Goal: Information Seeking & Learning: Learn about a topic

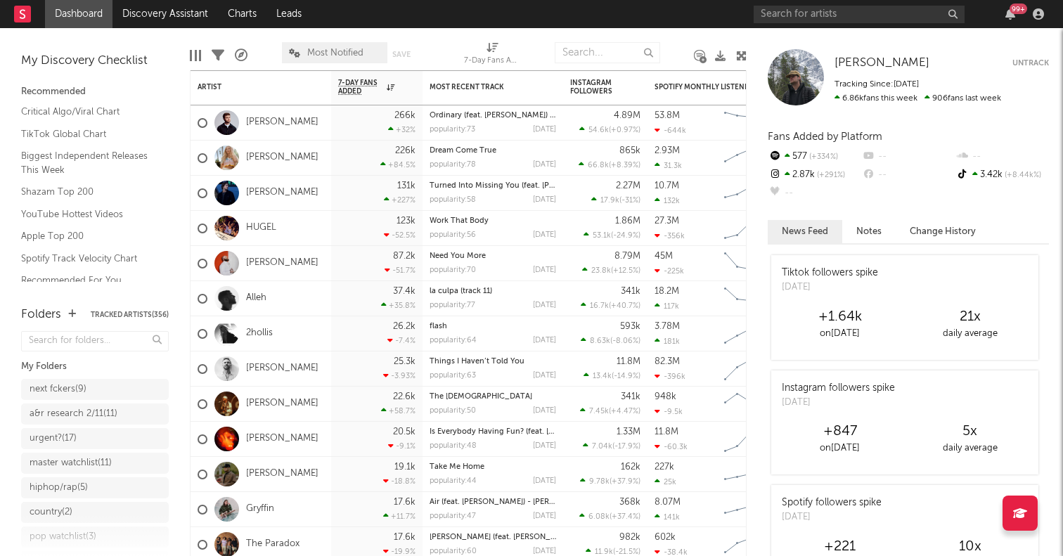
click at [736, 54] on icon at bounding box center [741, 56] width 11 height 11
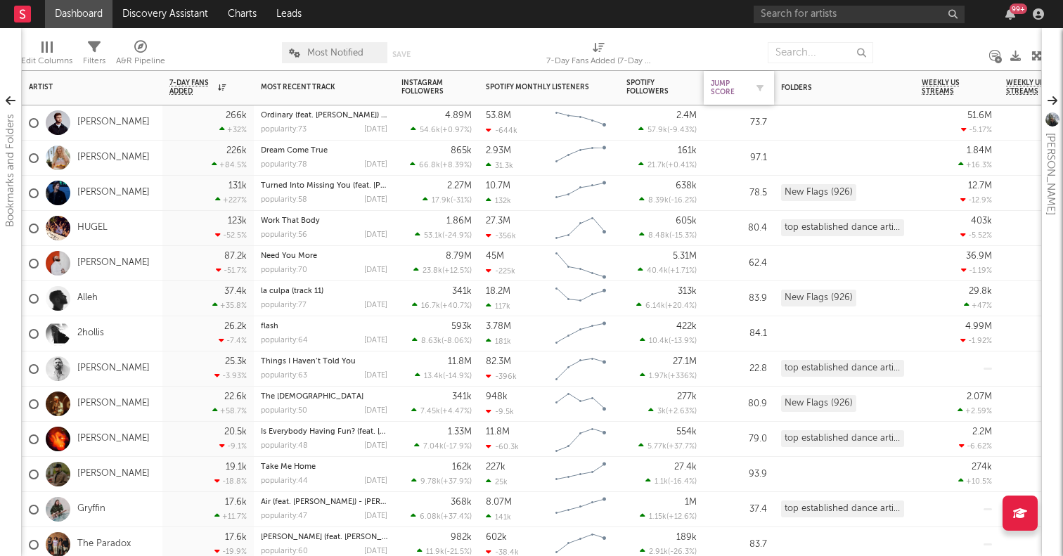
click at [727, 95] on div "Jump Score" at bounding box center [728, 87] width 35 height 17
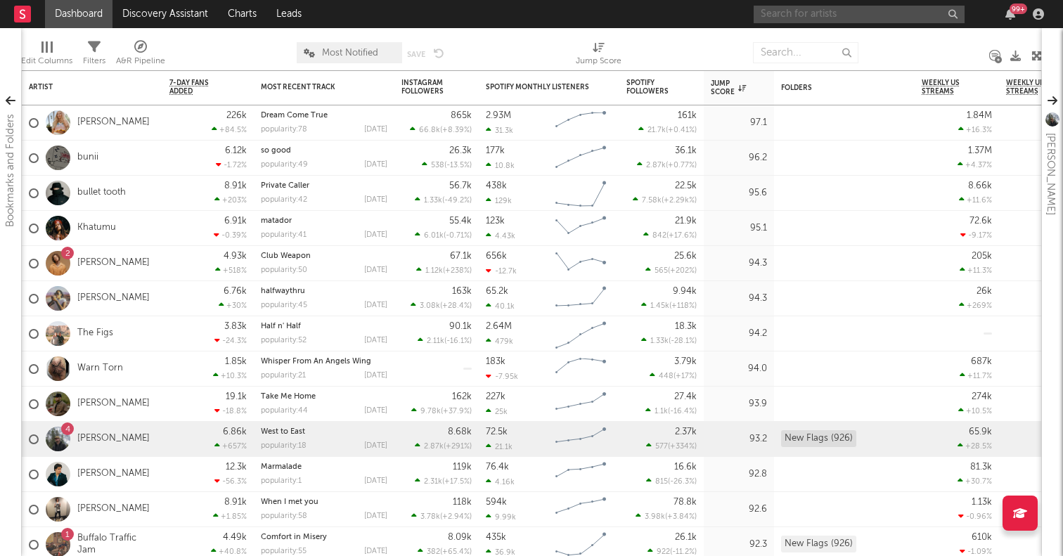
click at [820, 11] on input "text" at bounding box center [859, 15] width 211 height 18
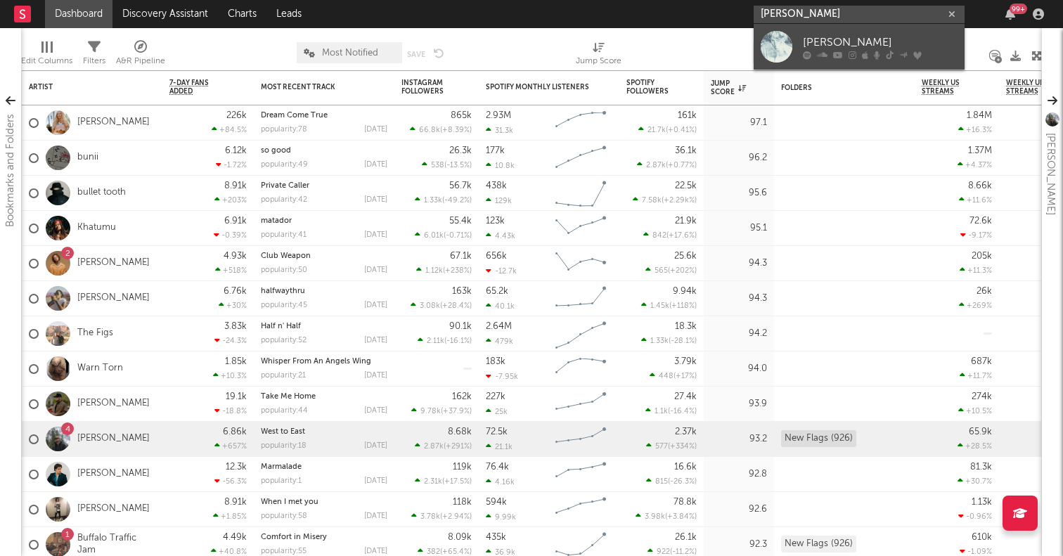
type input "[PERSON_NAME]"
click at [790, 36] on div at bounding box center [777, 47] width 32 height 32
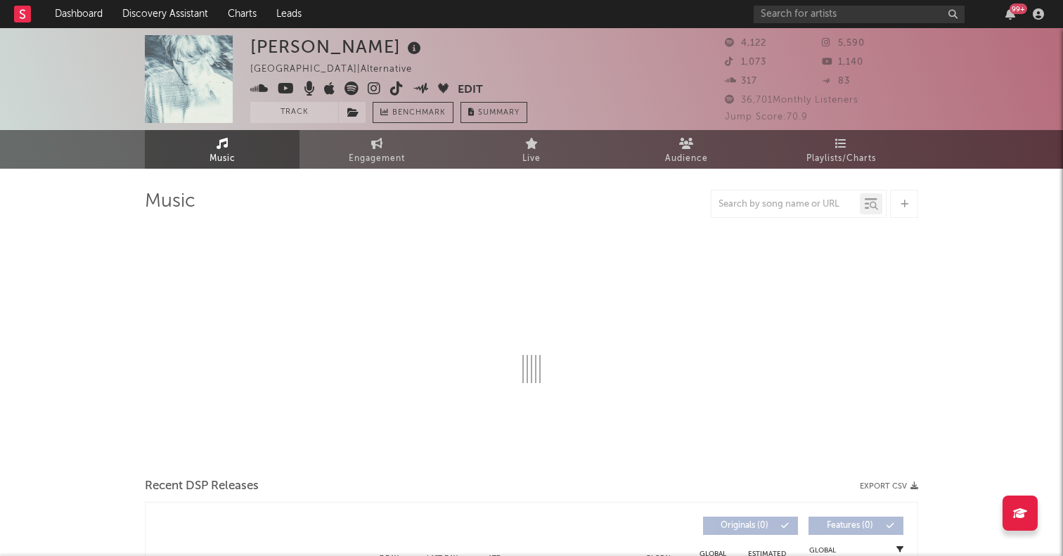
select select "6m"
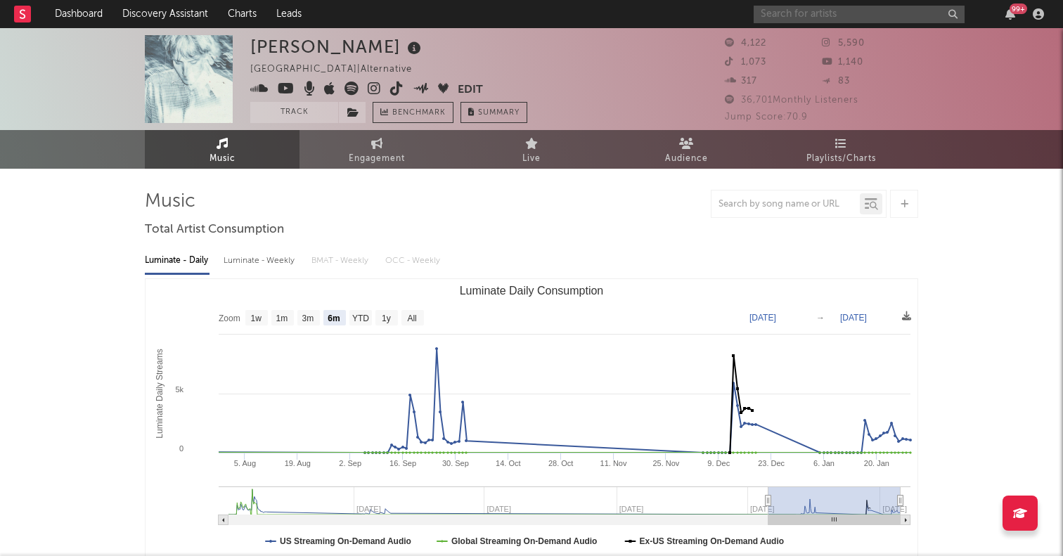
click at [794, 20] on input "text" at bounding box center [859, 15] width 211 height 18
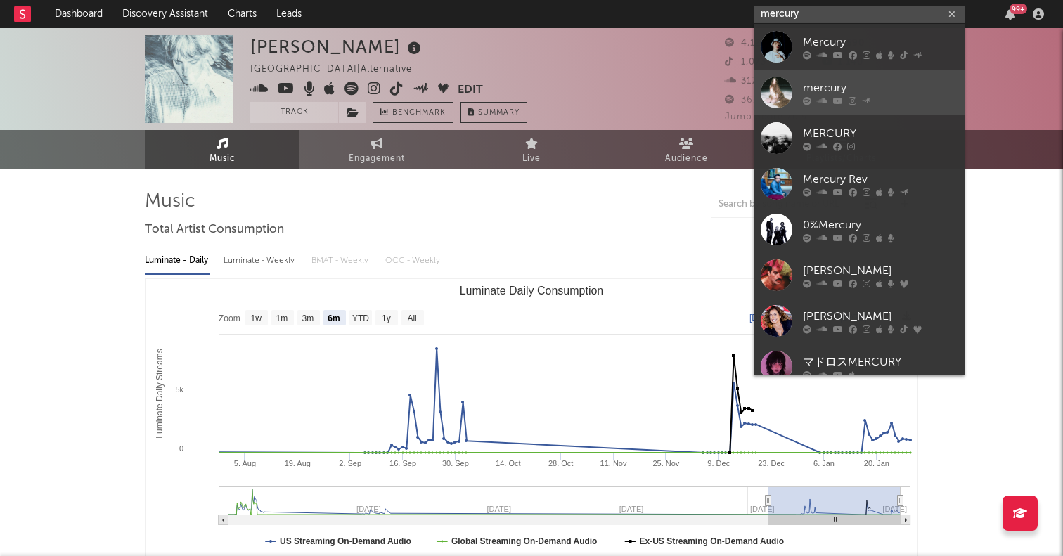
type input "mercury"
click at [781, 94] on div at bounding box center [777, 93] width 32 height 32
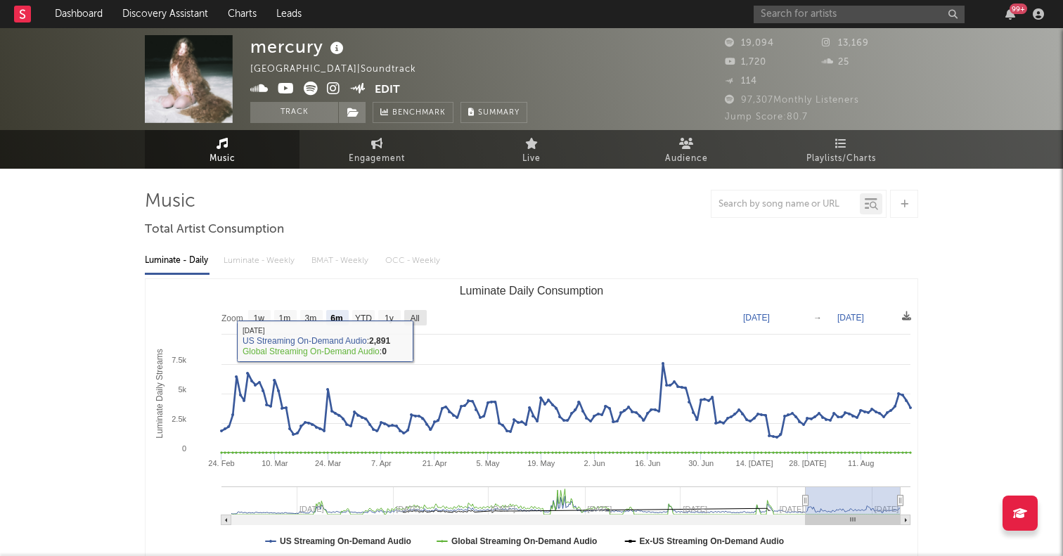
click at [419, 318] on text "All" at bounding box center [414, 319] width 9 height 10
select select "All"
type input "[DATE]"
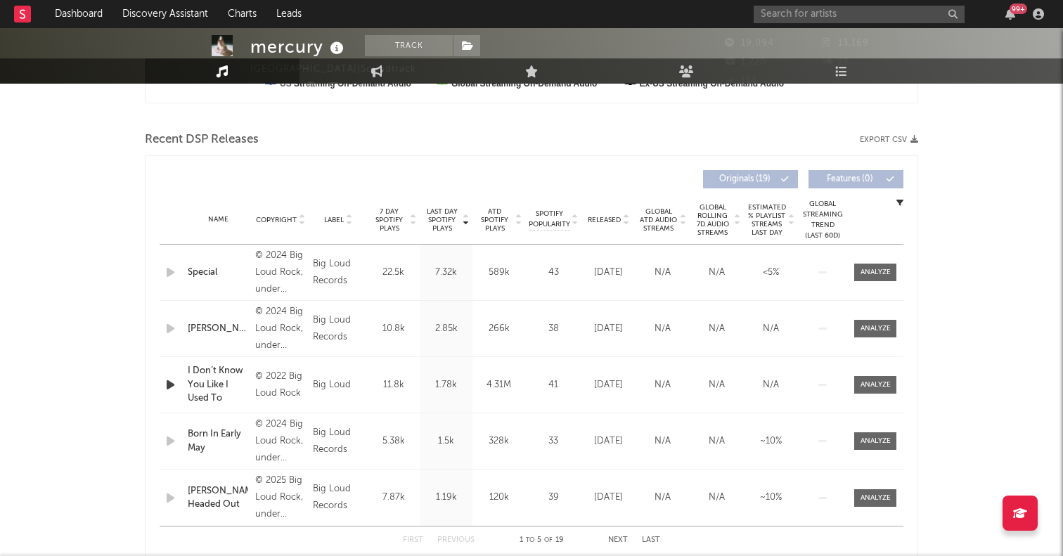
scroll to position [510, 0]
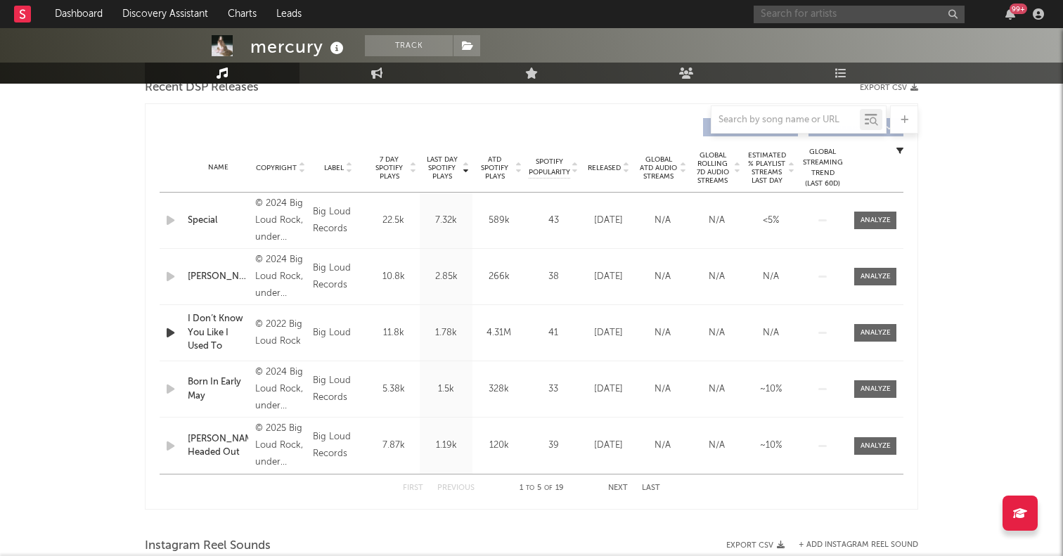
click at [862, 15] on input "text" at bounding box center [859, 15] width 211 height 18
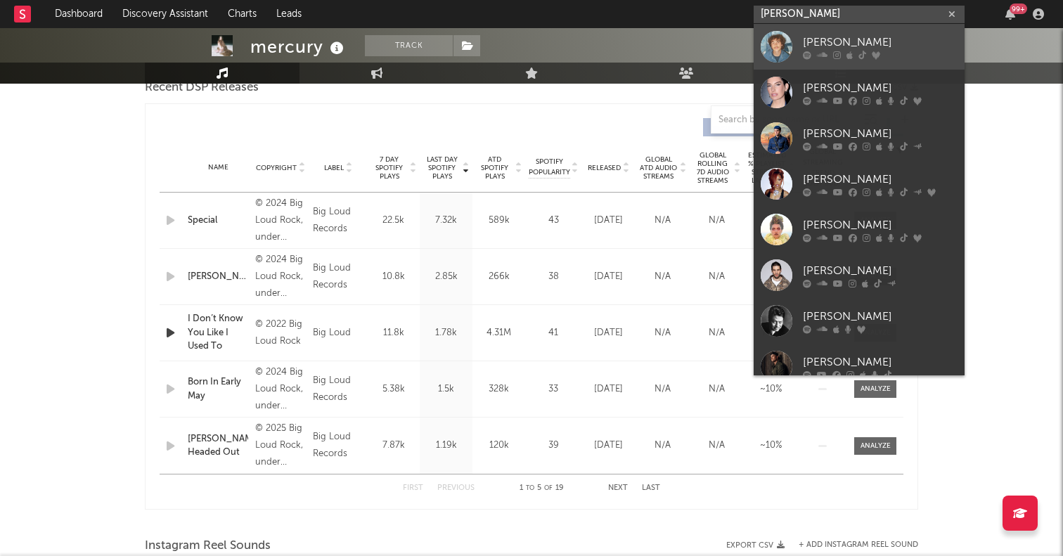
type input "[PERSON_NAME]"
click at [765, 44] on div at bounding box center [777, 47] width 32 height 32
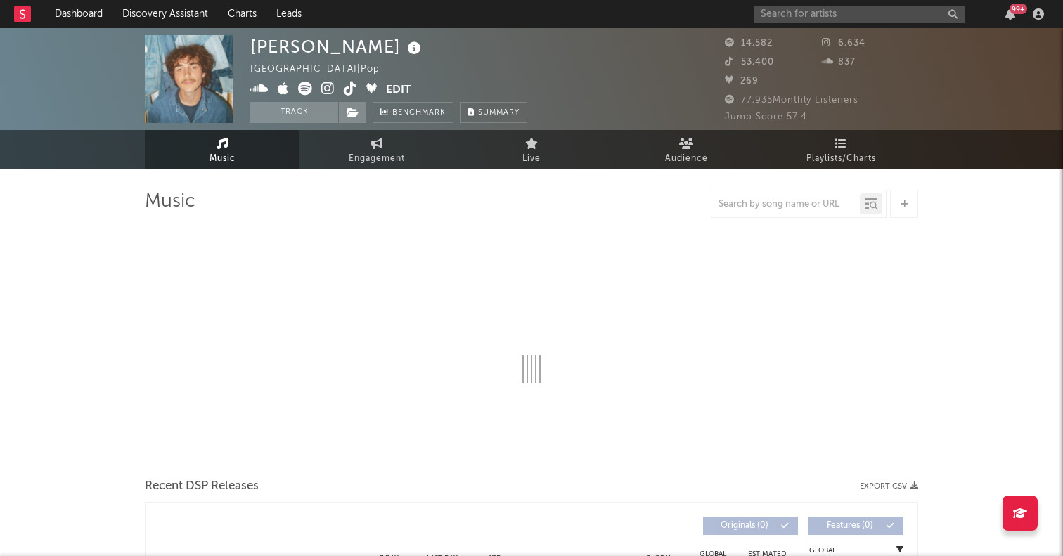
select select "6m"
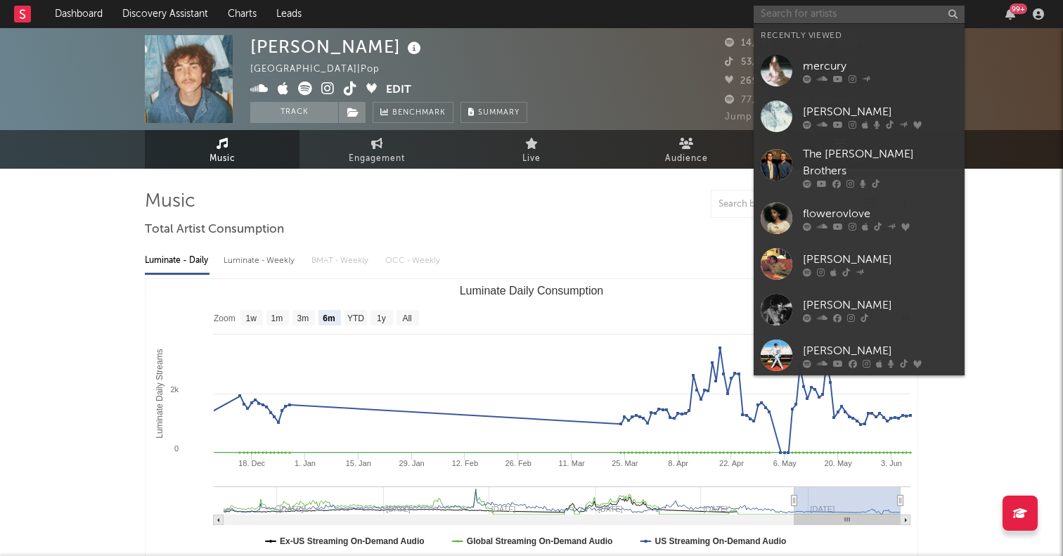
click at [805, 12] on input "text" at bounding box center [859, 15] width 211 height 18
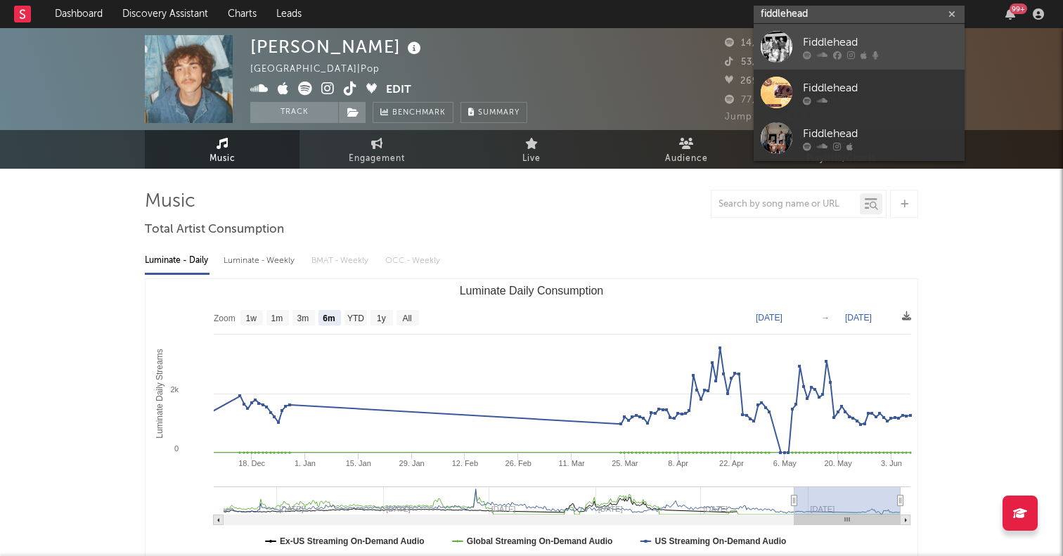
type input "fiddlehead"
click at [780, 41] on div at bounding box center [777, 47] width 32 height 32
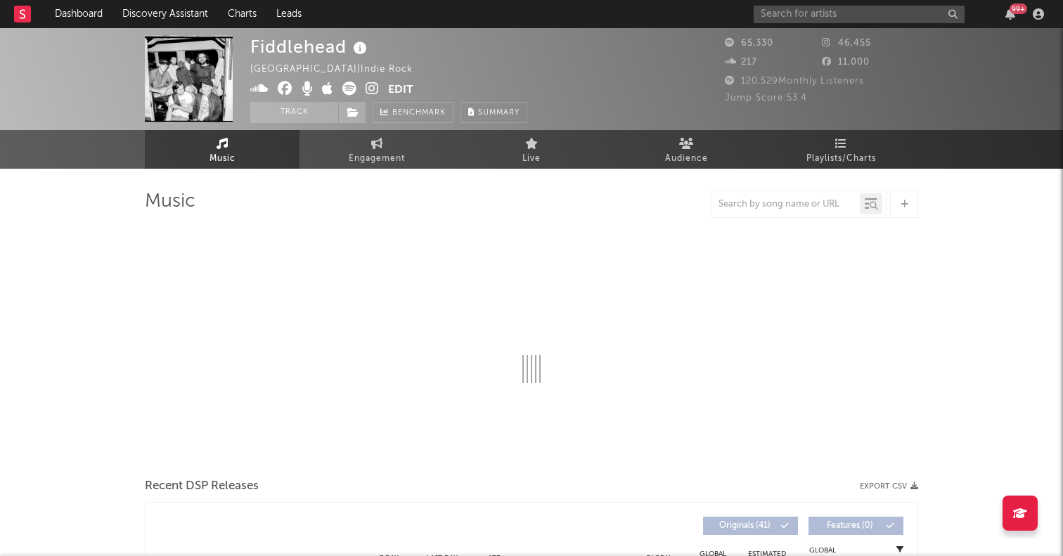
select select "6m"
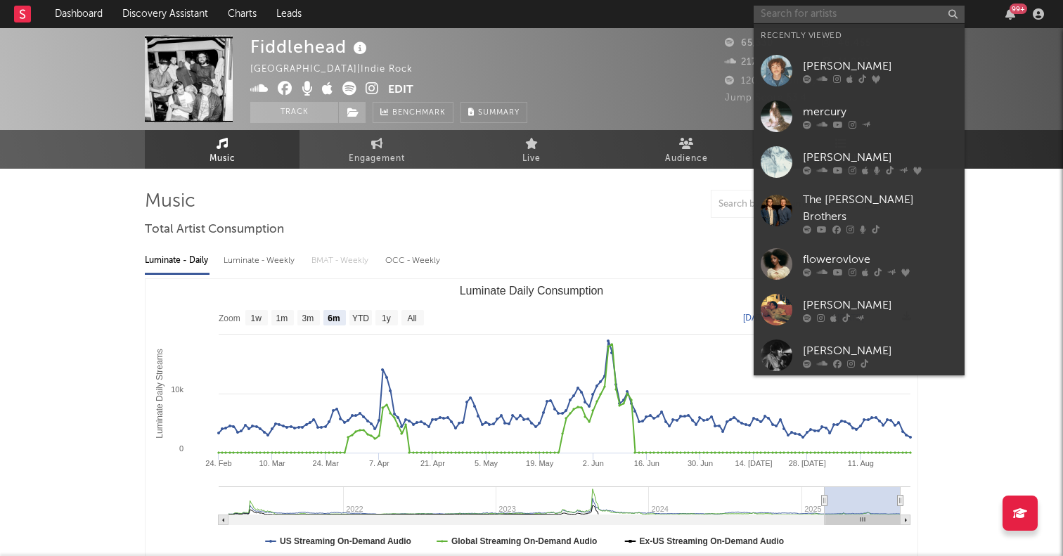
click at [801, 17] on input "text" at bounding box center [859, 15] width 211 height 18
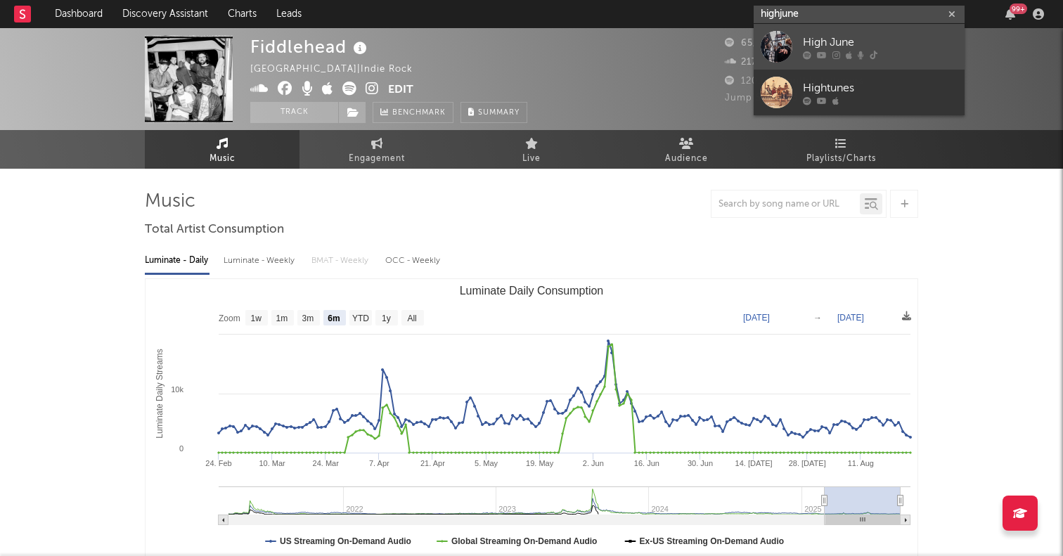
type input "highjune"
click at [776, 49] on div at bounding box center [777, 47] width 32 height 32
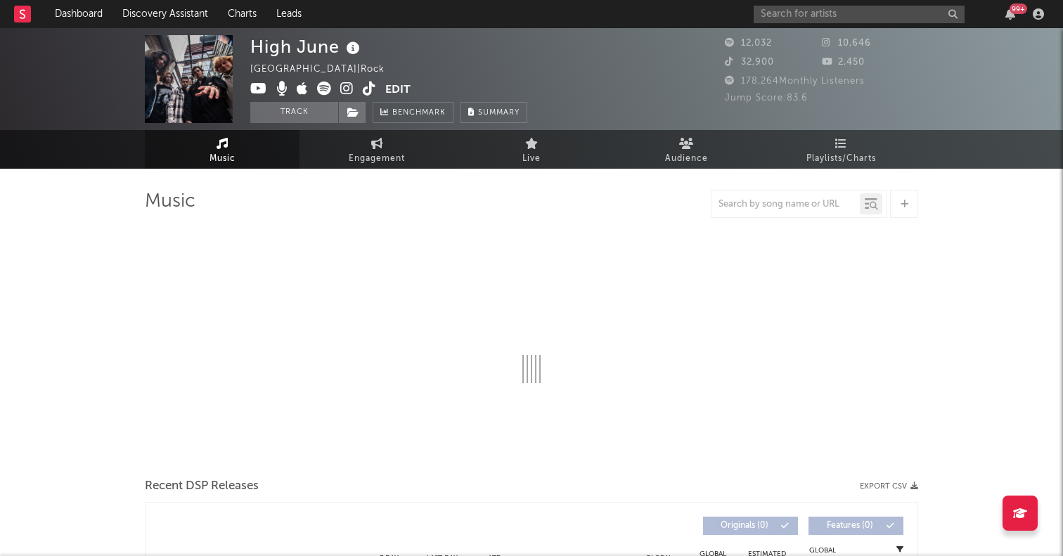
select select "1w"
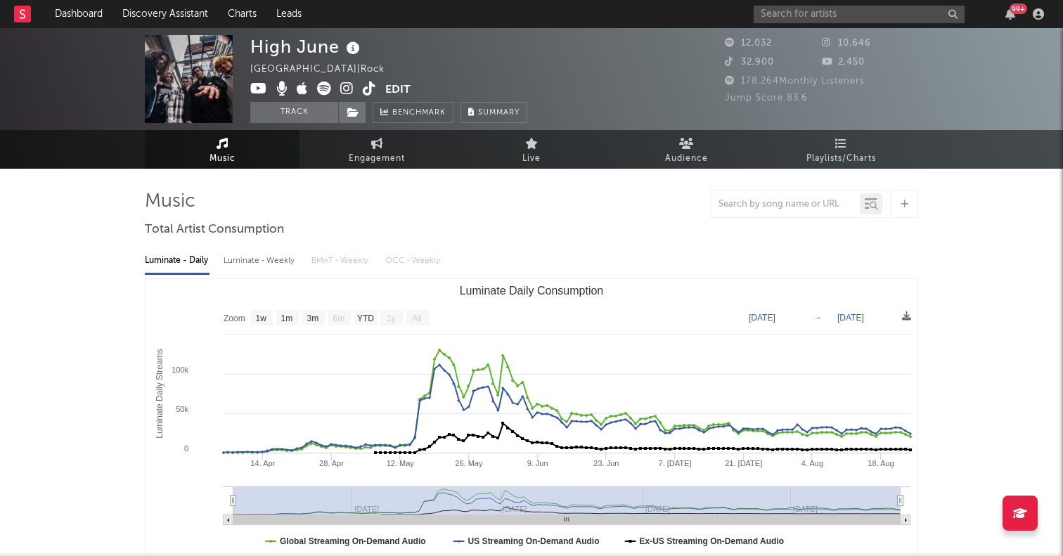
click at [418, 318] on text "All" at bounding box center [416, 319] width 9 height 10
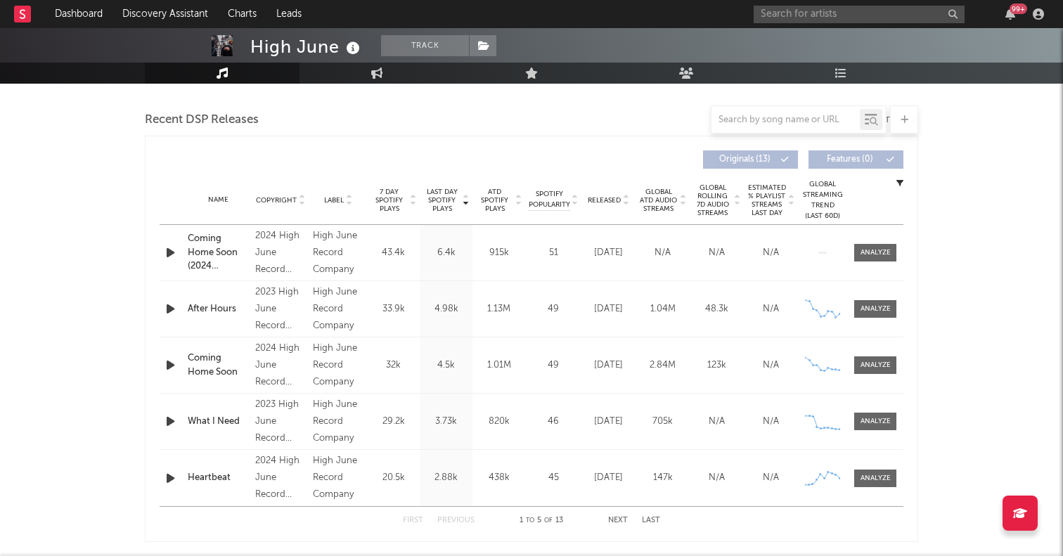
scroll to position [493, 0]
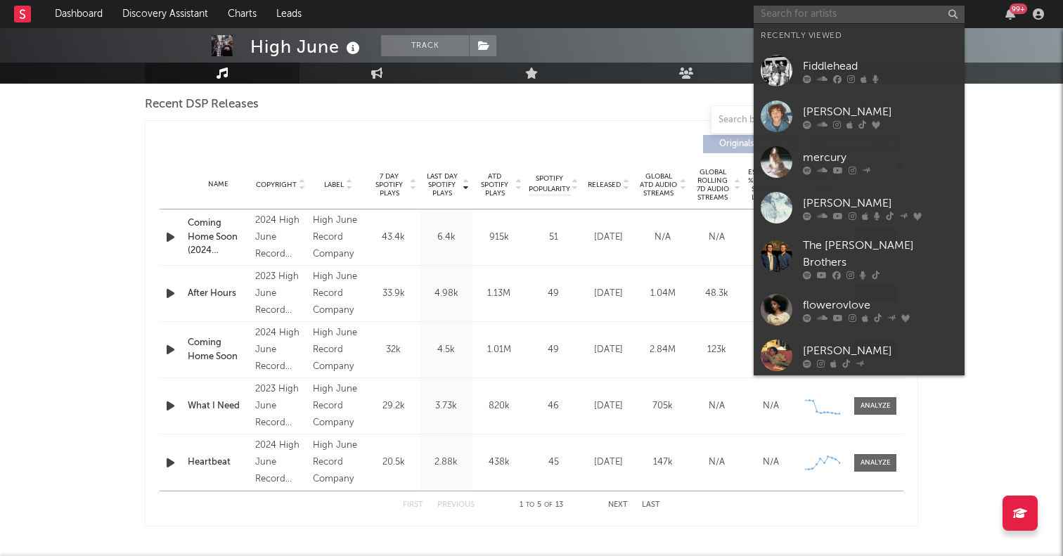
click at [782, 18] on input "text" at bounding box center [859, 15] width 211 height 18
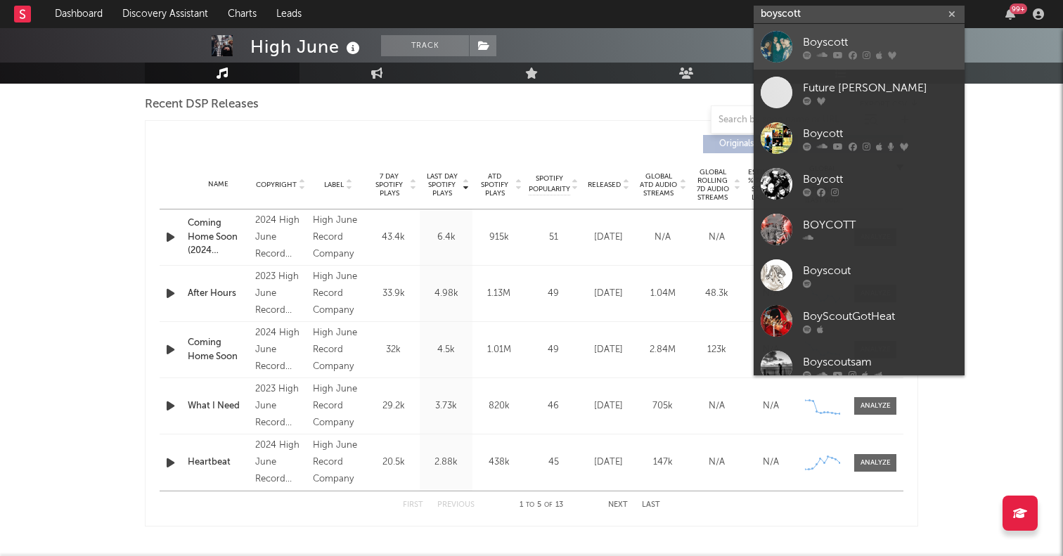
type input "boyscott"
click at [775, 39] on div at bounding box center [777, 47] width 32 height 32
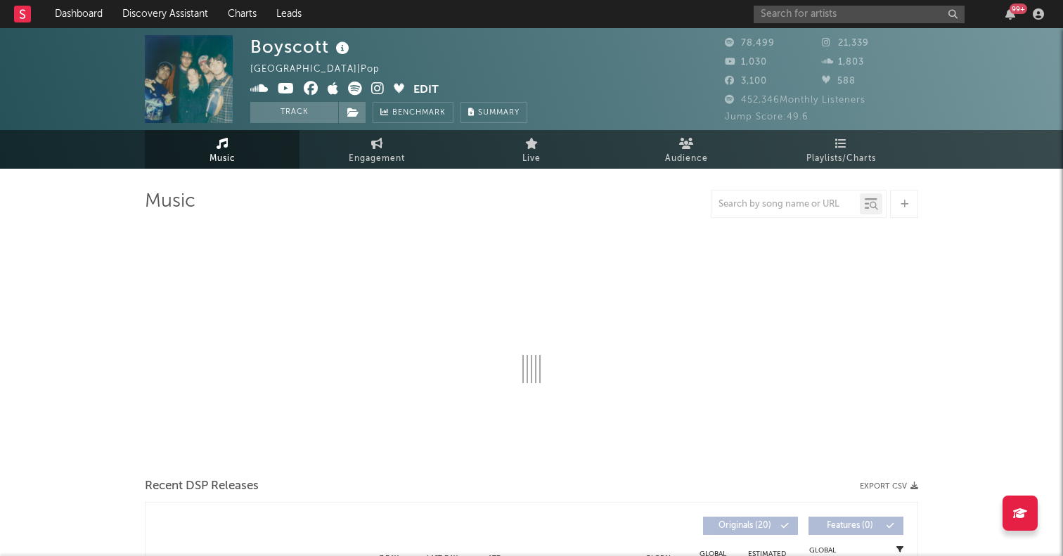
select select "6m"
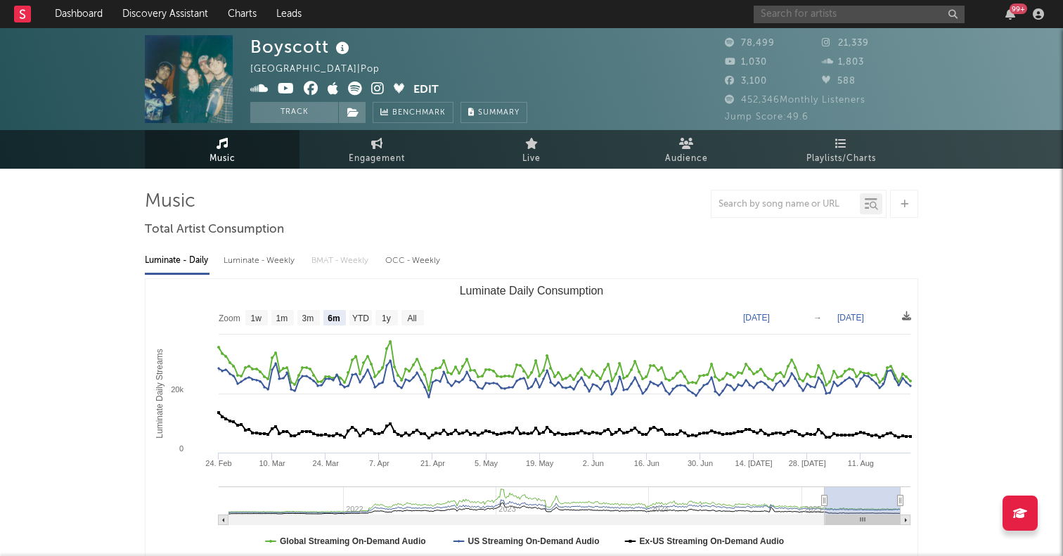
click at [834, 22] on input "text" at bounding box center [859, 15] width 211 height 18
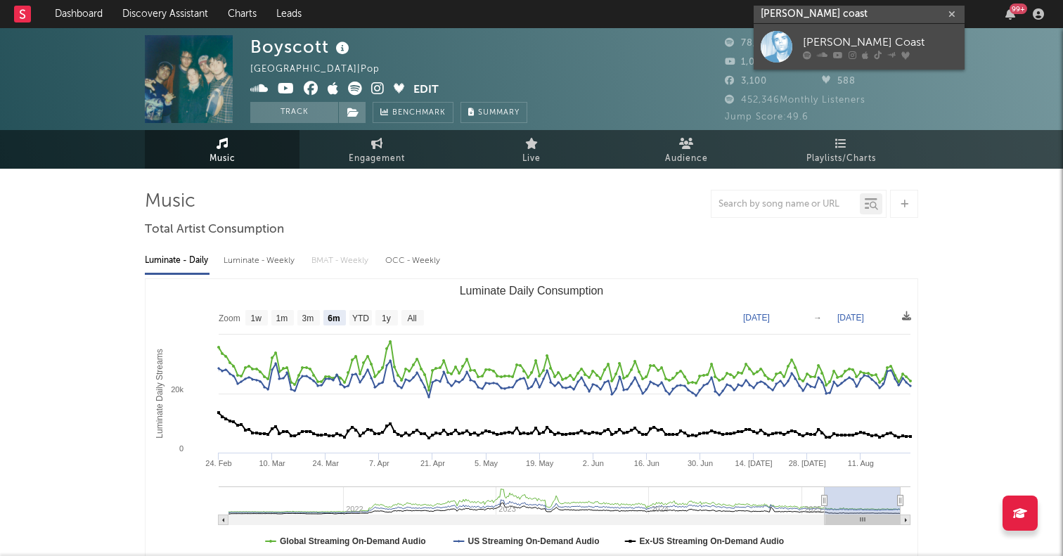
type input "[PERSON_NAME] coast"
click at [780, 41] on div at bounding box center [777, 47] width 32 height 32
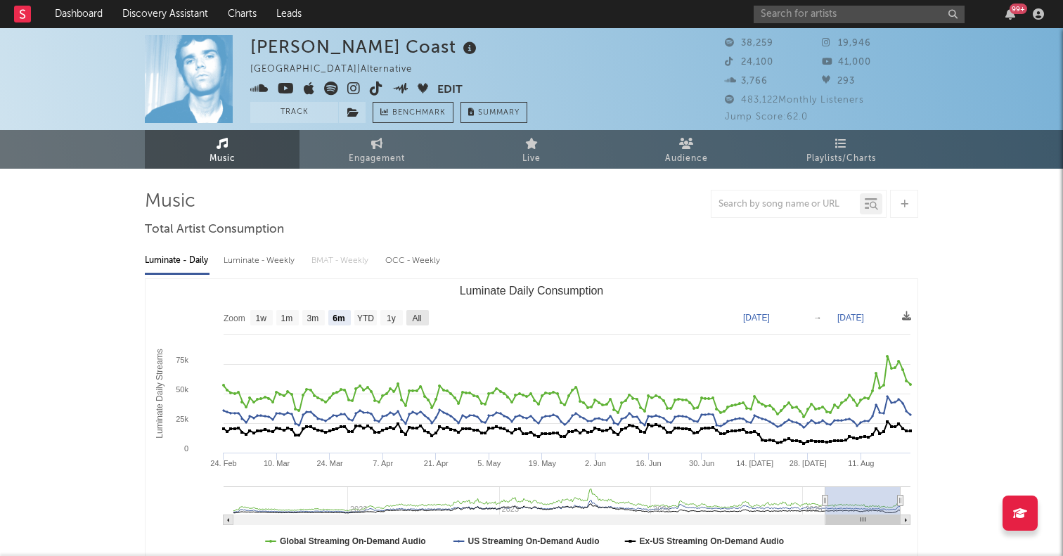
click at [415, 318] on text "All" at bounding box center [416, 319] width 9 height 10
select select "All"
type input "[DATE]"
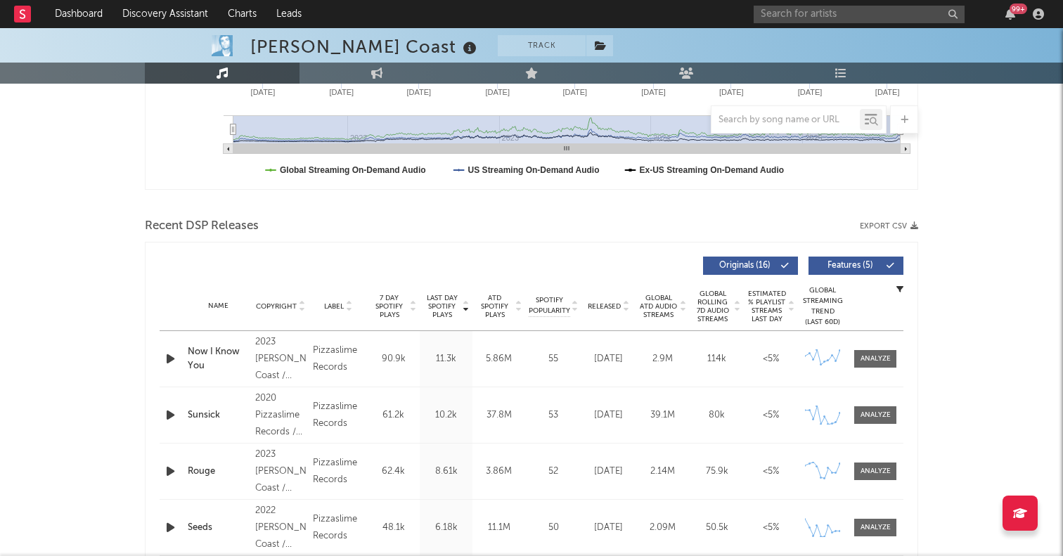
scroll to position [369, 0]
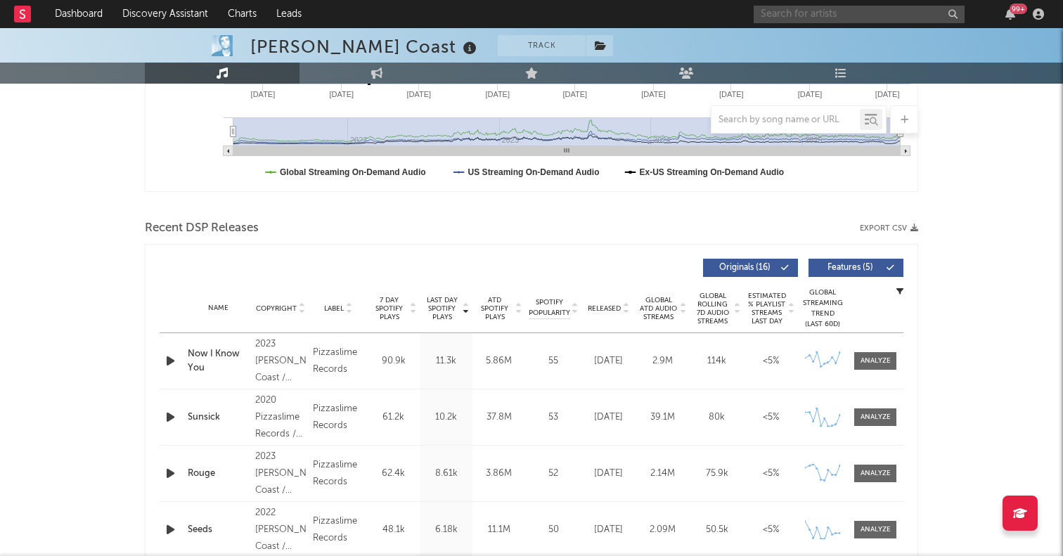
click at [796, 17] on input "text" at bounding box center [859, 15] width 211 height 18
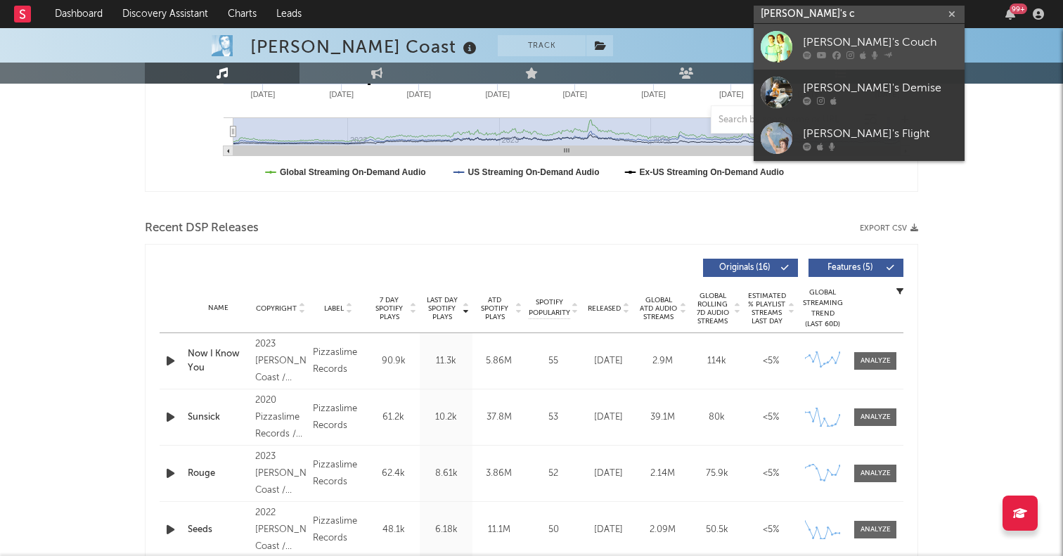
type input "[PERSON_NAME]'s c"
click at [773, 51] on div at bounding box center [777, 47] width 32 height 32
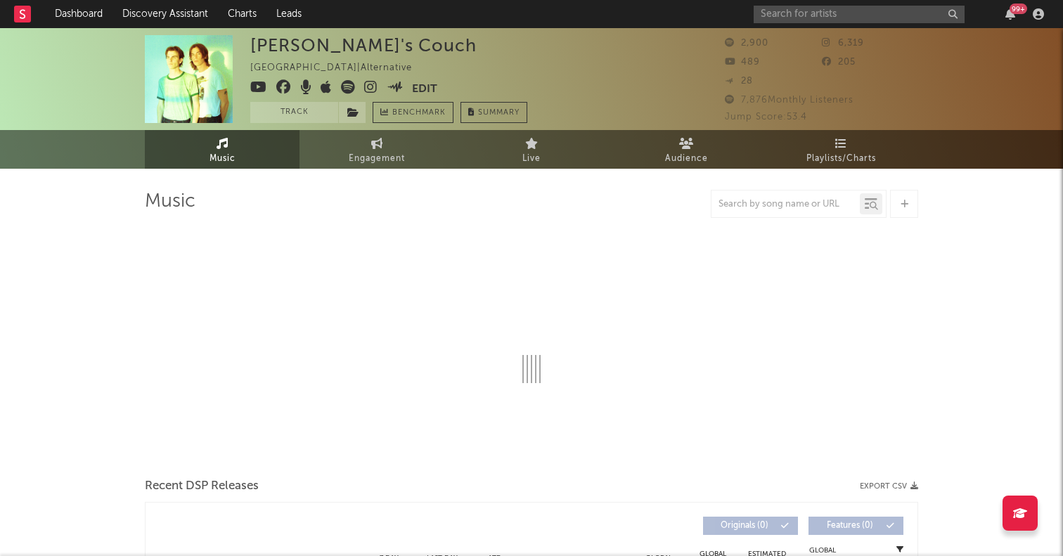
select select "6m"
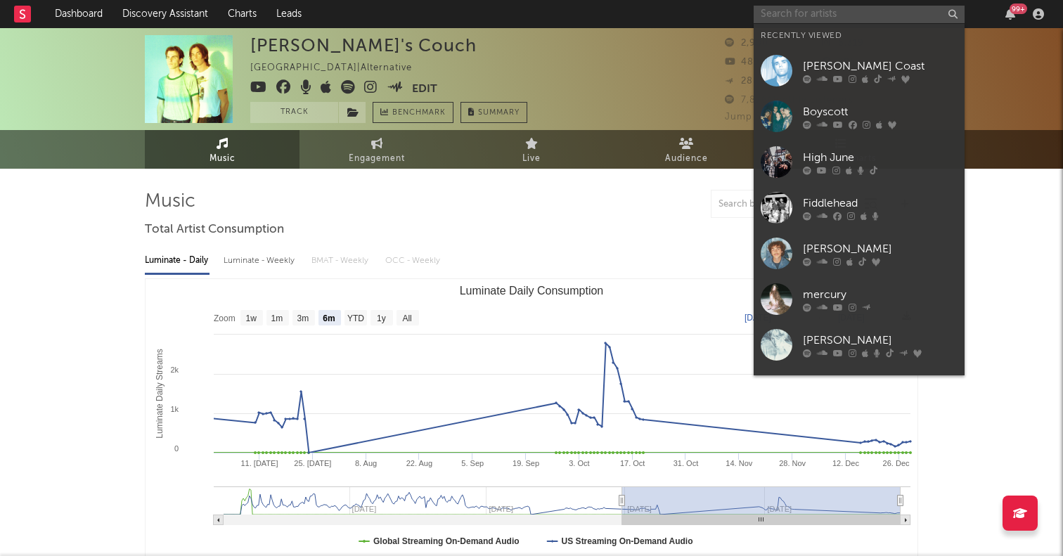
click at [876, 15] on input "text" at bounding box center [859, 15] width 211 height 18
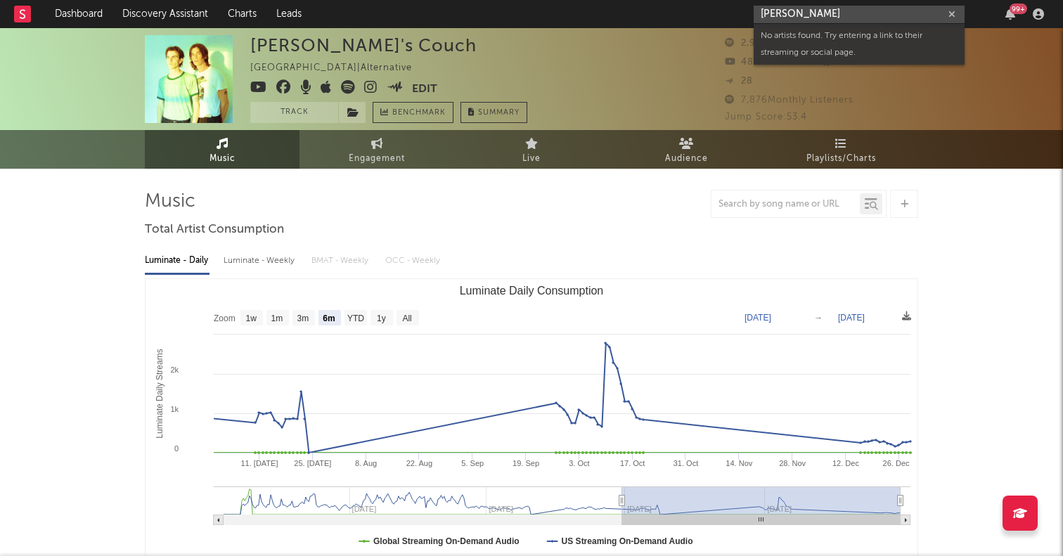
click at [824, 17] on input "[PERSON_NAME]" at bounding box center [859, 15] width 211 height 18
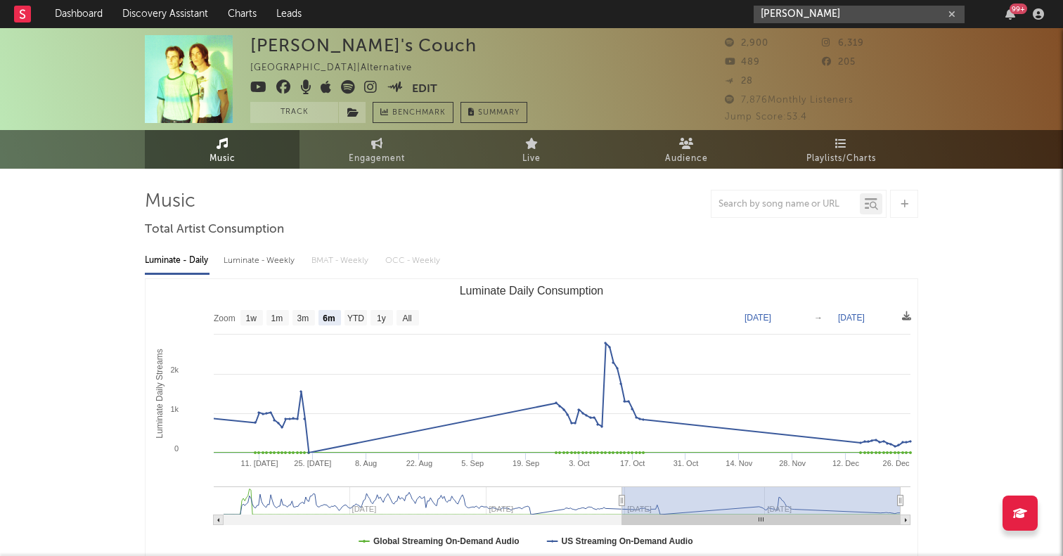
click at [851, 10] on input "[PERSON_NAME]" at bounding box center [859, 15] width 211 height 18
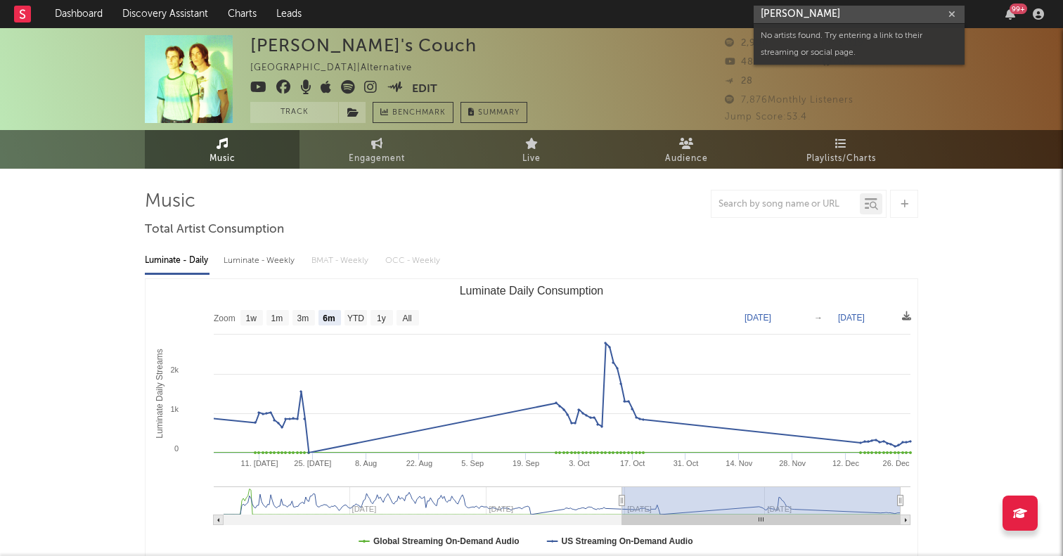
click at [851, 10] on input "[PERSON_NAME]" at bounding box center [859, 15] width 211 height 18
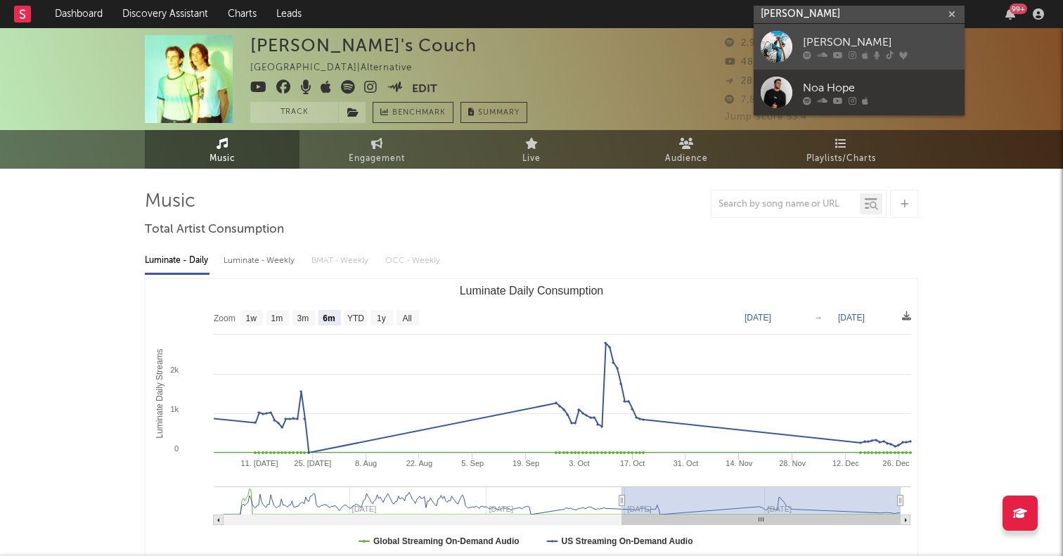
type input "[PERSON_NAME]"
click at [782, 39] on div at bounding box center [777, 47] width 32 height 32
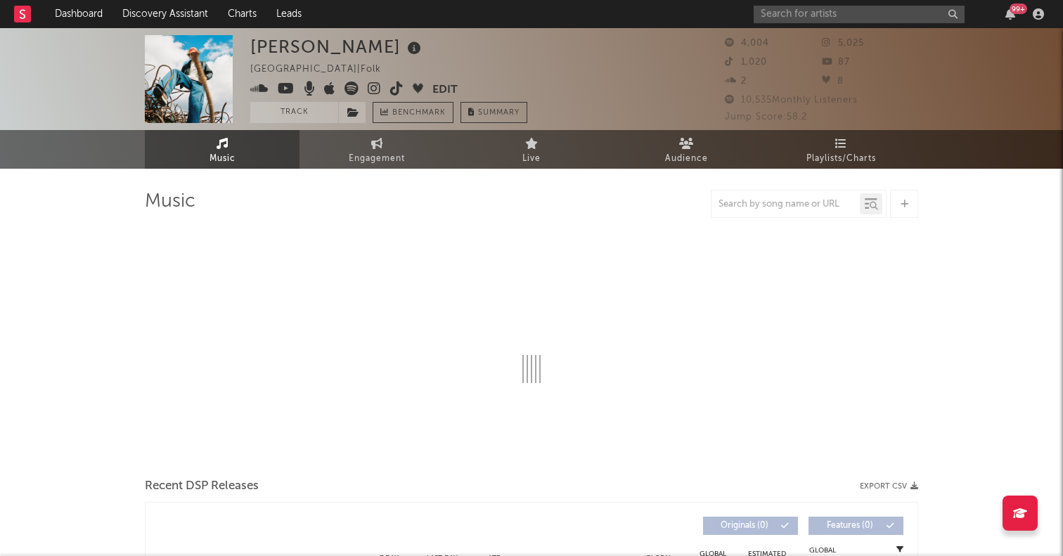
select select "6m"
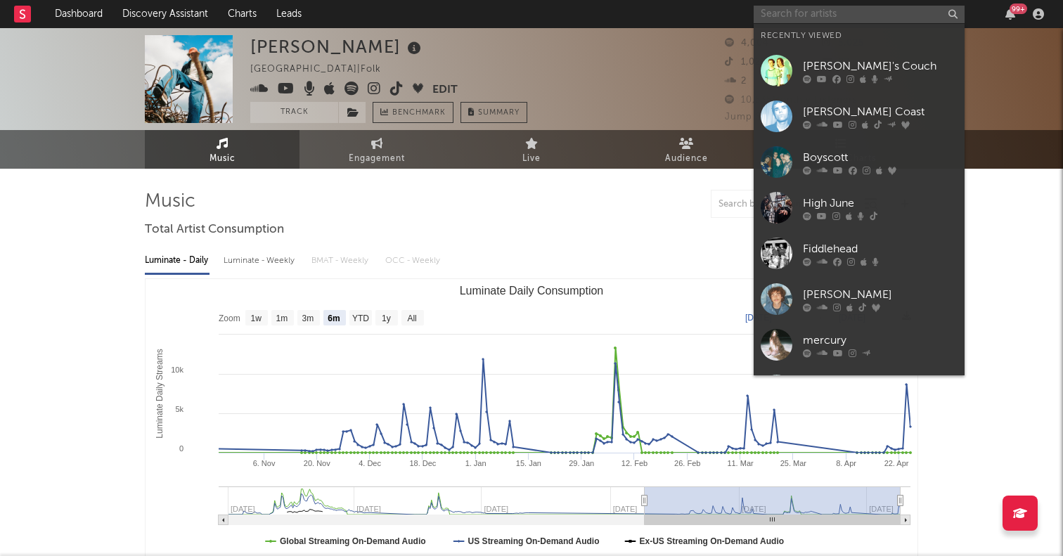
click at [777, 18] on input "text" at bounding box center [859, 15] width 211 height 18
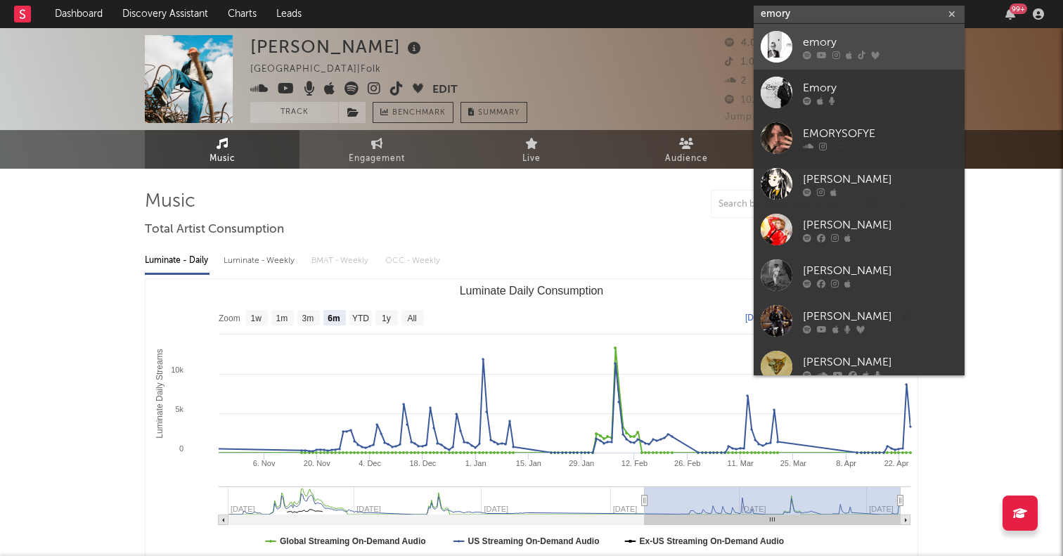
type input "emory"
click at [777, 46] on div at bounding box center [777, 47] width 32 height 32
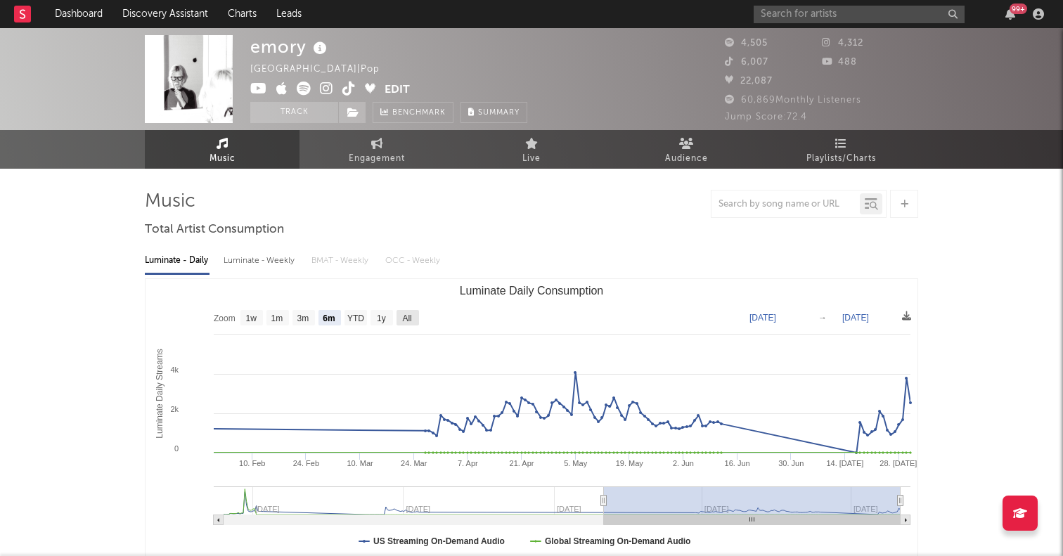
click at [406, 315] on text "All" at bounding box center [406, 319] width 9 height 10
select select "All"
type input "[DATE]"
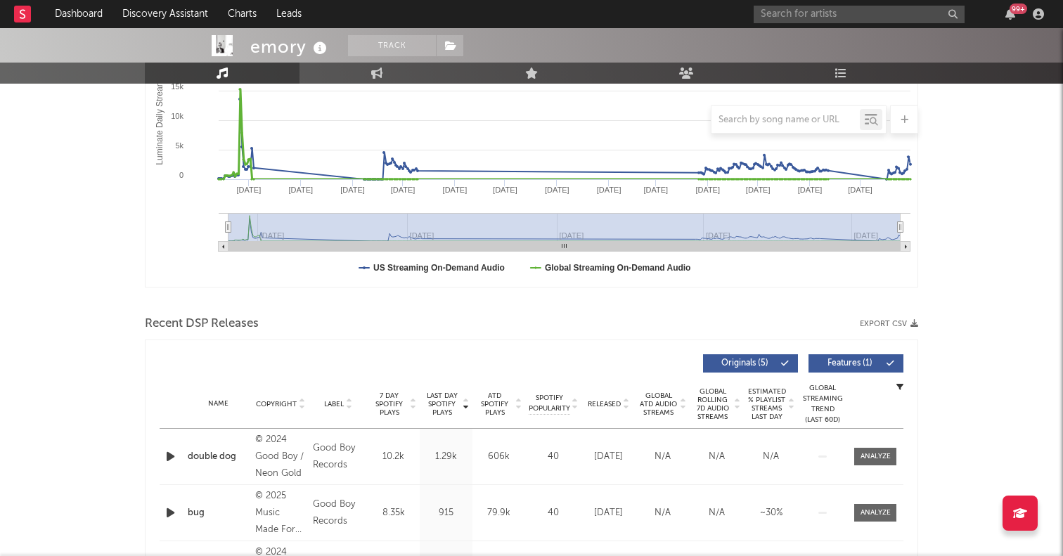
scroll to position [417, 0]
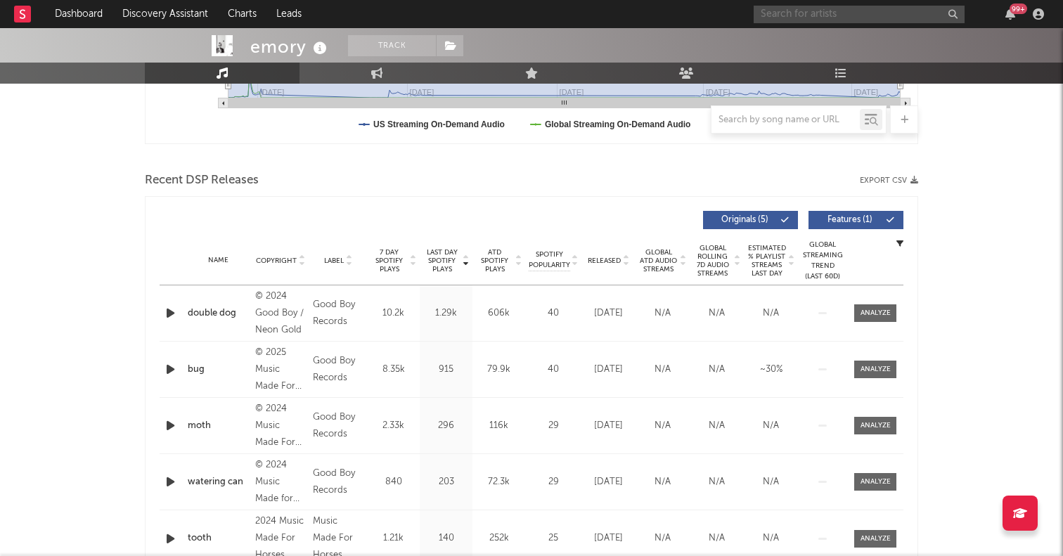
click at [778, 20] on input "text" at bounding box center [859, 15] width 211 height 18
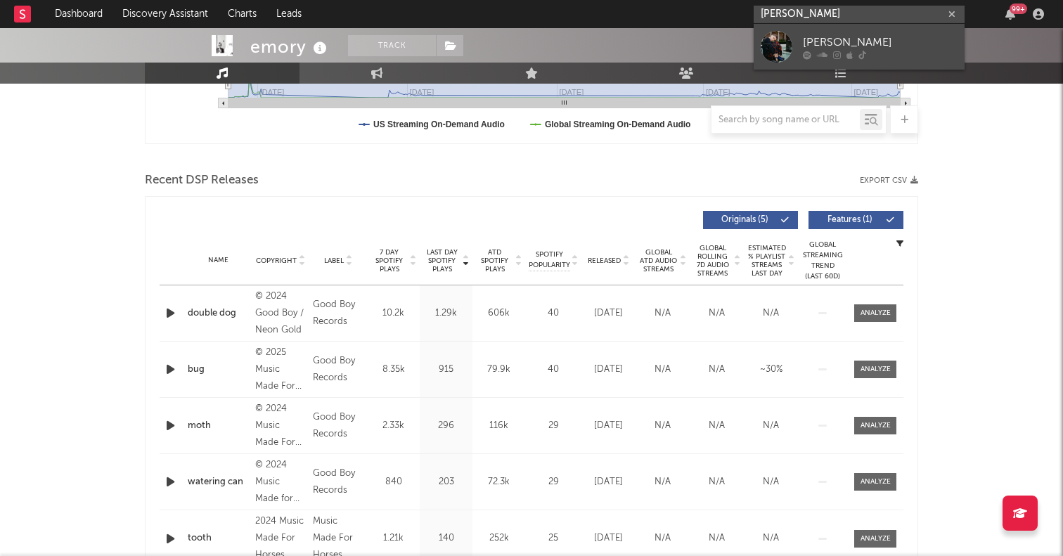
type input "[PERSON_NAME]"
click at [764, 41] on div at bounding box center [777, 47] width 32 height 32
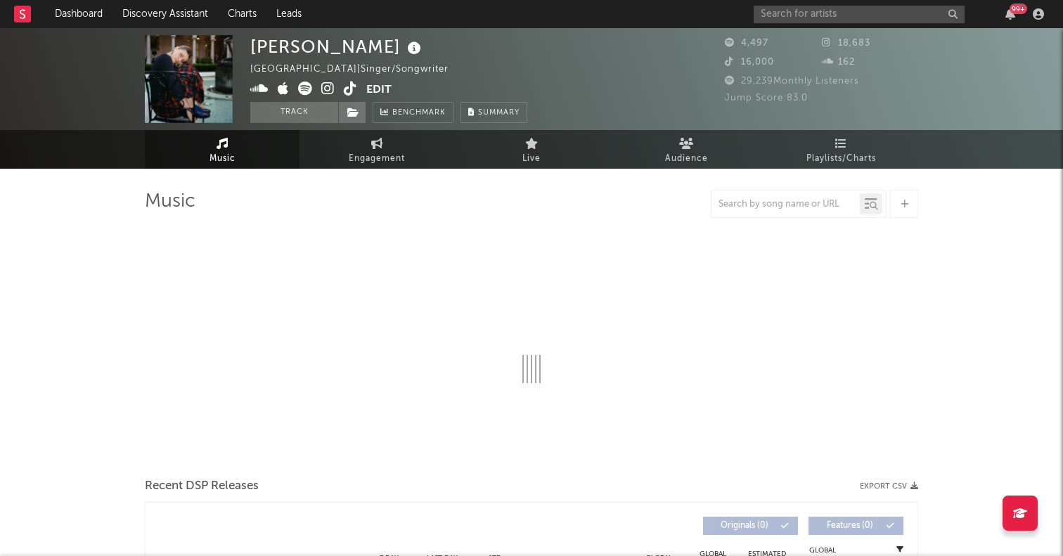
select select "1w"
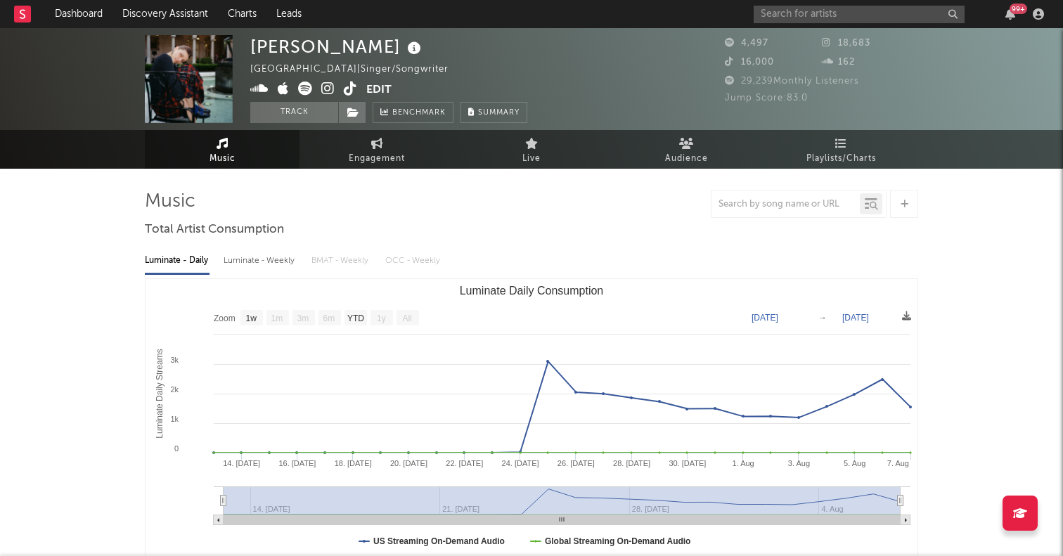
click at [409, 314] on text "All" at bounding box center [406, 319] width 9 height 10
click at [795, 27] on div "99 +" at bounding box center [901, 14] width 295 height 28
click at [794, 17] on input "text" at bounding box center [859, 15] width 211 height 18
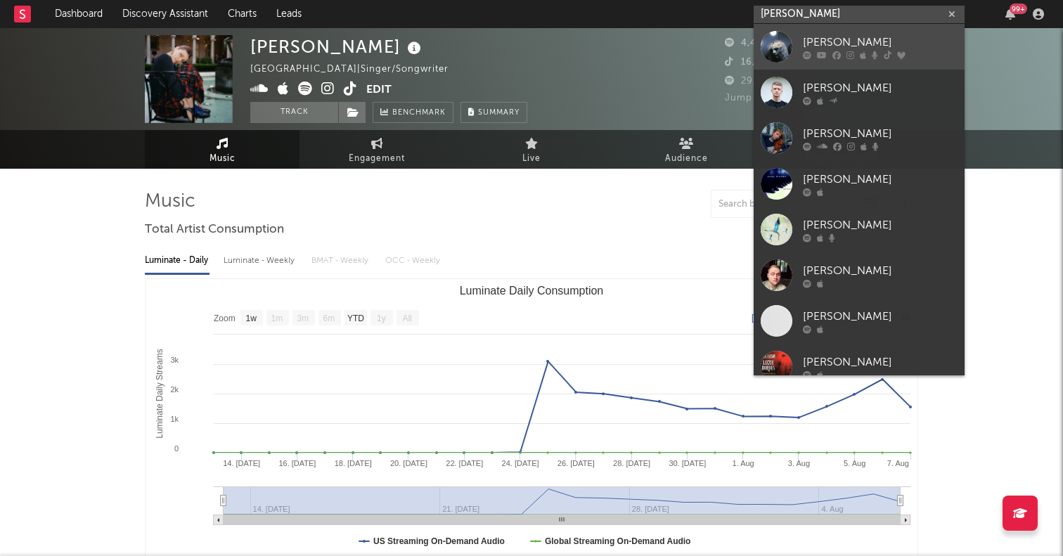
type input "[PERSON_NAME]"
click at [780, 44] on div at bounding box center [777, 47] width 32 height 32
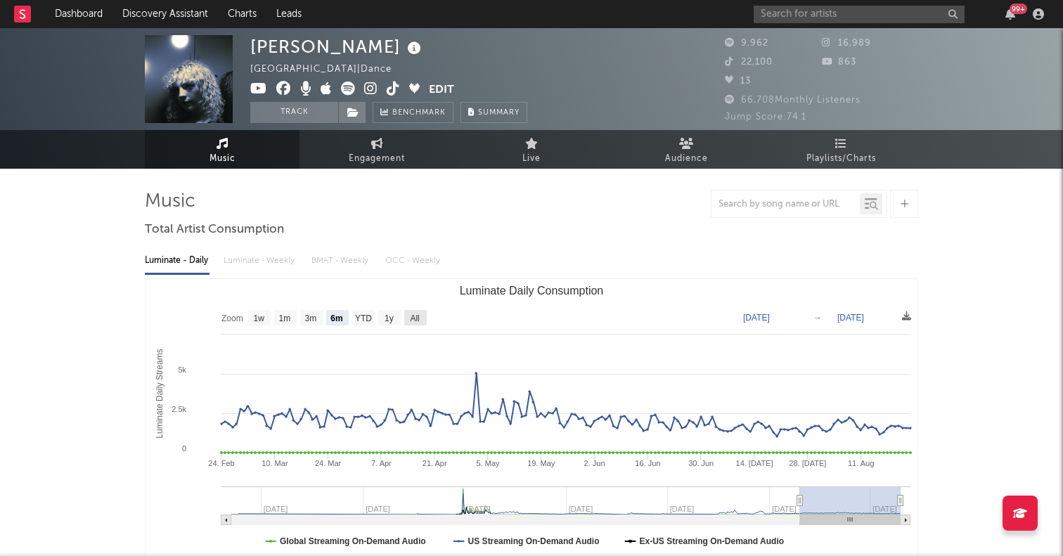
click at [417, 321] on text "All" at bounding box center [414, 319] width 9 height 10
select select "All"
type input "[DATE]"
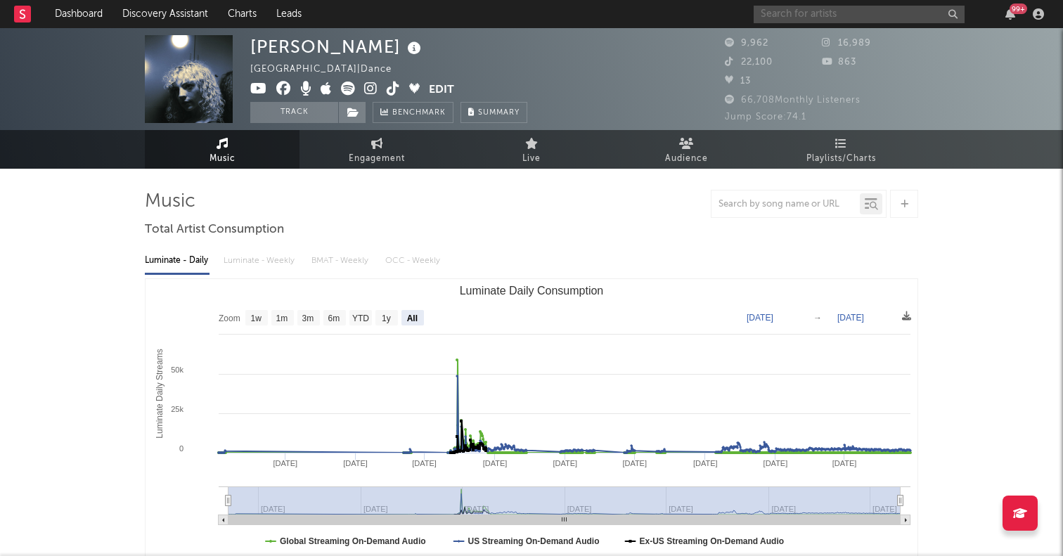
click at [813, 15] on input "text" at bounding box center [859, 15] width 211 height 18
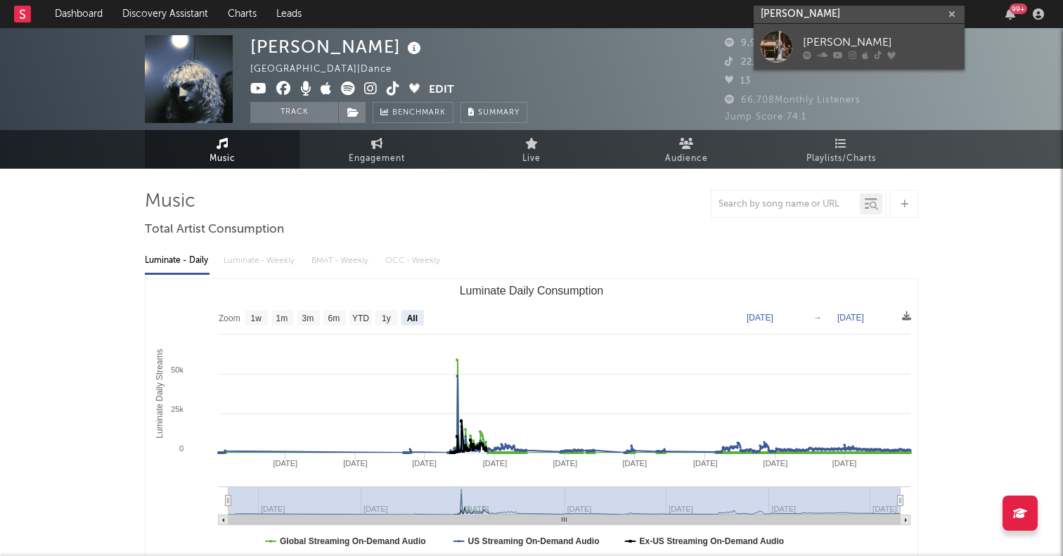
type input "[PERSON_NAME]"
click at [777, 40] on div at bounding box center [777, 47] width 32 height 32
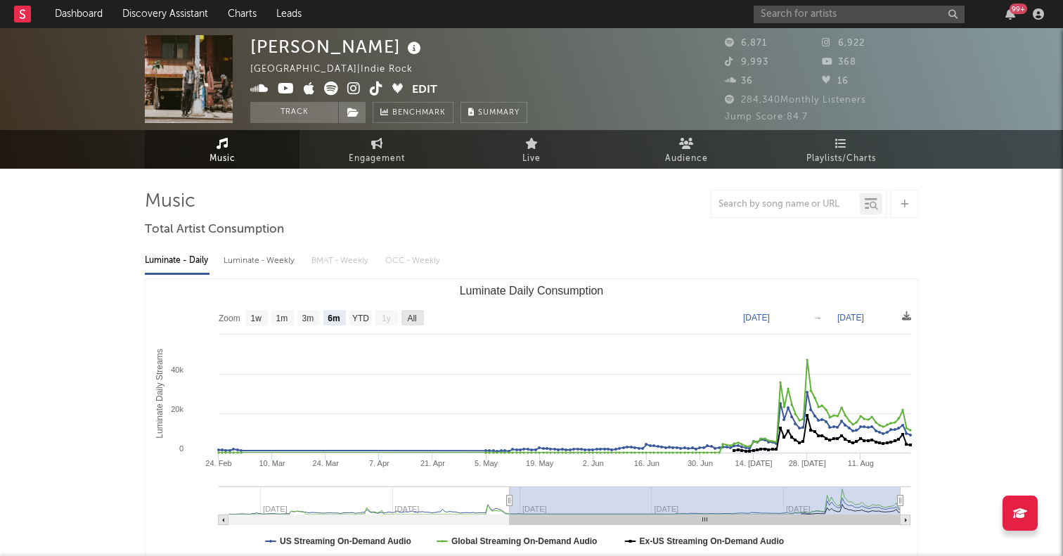
click at [418, 318] on rect "Luminate Daily Consumption" at bounding box center [412, 317] width 22 height 15
select select "All"
type input "[DATE]"
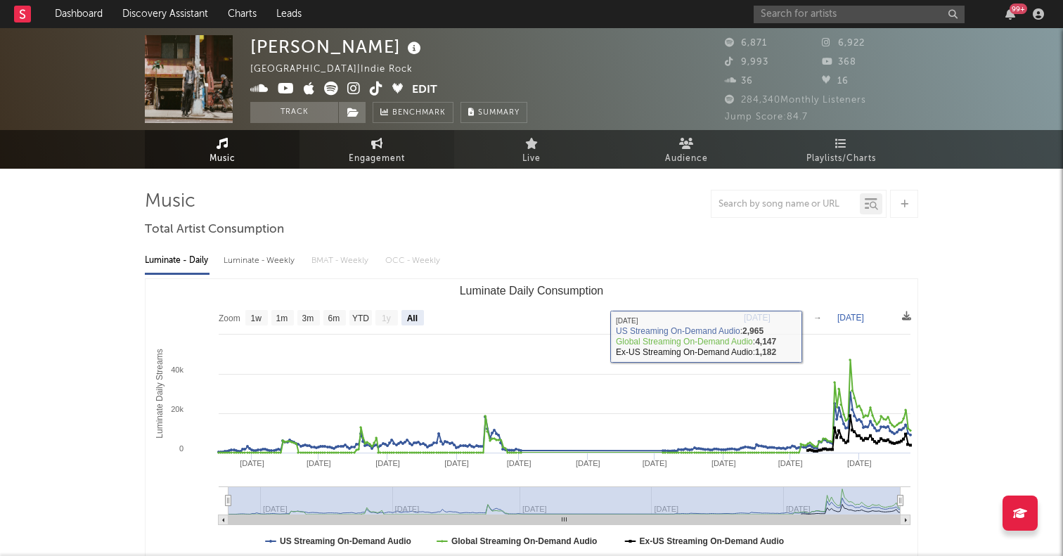
click at [402, 146] on link "Engagement" at bounding box center [376, 149] width 155 height 39
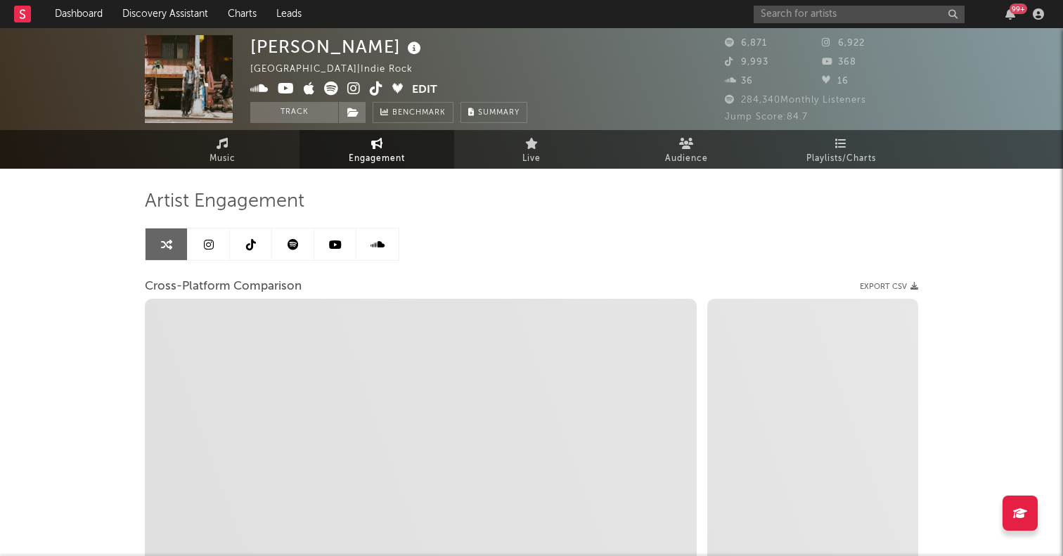
select select "1w"
select select "1m"
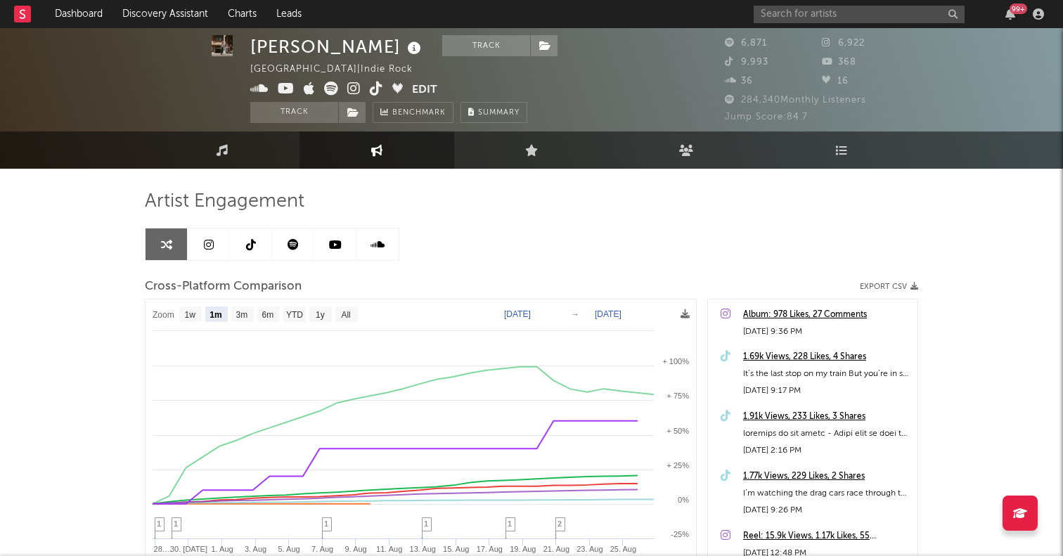
scroll to position [38, 0]
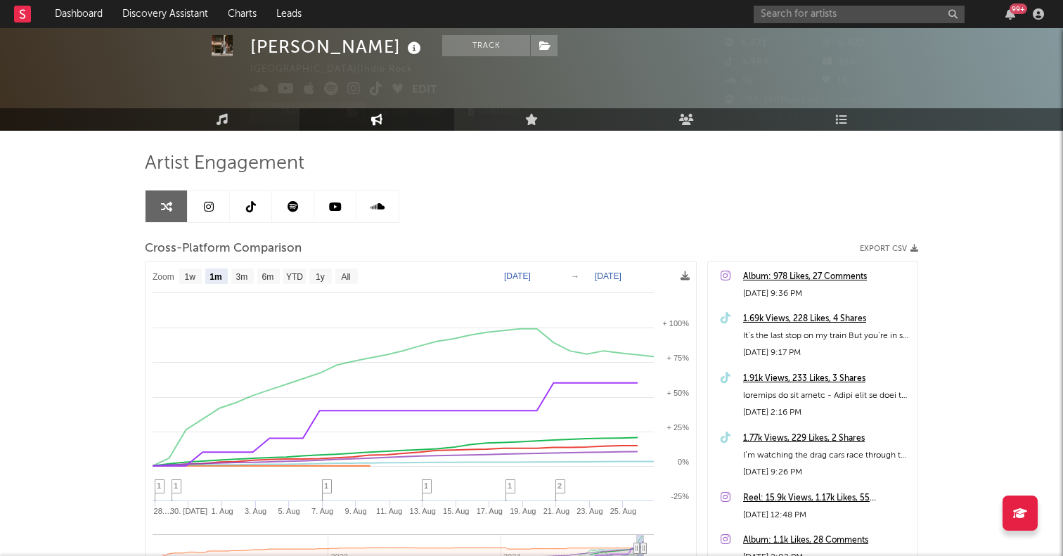
click at [240, 212] on link at bounding box center [251, 206] width 42 height 32
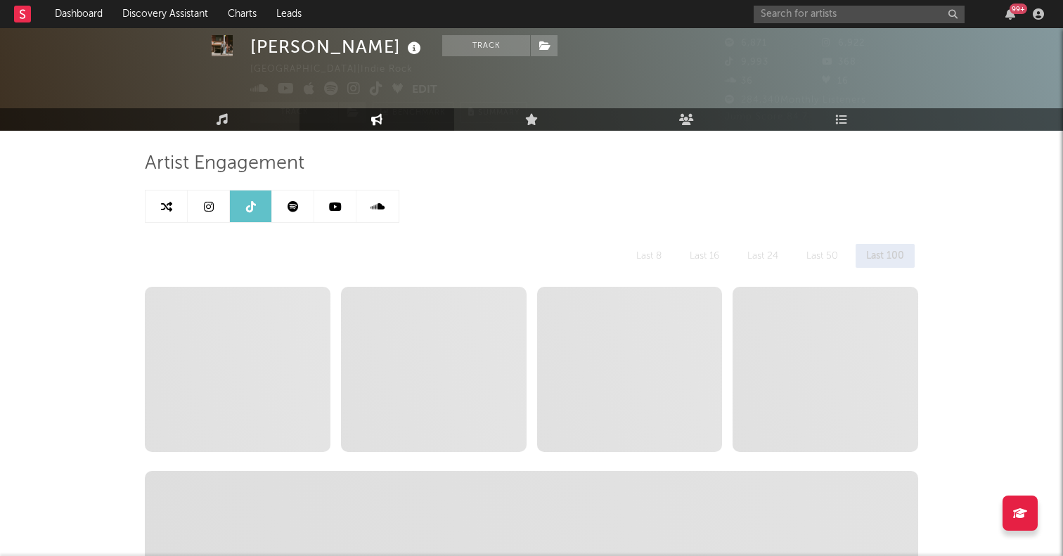
select select "6m"
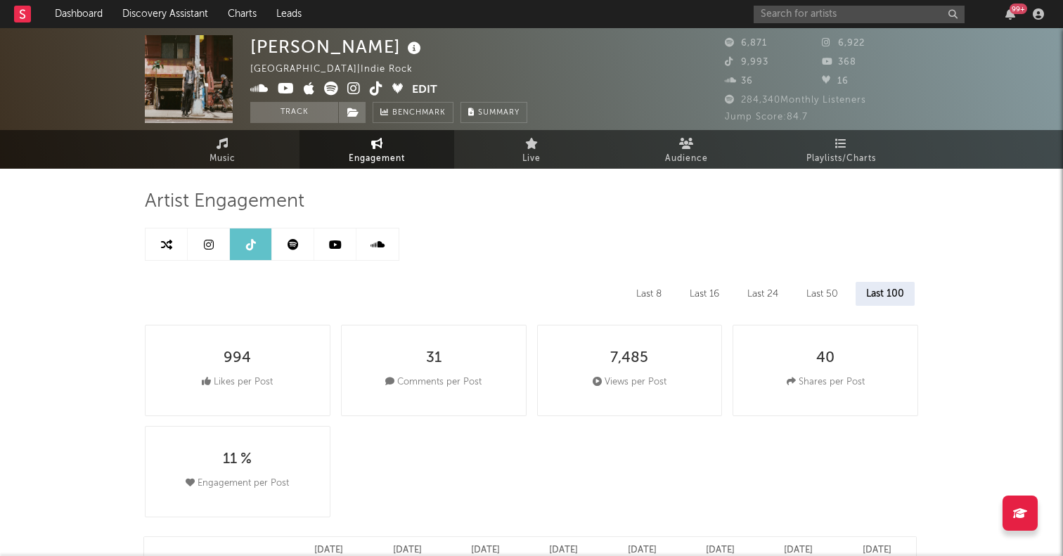
click at [212, 247] on icon at bounding box center [209, 244] width 10 height 11
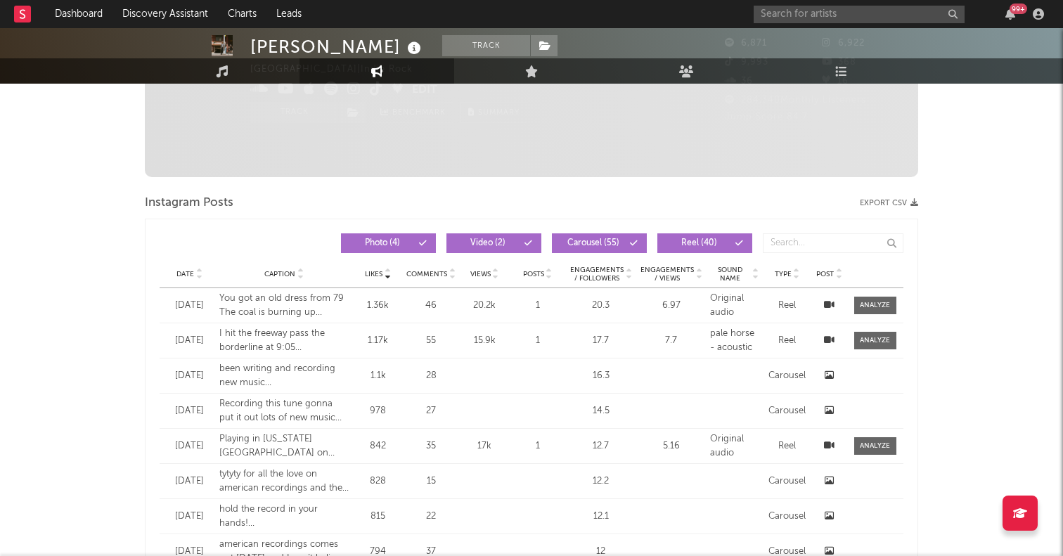
select select "6m"
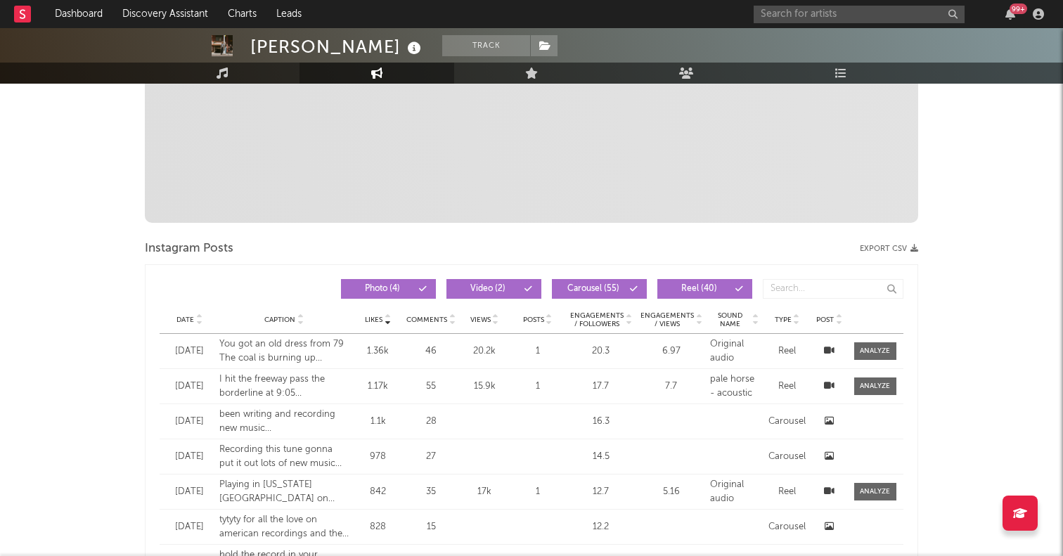
scroll to position [18, 0]
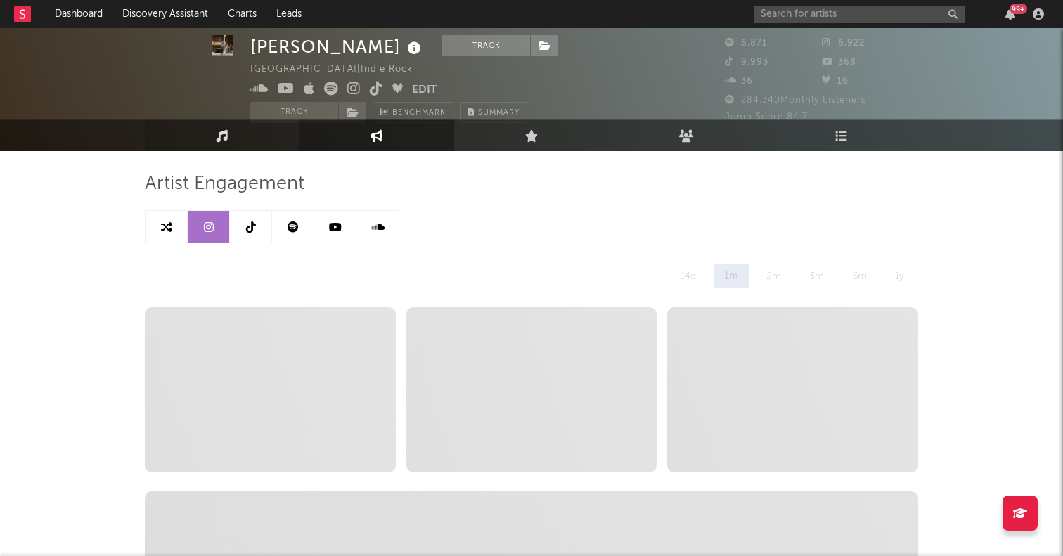
click at [231, 136] on link "Music" at bounding box center [222, 136] width 155 height 32
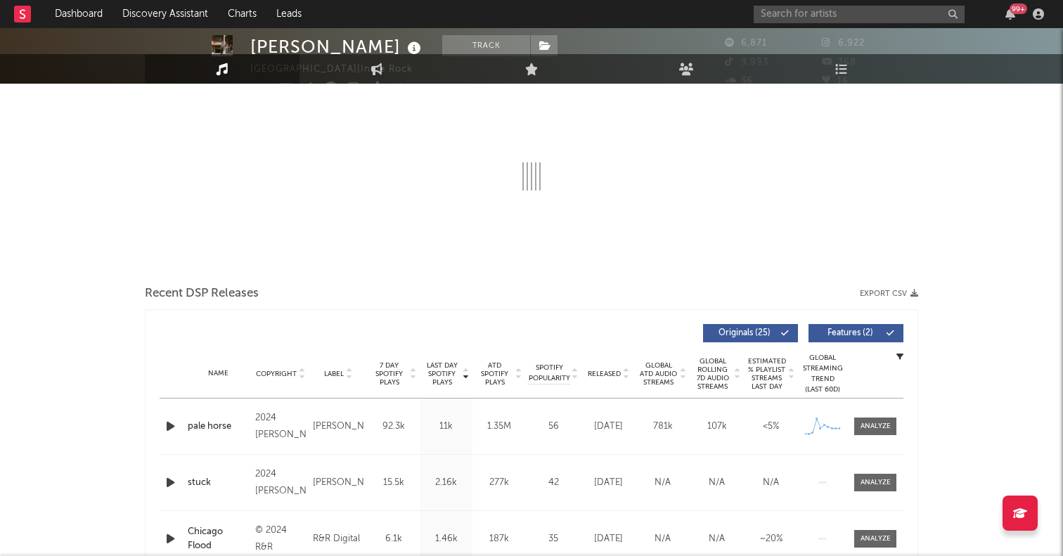
select select "6m"
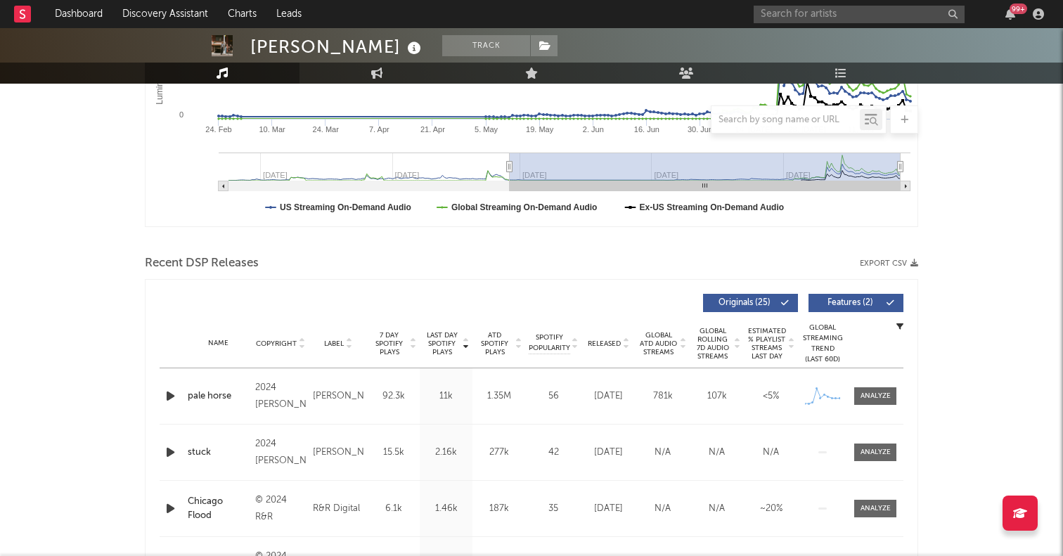
scroll to position [358, 0]
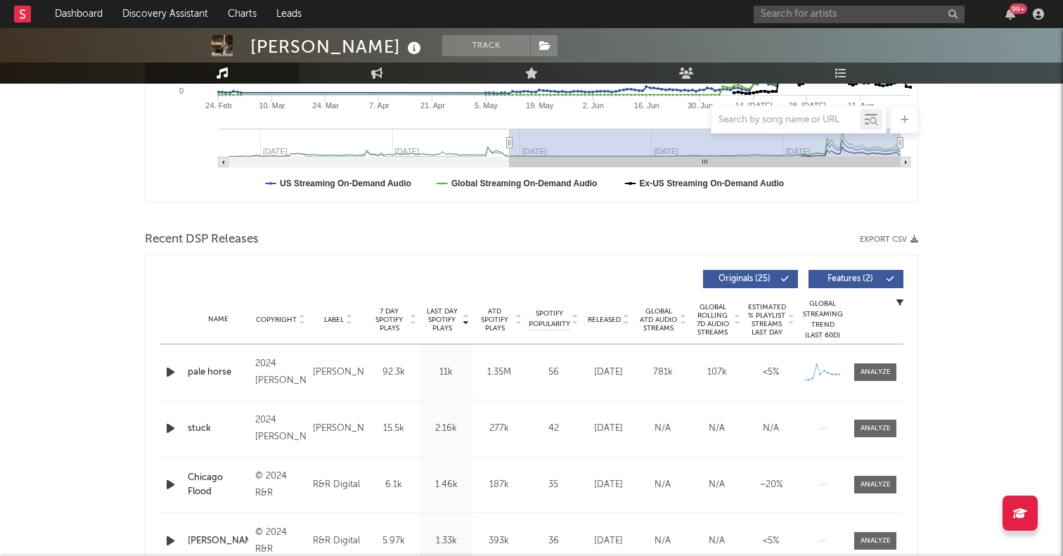
click at [162, 370] on div at bounding box center [172, 372] width 25 height 18
click at [171, 370] on icon "button" at bounding box center [170, 372] width 15 height 18
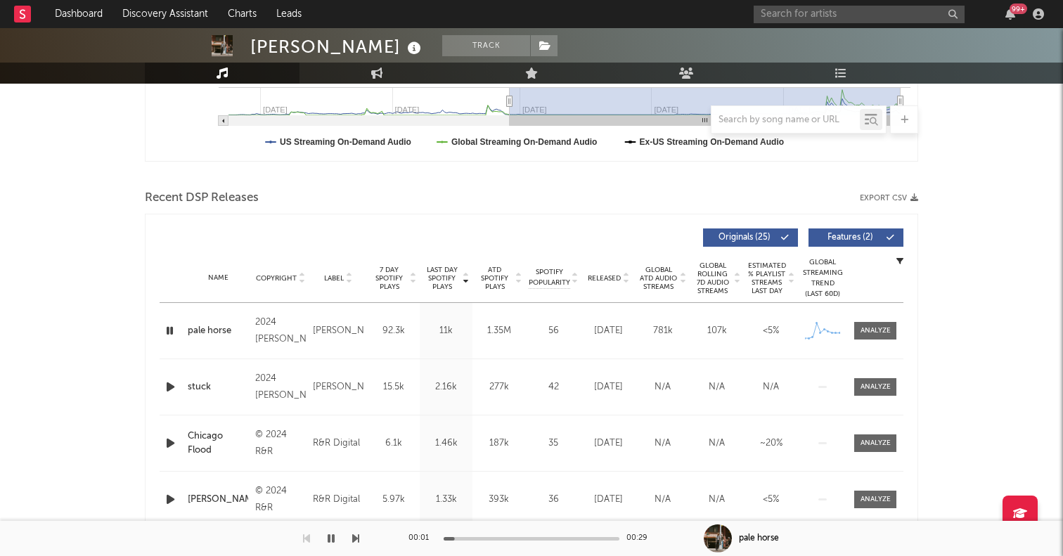
scroll to position [455, 0]
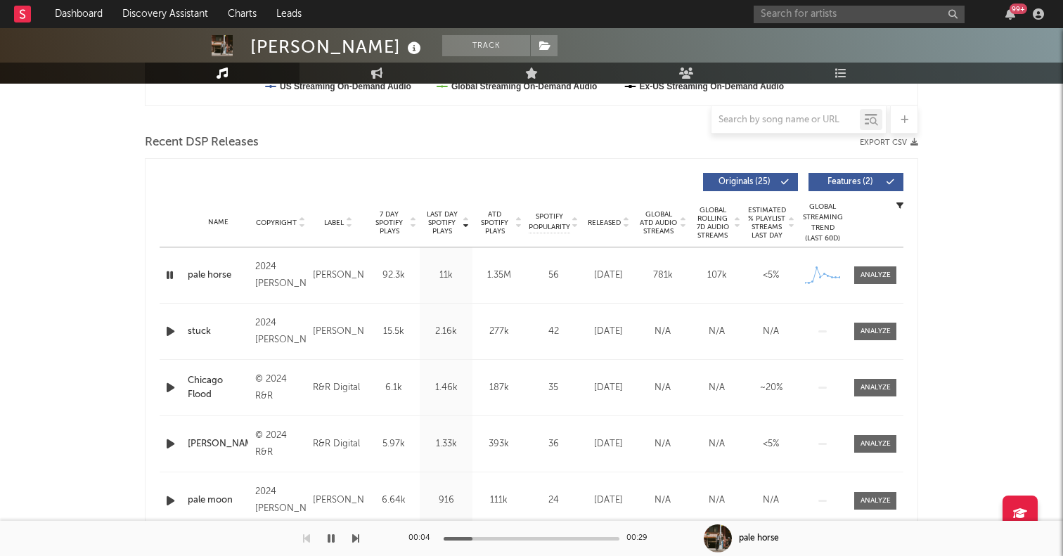
click at [602, 220] on span "Released" at bounding box center [604, 223] width 33 height 8
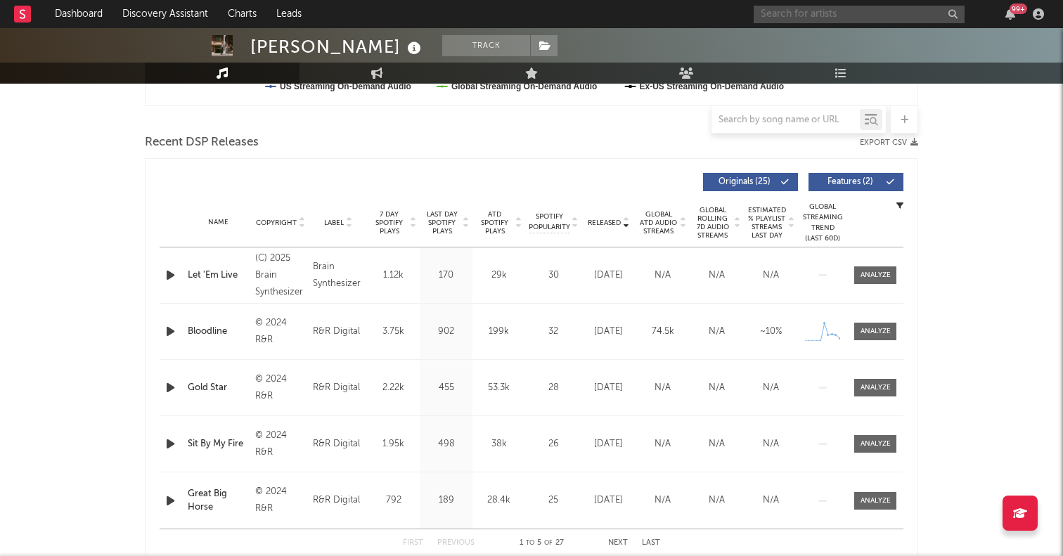
click at [788, 10] on input "text" at bounding box center [859, 15] width 211 height 18
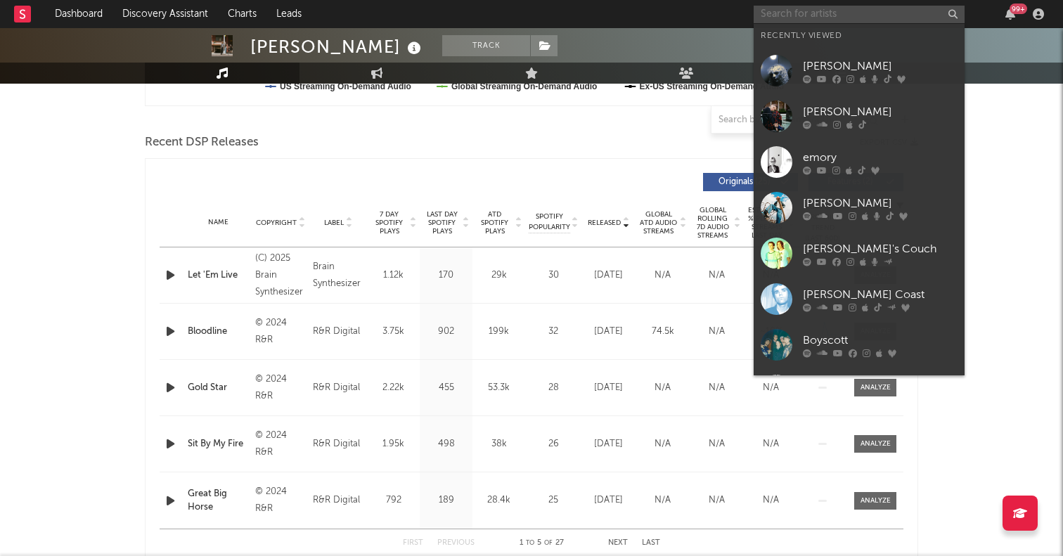
type input "j"
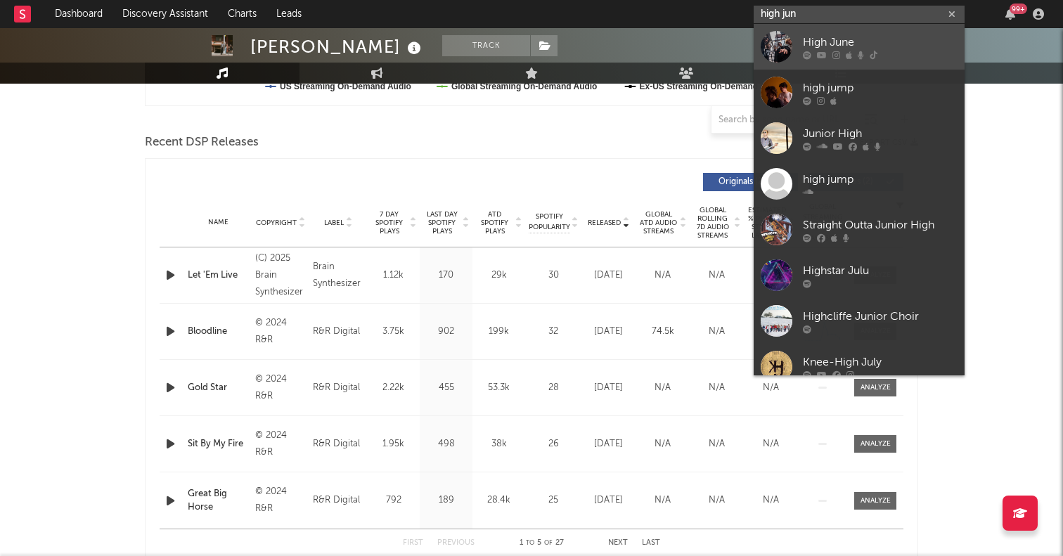
type input "high jun"
click at [773, 39] on div at bounding box center [777, 47] width 32 height 32
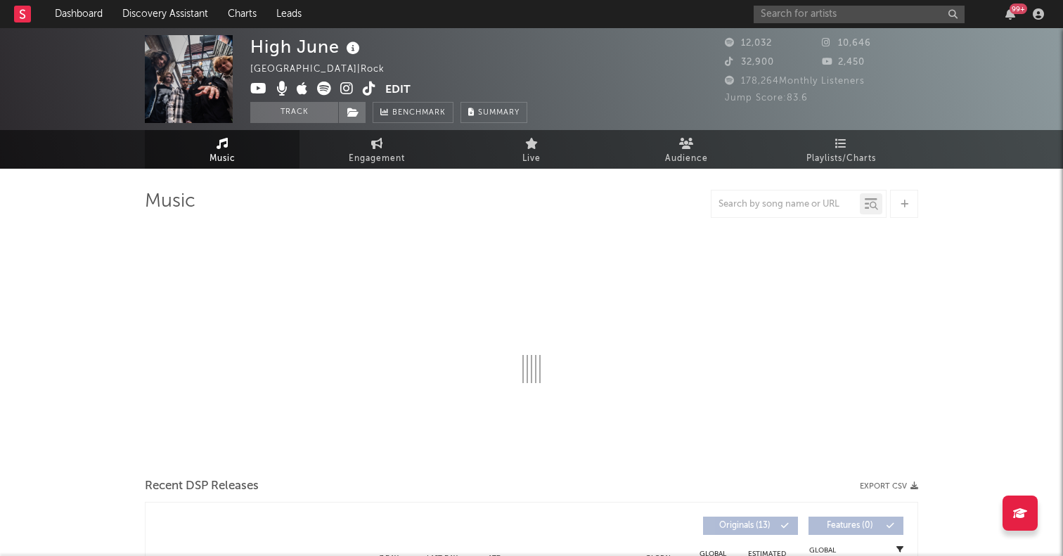
select select "1w"
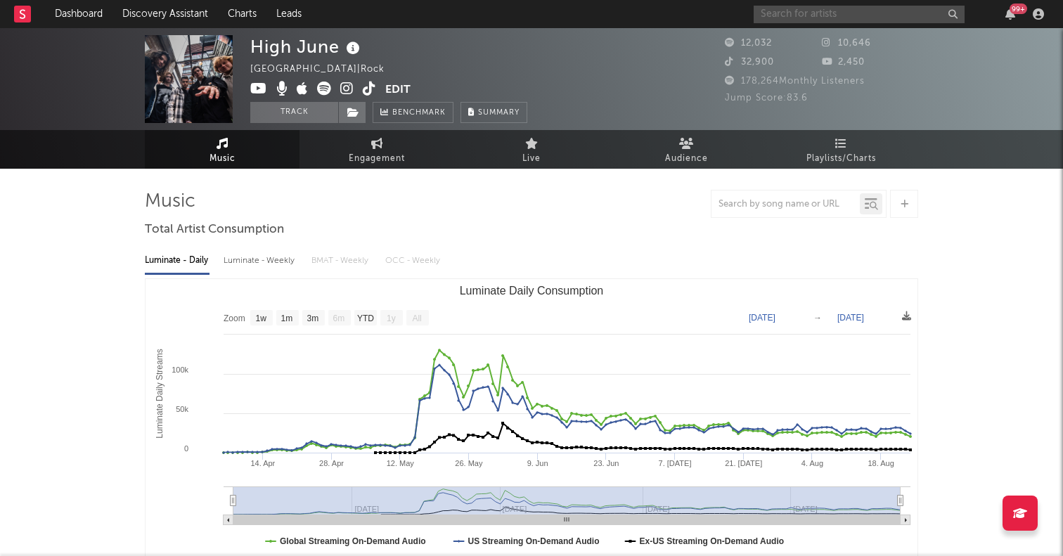
click at [793, 14] on input "text" at bounding box center [859, 15] width 211 height 18
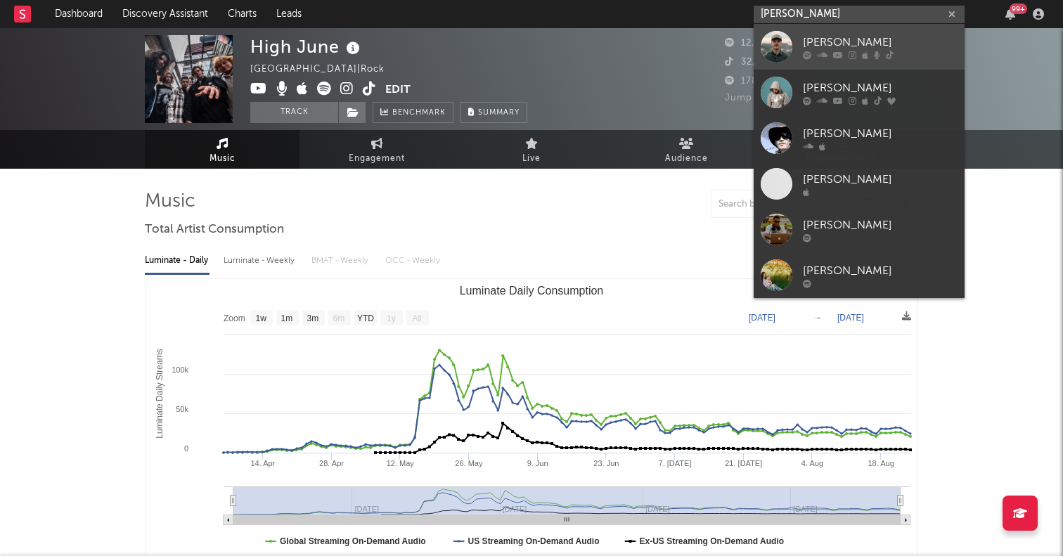
type input "[PERSON_NAME]"
click at [773, 49] on div at bounding box center [777, 47] width 32 height 32
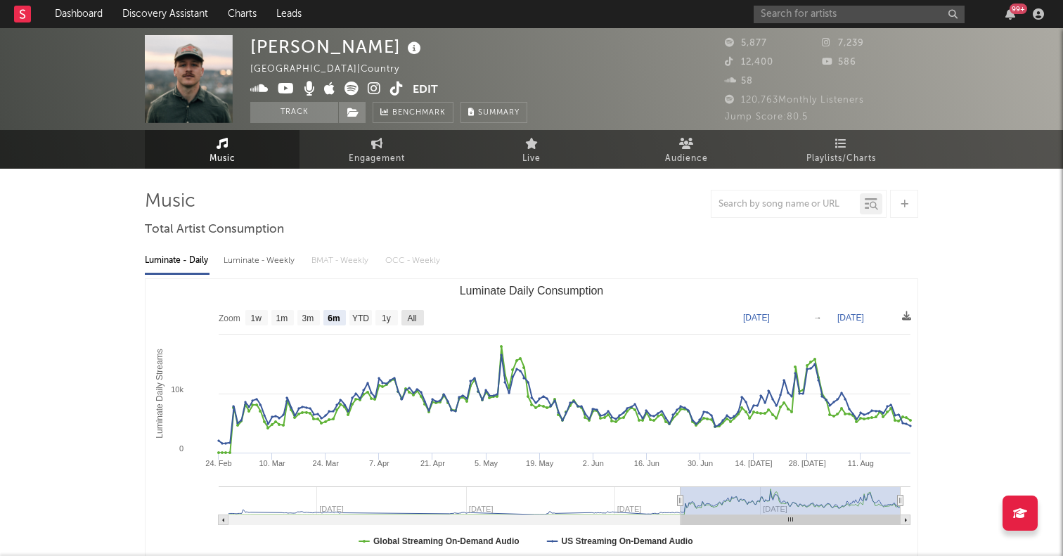
click at [413, 320] on text "All" at bounding box center [411, 319] width 9 height 10
select select "All"
type input "[DATE]"
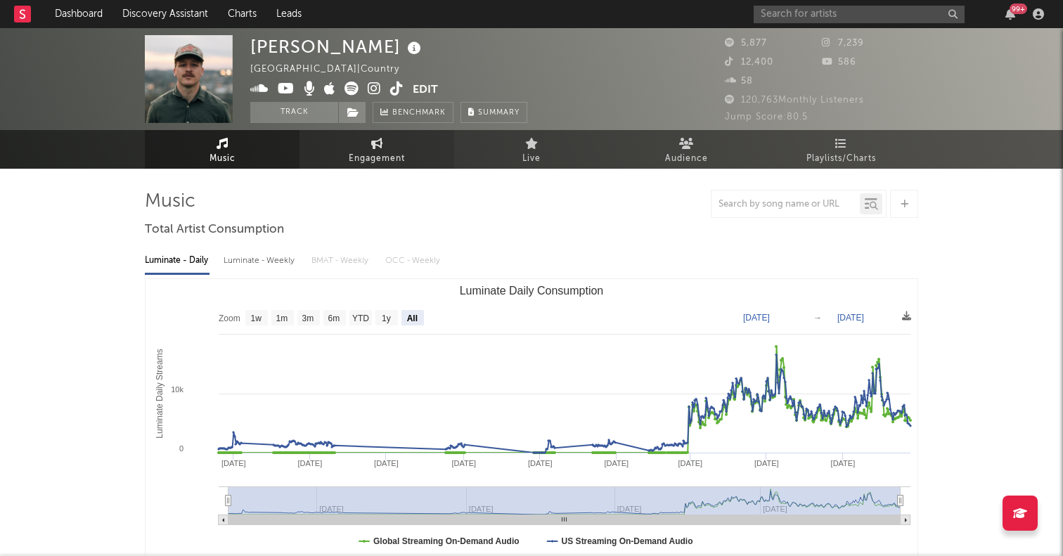
click at [382, 151] on span "Engagement" at bounding box center [377, 158] width 56 height 17
select select "1w"
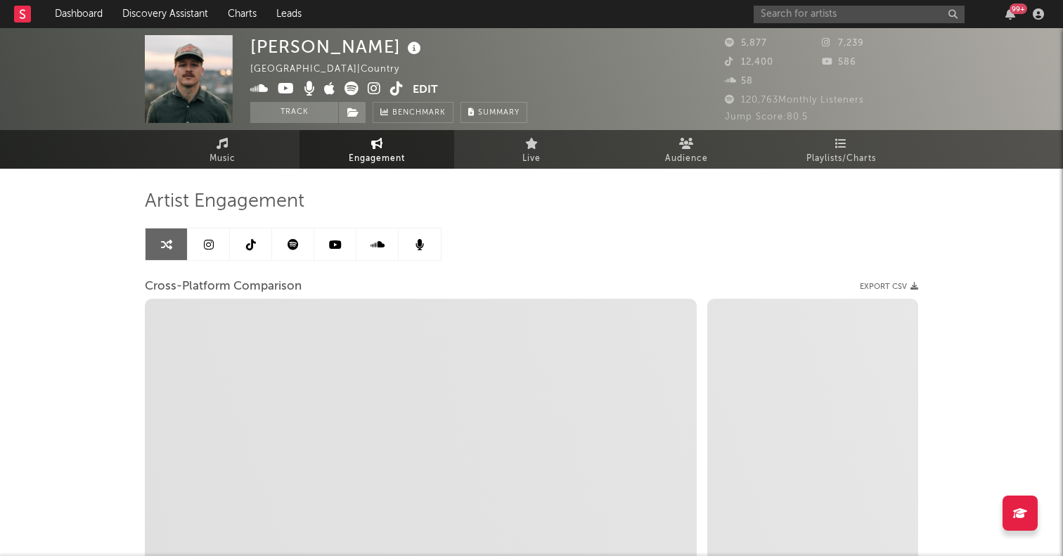
click at [243, 253] on link at bounding box center [251, 244] width 42 height 32
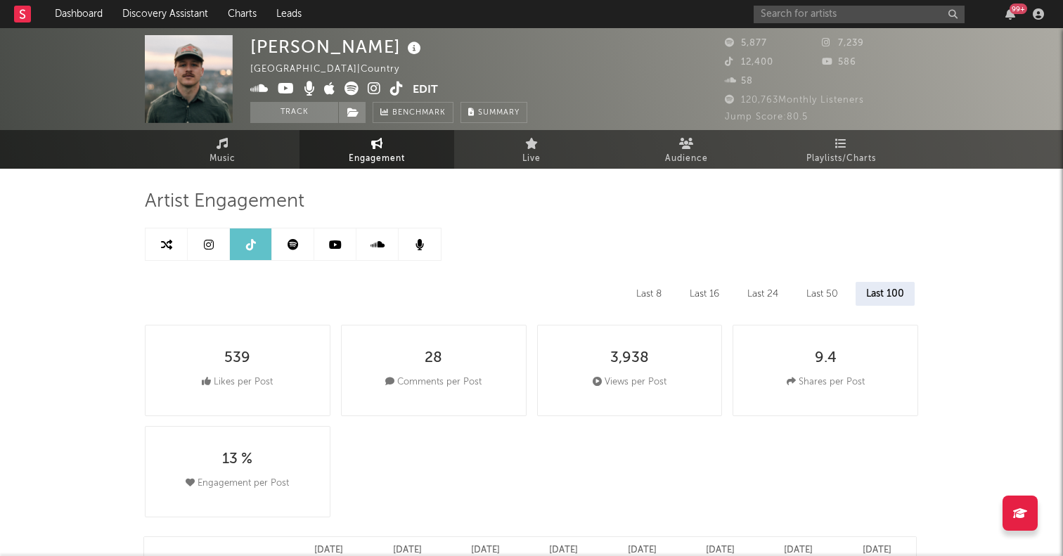
select select "6m"
click at [215, 255] on link at bounding box center [209, 244] width 42 height 32
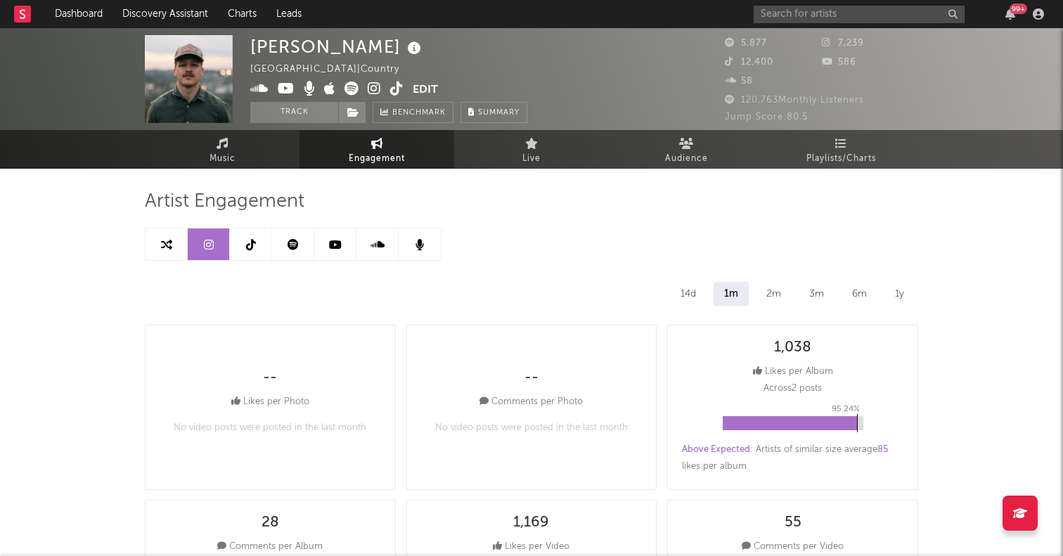
select select "1w"
click at [171, 243] on icon at bounding box center [166, 244] width 11 height 11
select select "1m"
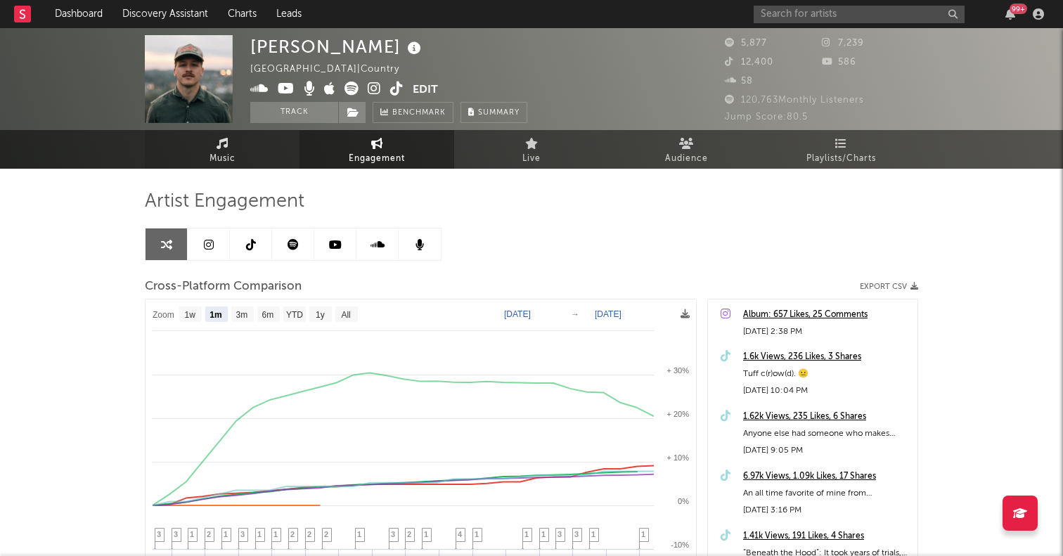
click at [221, 146] on icon at bounding box center [223, 143] width 12 height 11
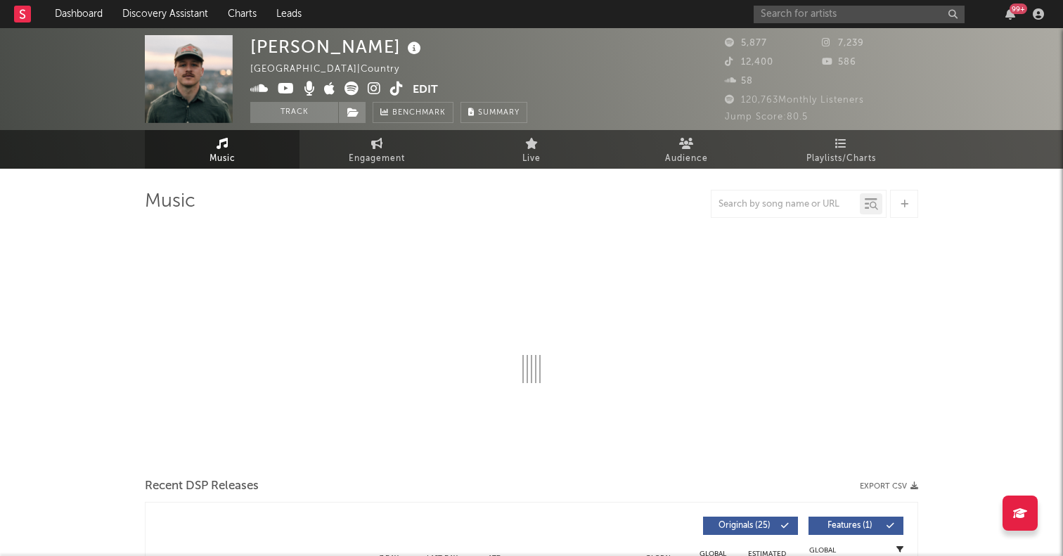
select select "6m"
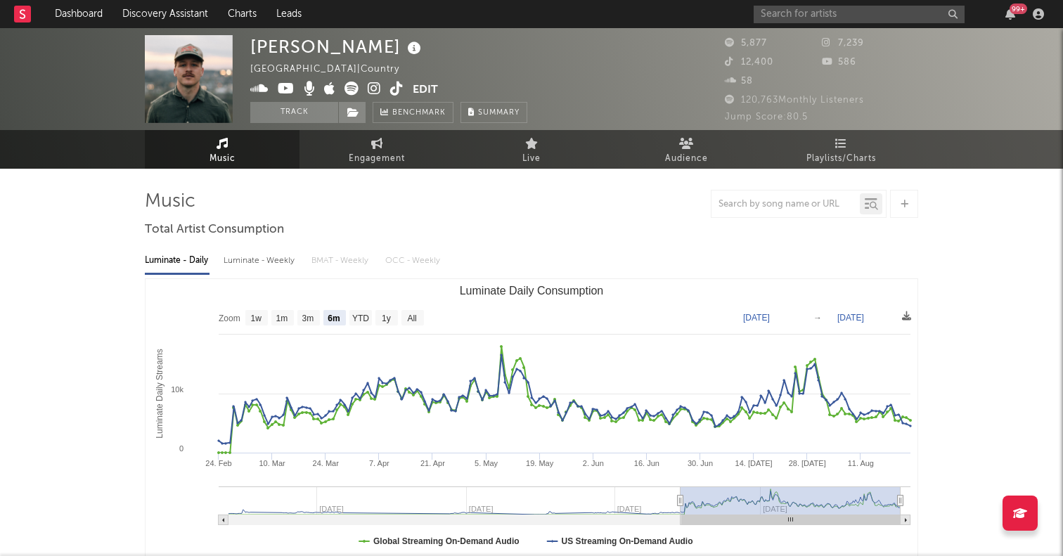
click at [382, 89] on span at bounding box center [331, 91] width 162 height 18
click at [373, 90] on icon at bounding box center [374, 89] width 13 height 14
click at [373, 89] on icon at bounding box center [374, 89] width 13 height 14
click at [351, 89] on icon at bounding box center [351, 89] width 14 height 14
click at [319, 115] on button "Track" at bounding box center [294, 112] width 88 height 21
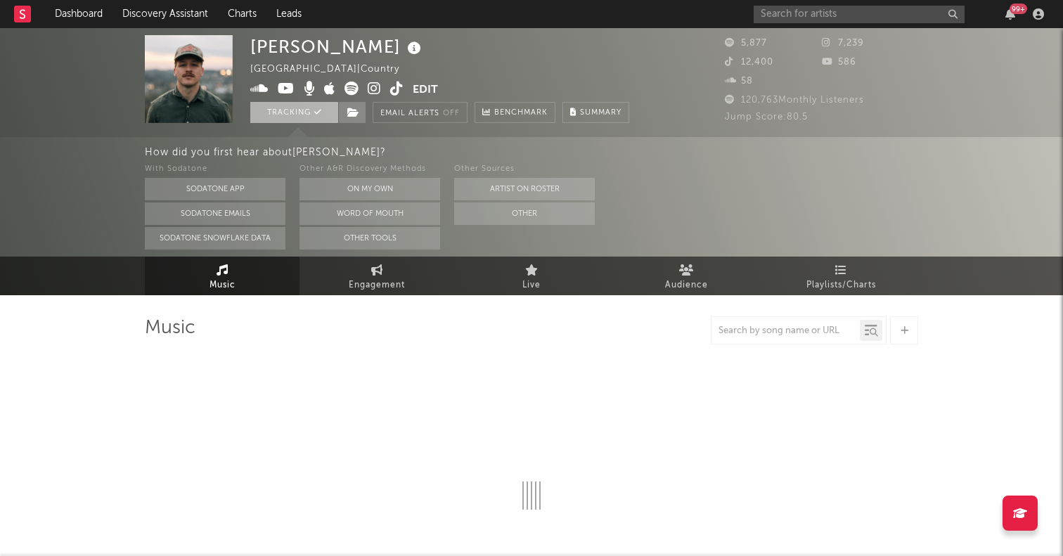
select select "6m"
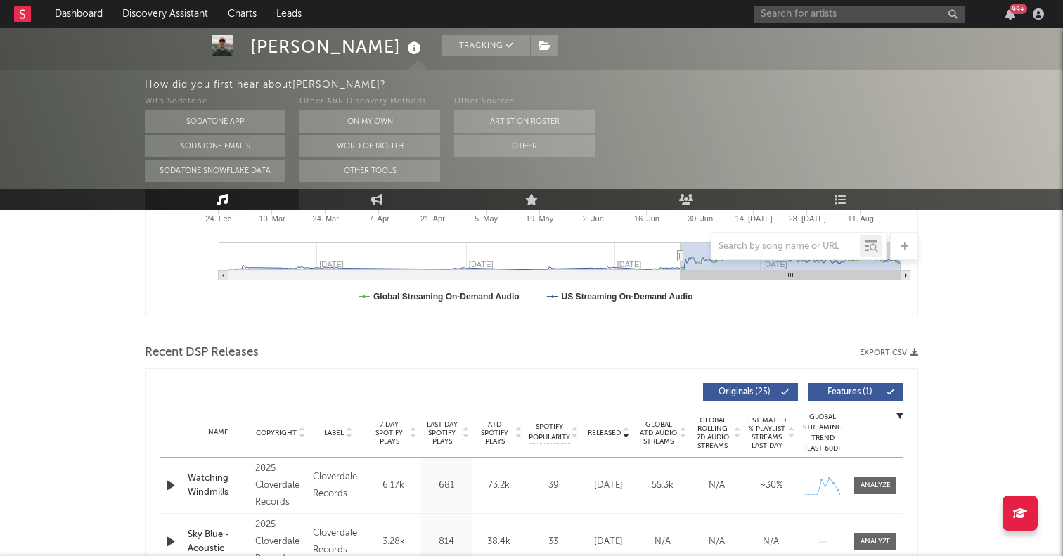
scroll to position [524, 0]
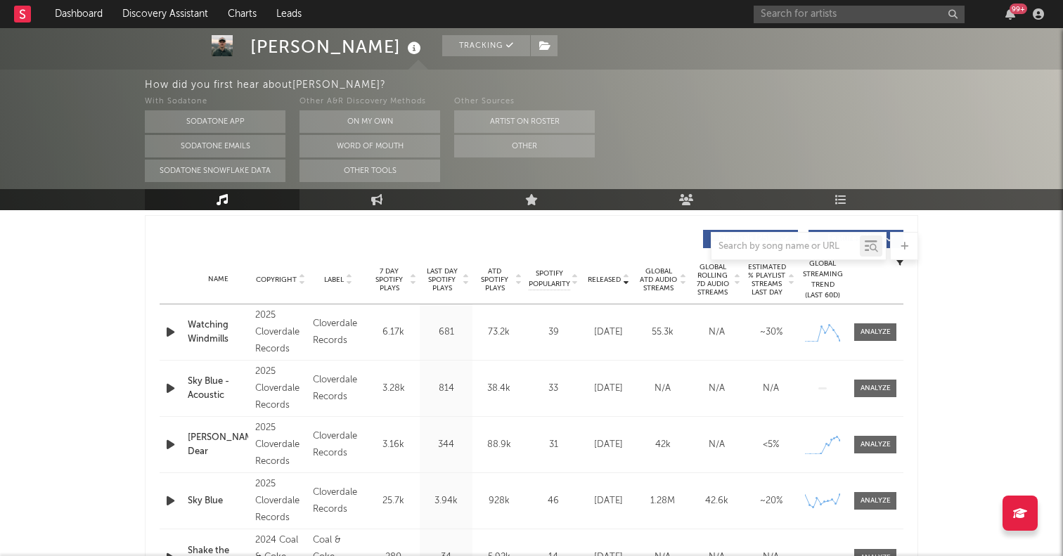
click at [277, 398] on div "2025 Cloverdale Records" at bounding box center [280, 388] width 51 height 51
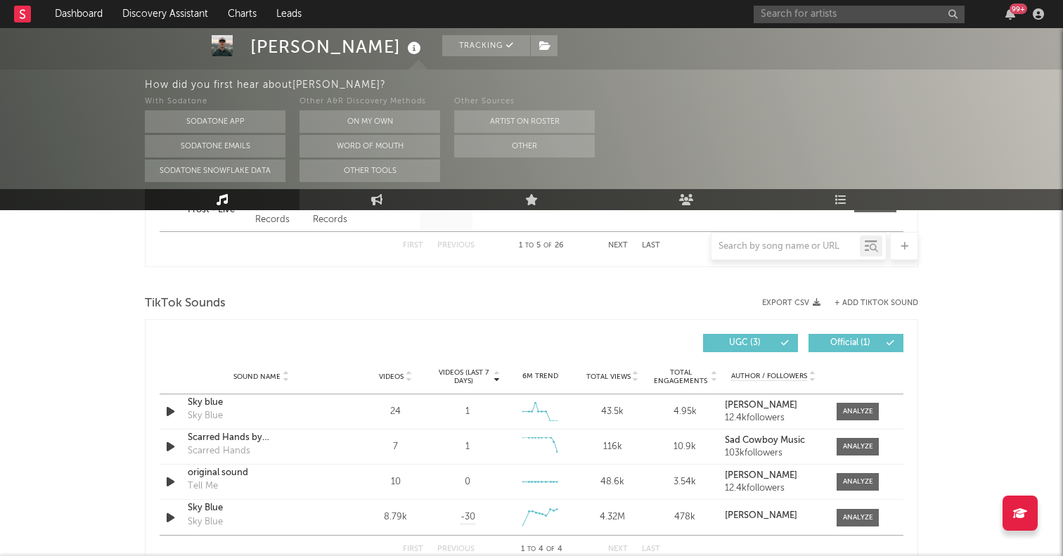
scroll to position [884, 0]
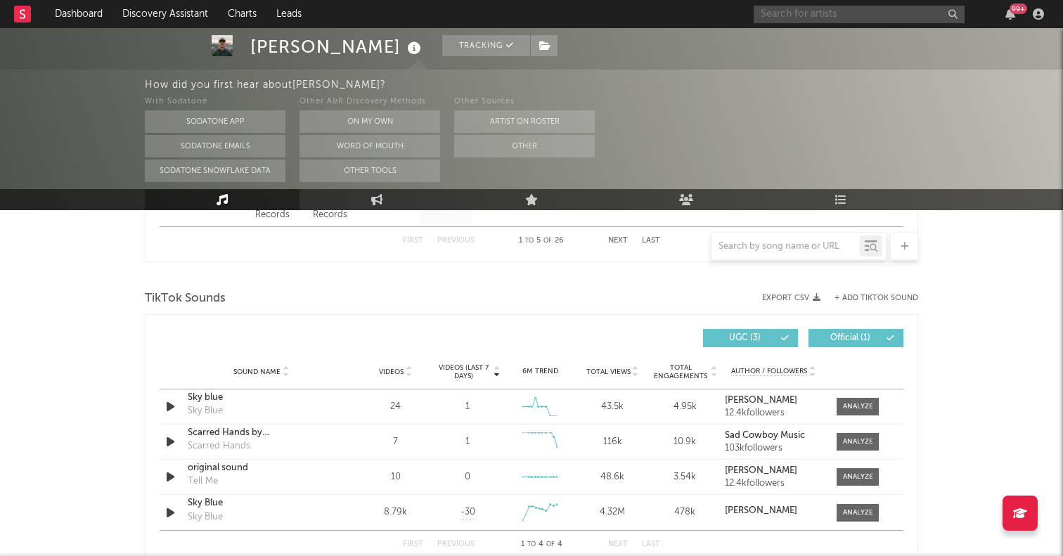
click at [836, 8] on input "text" at bounding box center [859, 15] width 211 height 18
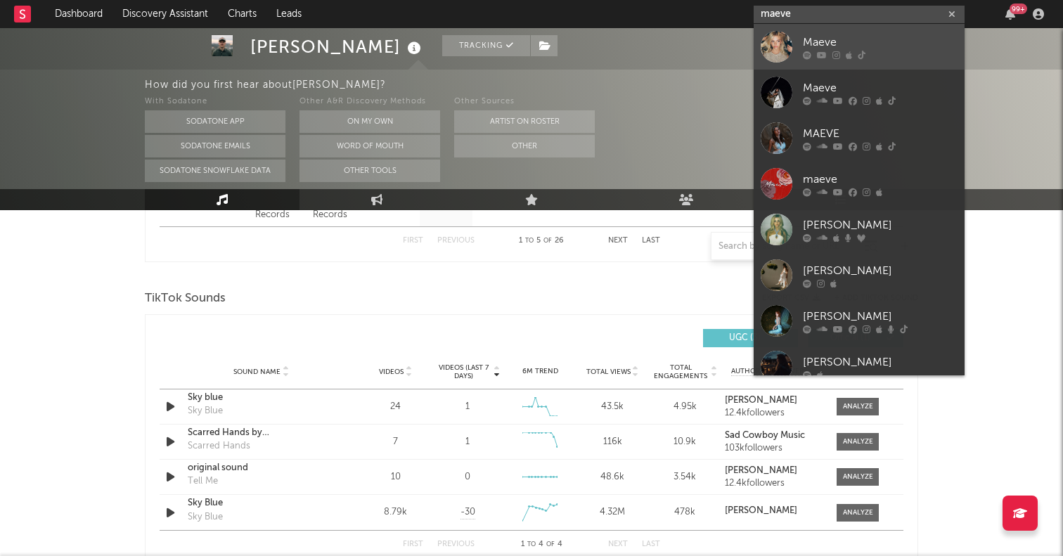
type input "maeve"
click at [776, 44] on div at bounding box center [777, 47] width 32 height 32
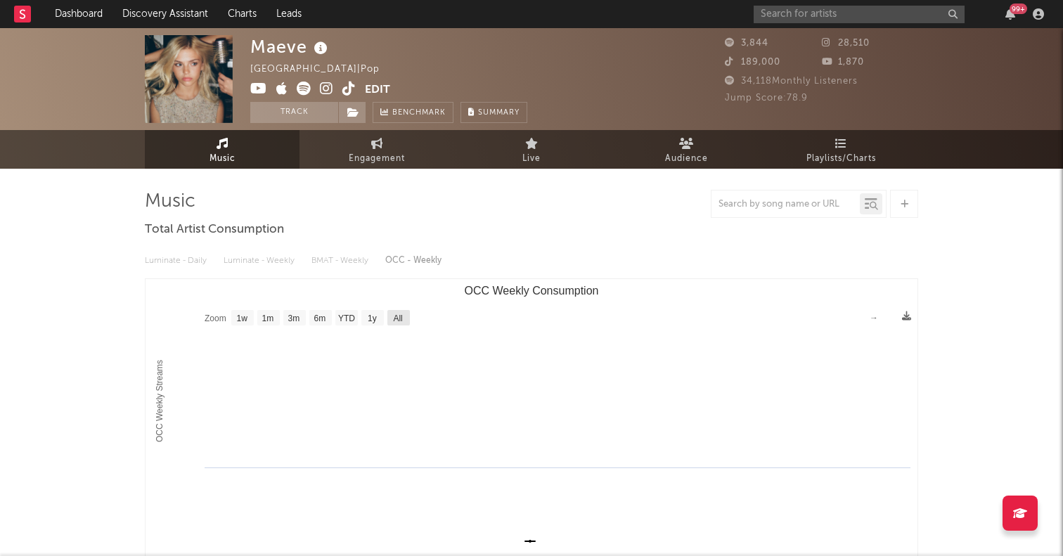
click at [388, 323] on rect "OCC Weekly Consumption" at bounding box center [398, 317] width 22 height 15
select select "All"
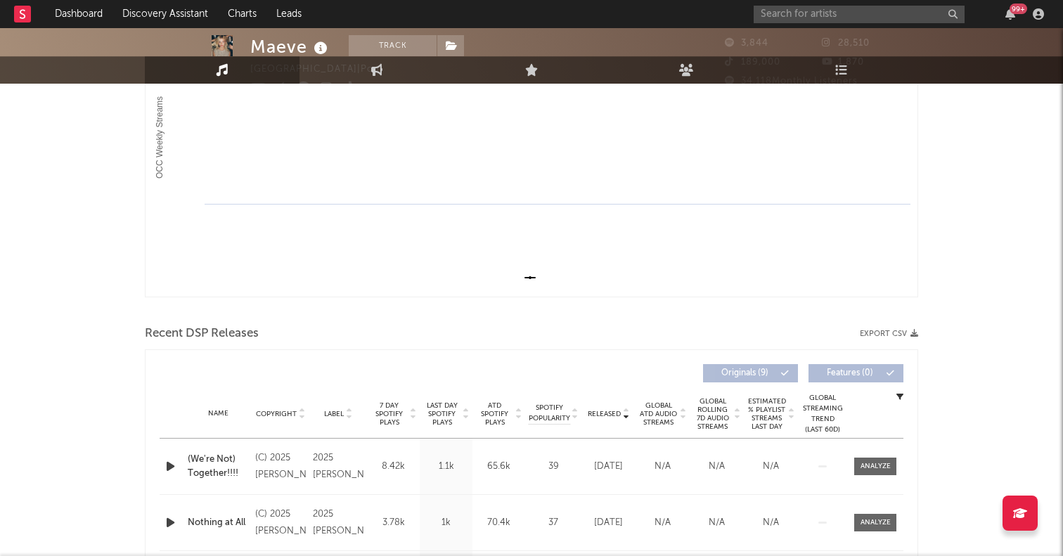
scroll to position [418, 0]
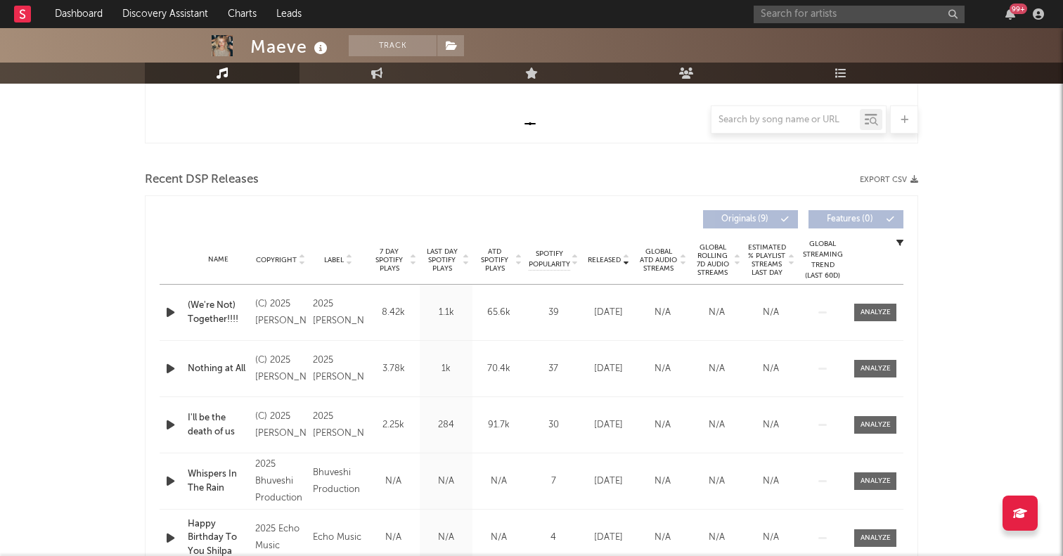
click at [166, 313] on icon "button" at bounding box center [170, 313] width 15 height 18
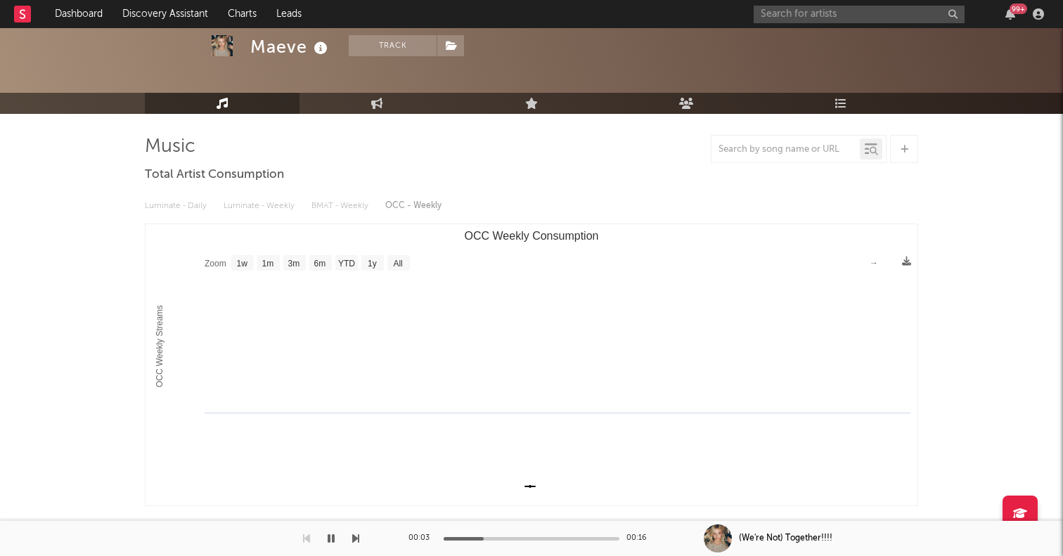
scroll to position [0, 0]
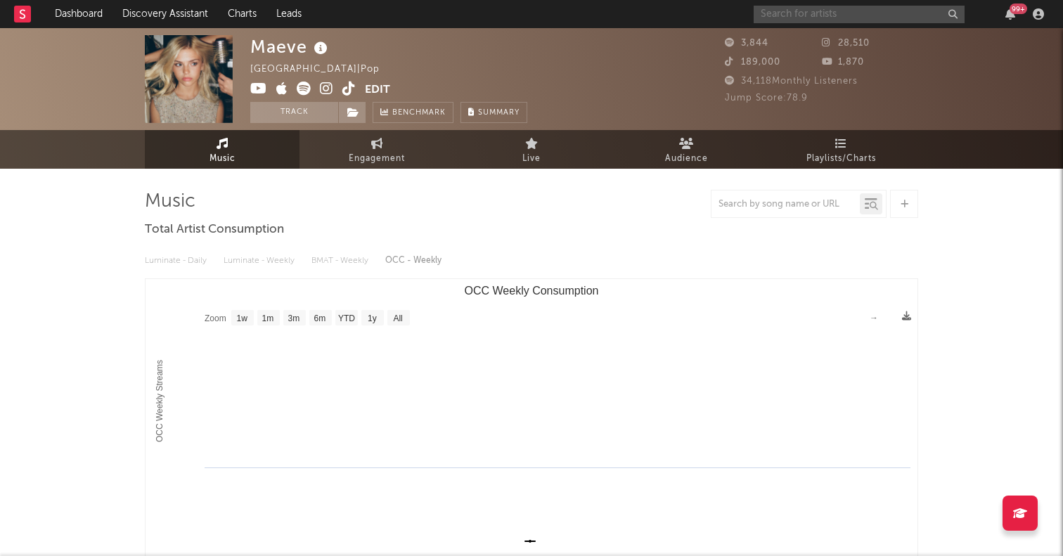
click at [789, 17] on input "text" at bounding box center [859, 15] width 211 height 18
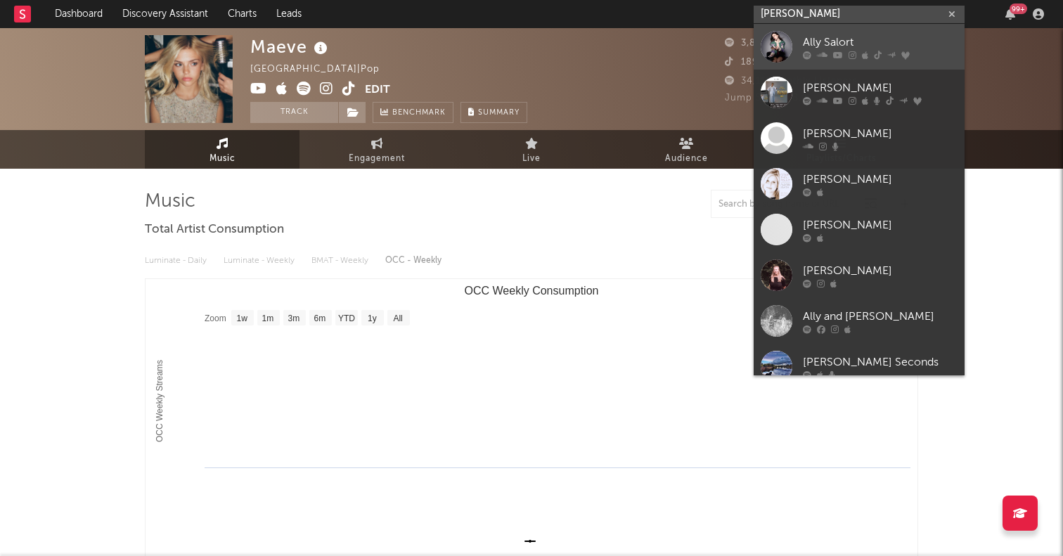
type input "[PERSON_NAME]"
click at [768, 44] on div at bounding box center [777, 47] width 32 height 32
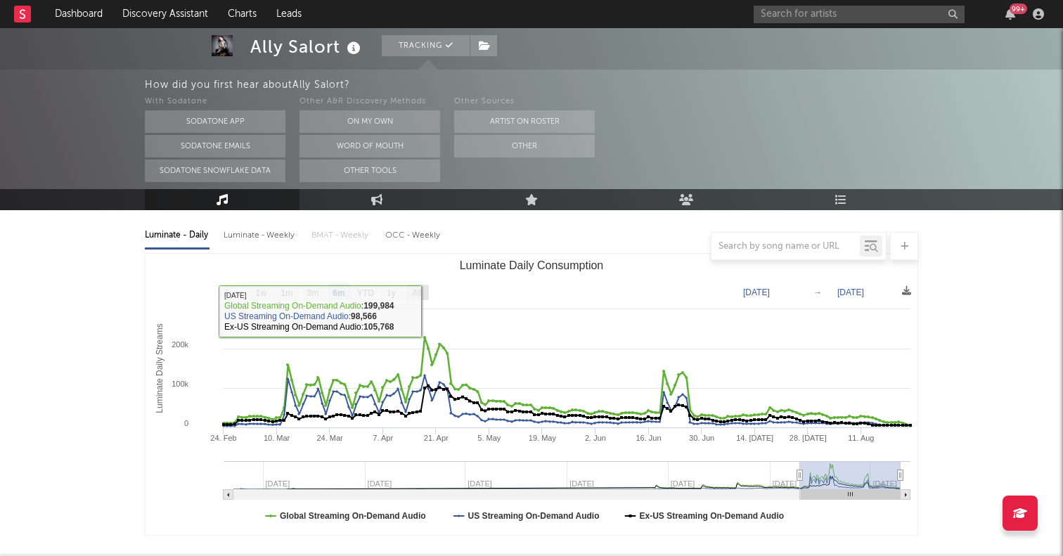
click at [417, 292] on text "All" at bounding box center [416, 293] width 9 height 10
select select "All"
type input "[DATE]"
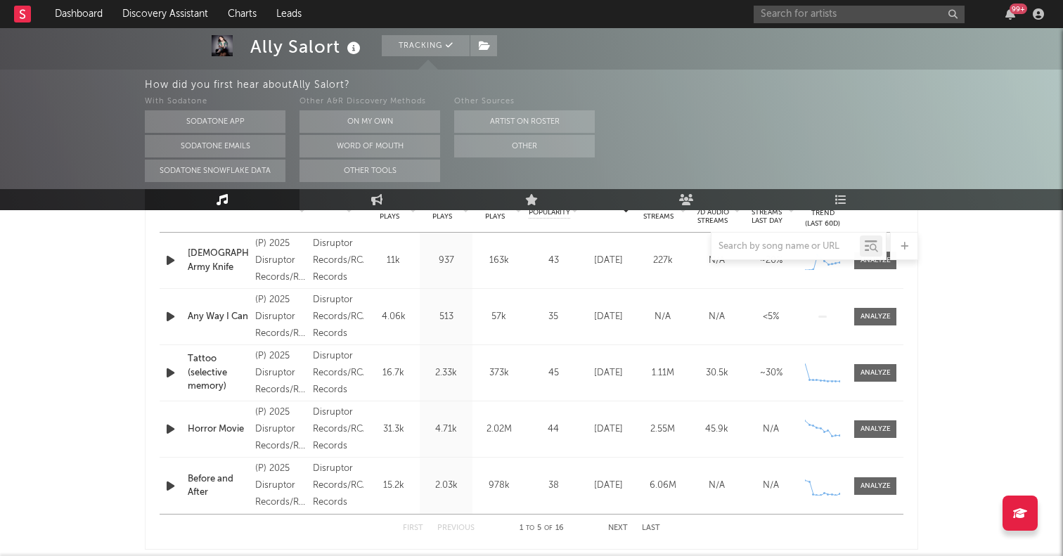
scroll to position [553, 0]
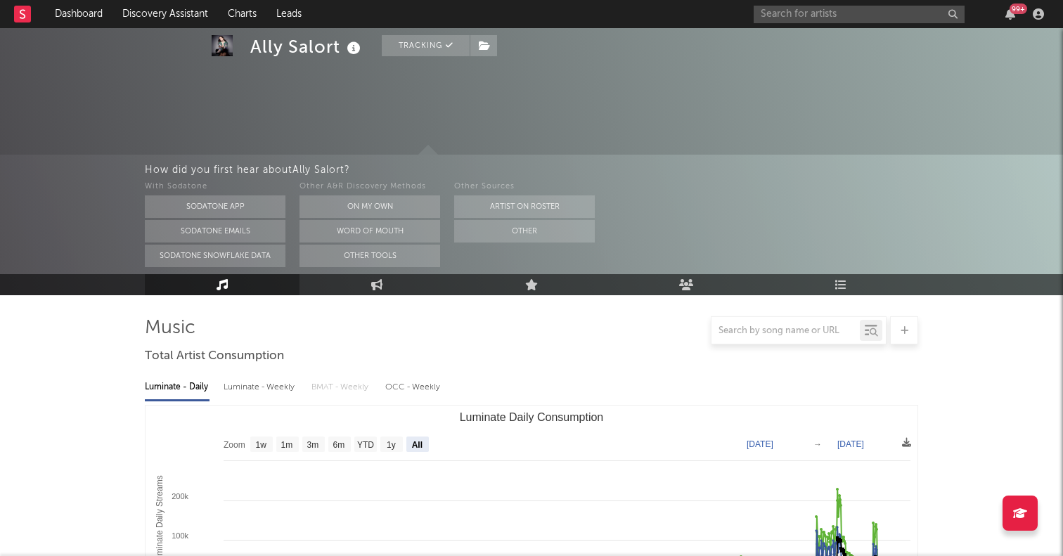
select select "All"
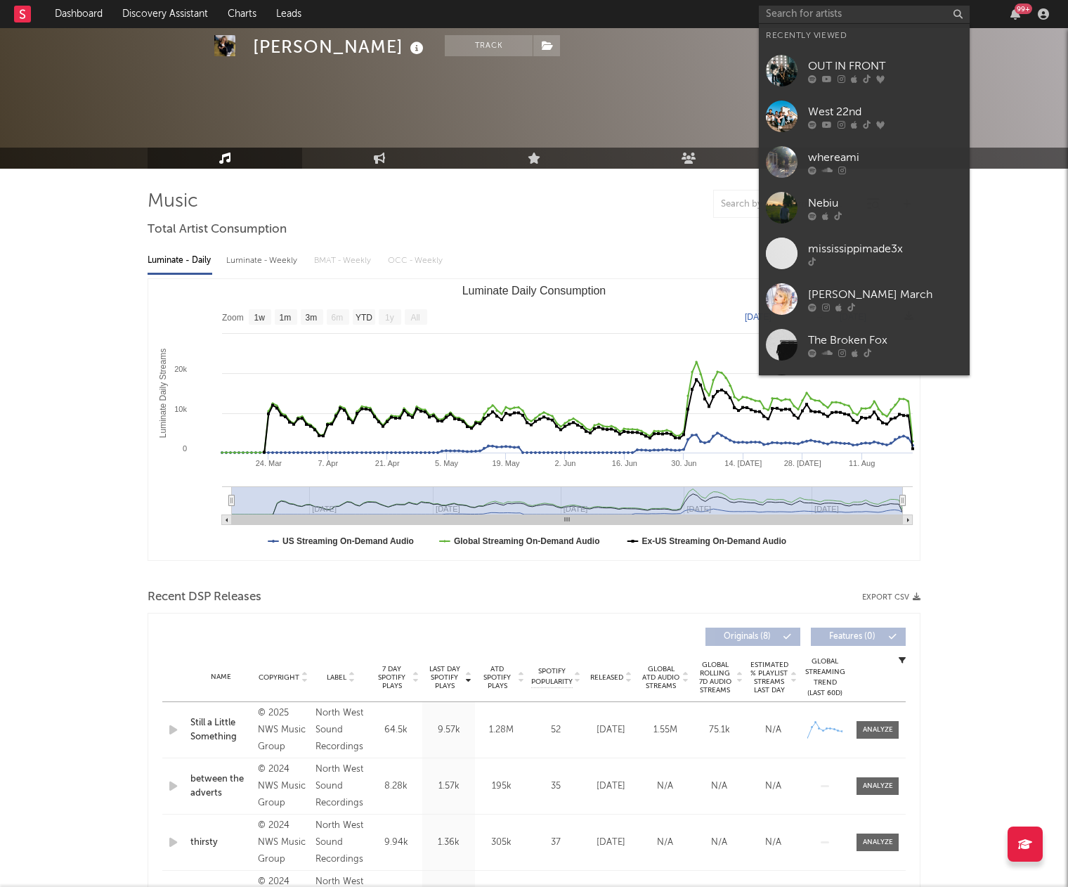
select select "1w"
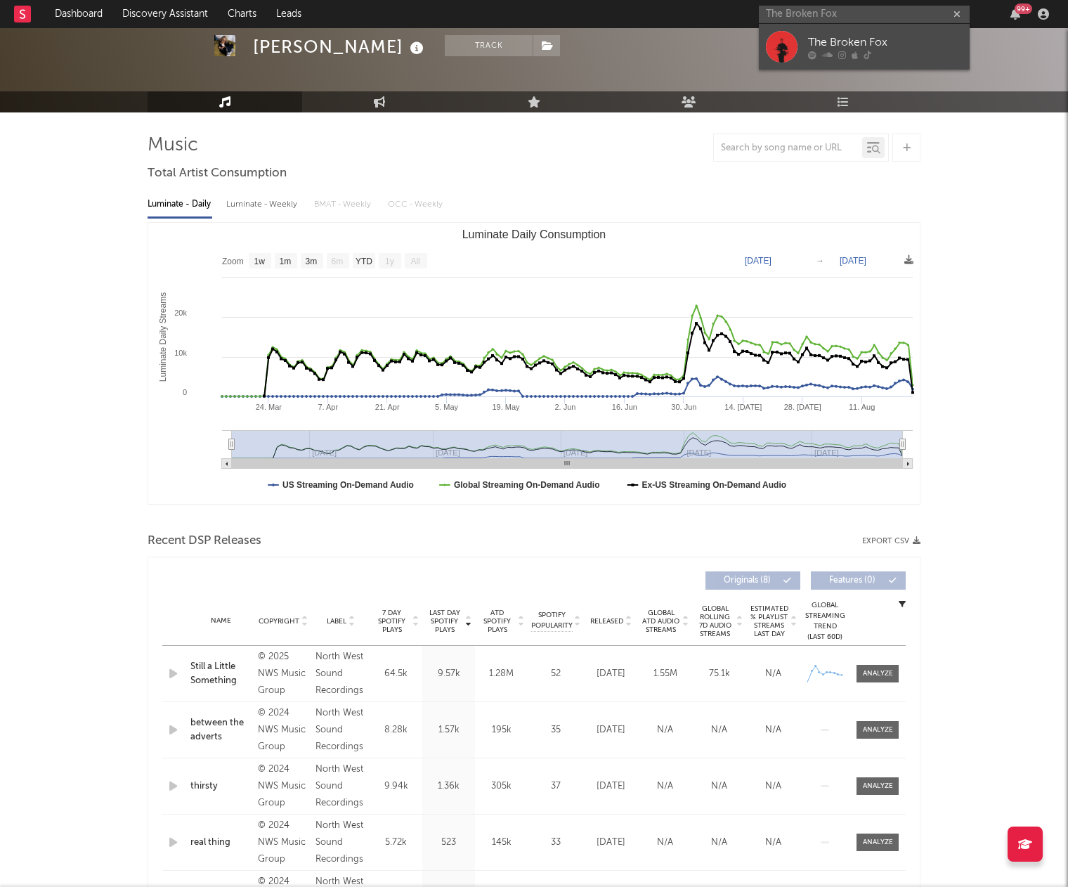
type input "The Broken Fox"
click at [783, 42] on div at bounding box center [782, 47] width 32 height 32
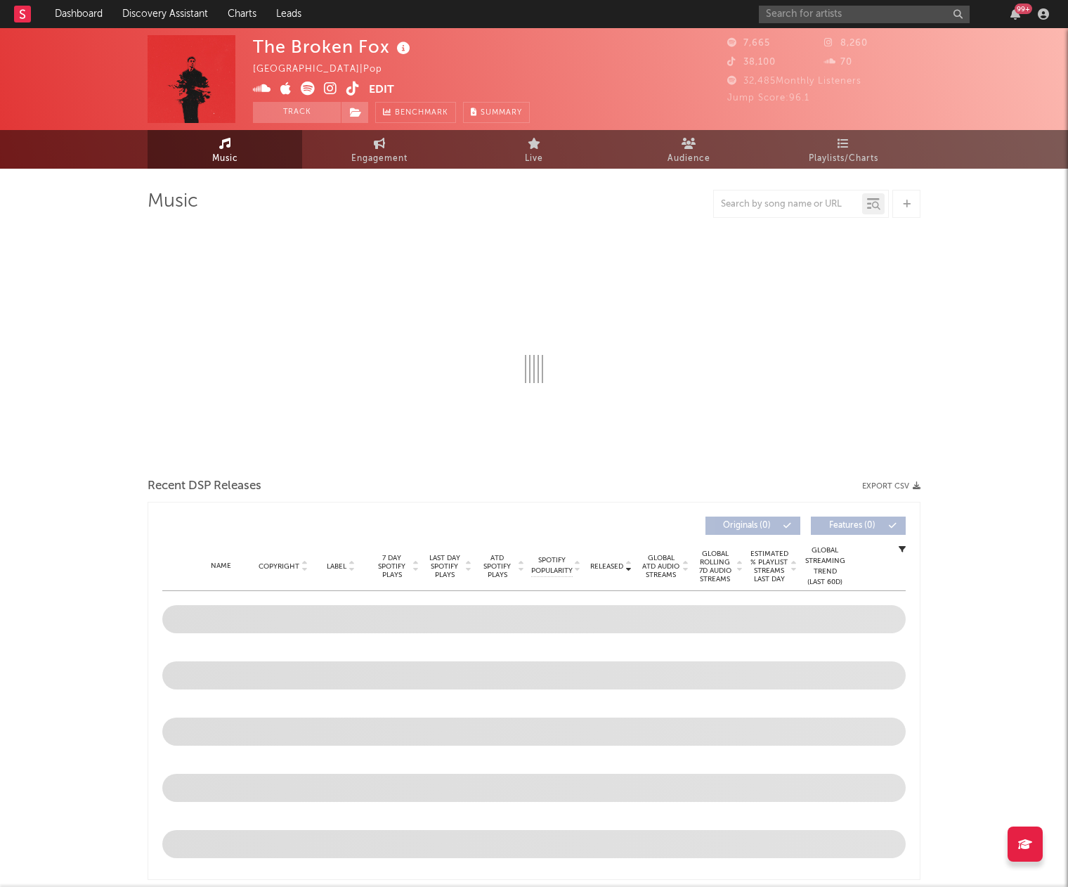
select select "1w"
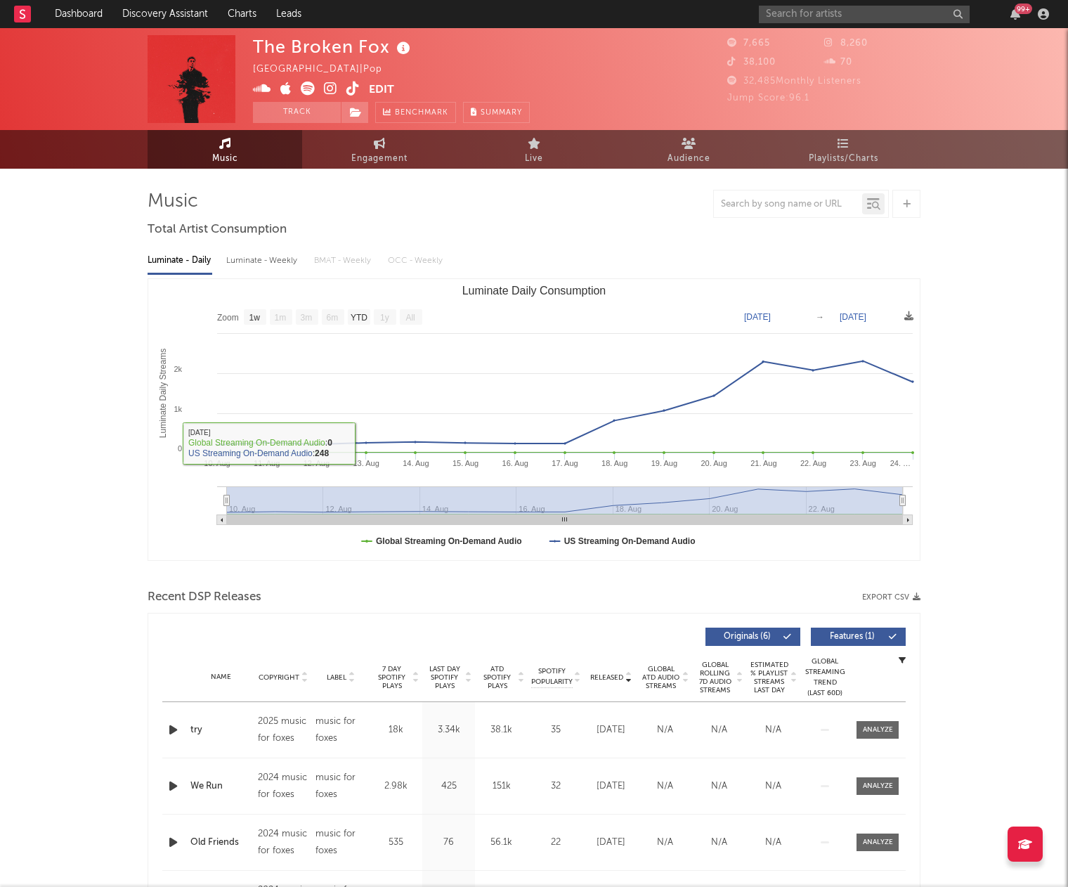
click at [354, 96] on link at bounding box center [353, 90] width 13 height 14
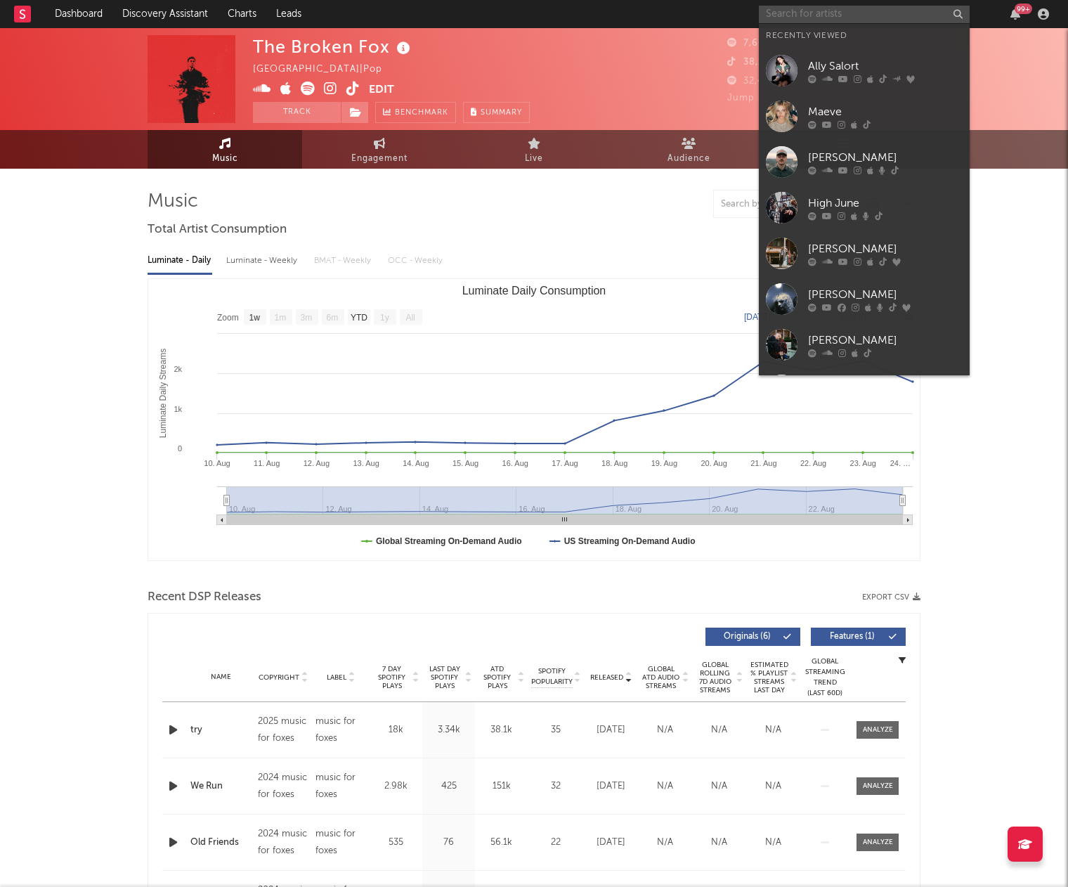
click at [823, 17] on input "text" at bounding box center [864, 15] width 211 height 18
paste input "https://www.tiktok.com/@ashtoedenmusic"
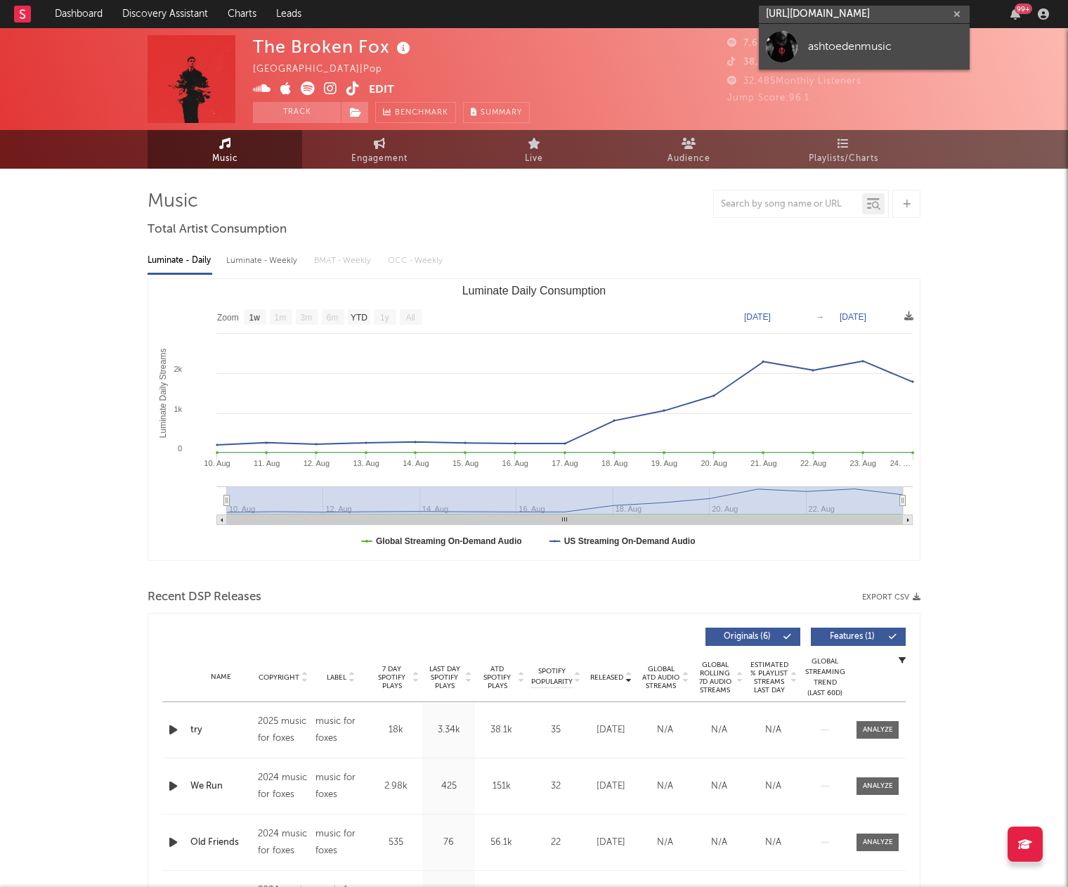
type input "https://www.tiktok.com/@ashtoedenmusic"
click at [789, 44] on div at bounding box center [782, 47] width 32 height 32
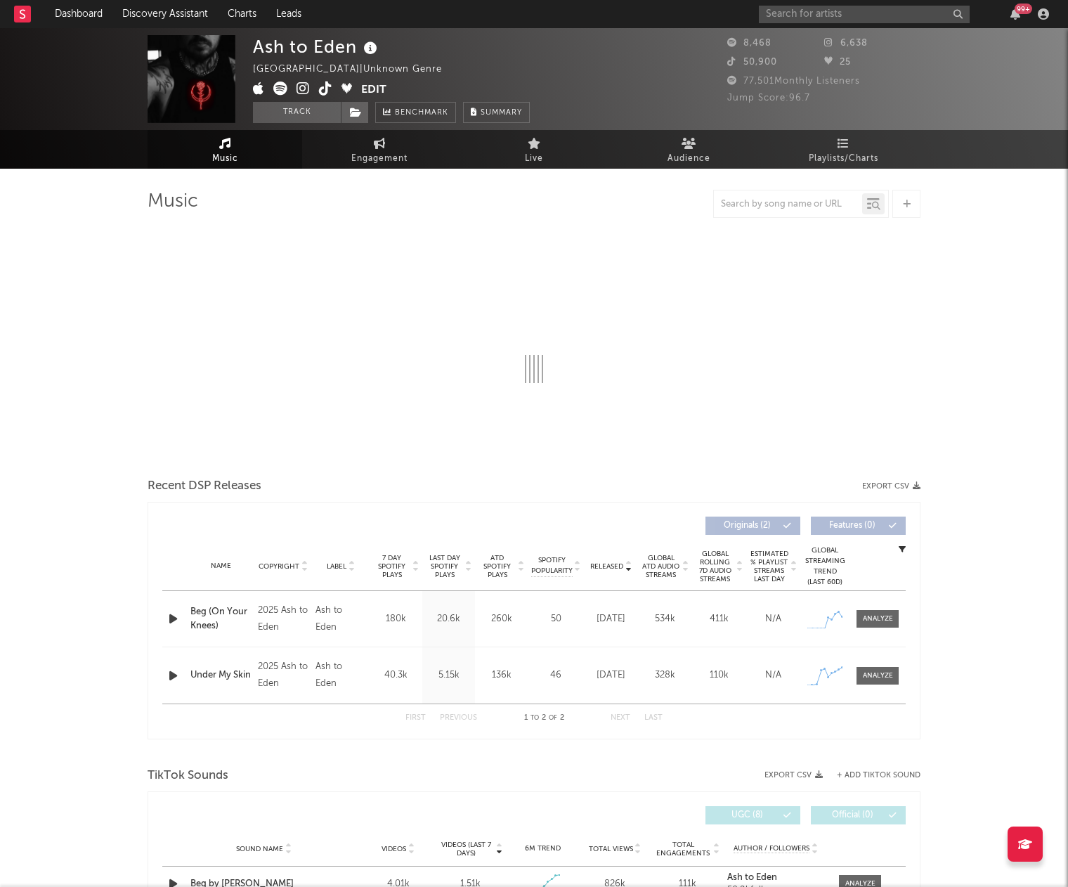
select select "1w"
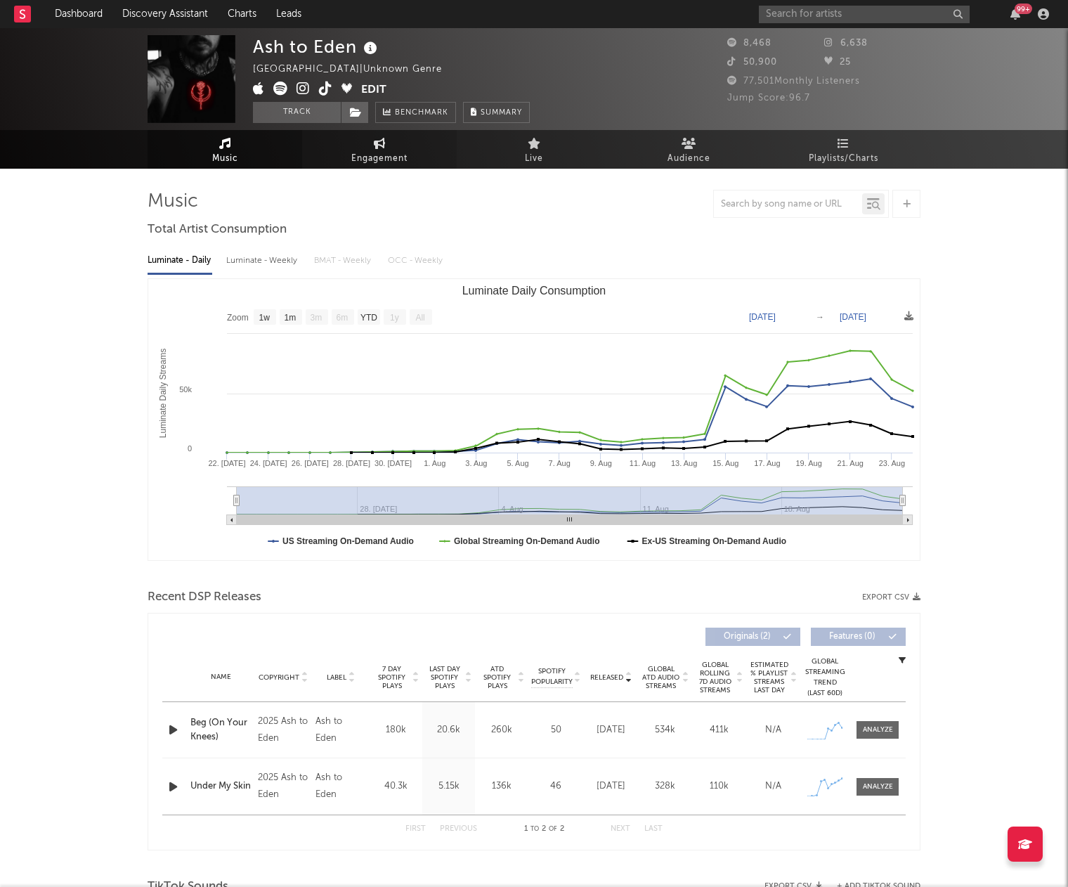
click at [398, 144] on link "Engagement" at bounding box center [379, 149] width 155 height 39
select select "1w"
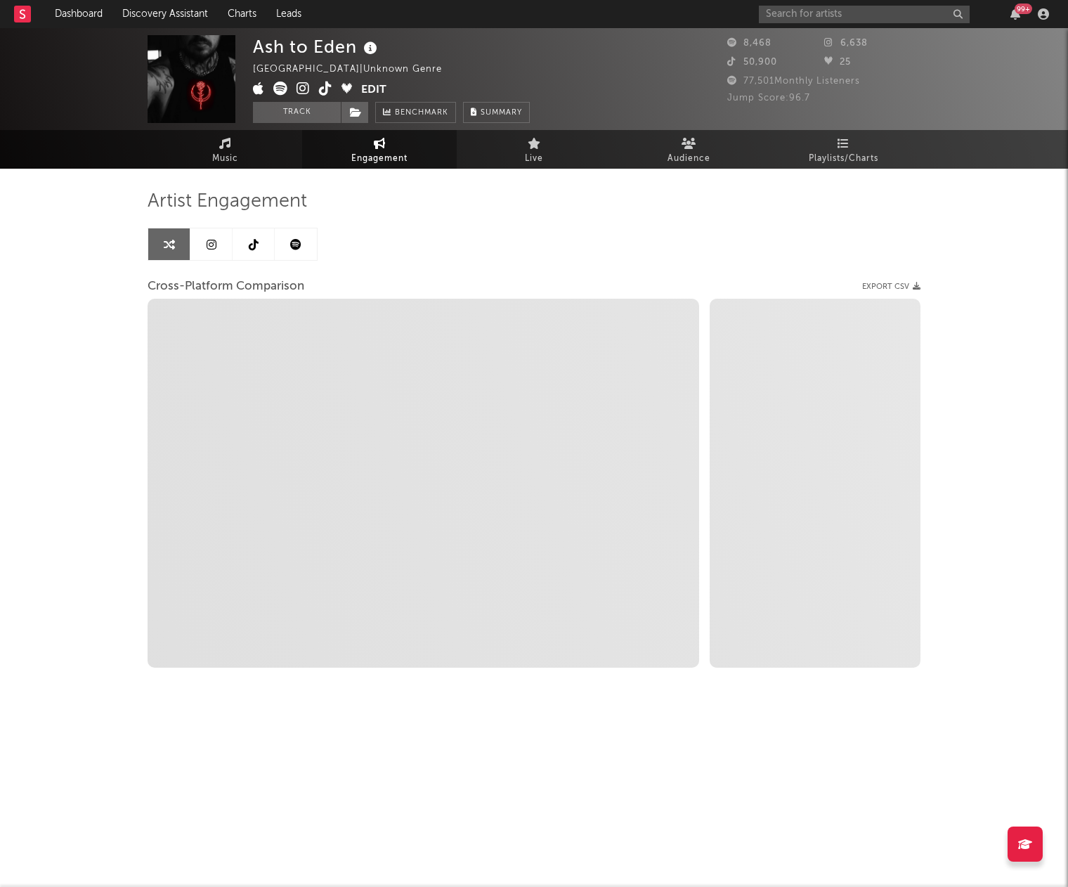
click at [243, 241] on link at bounding box center [254, 244] width 42 height 32
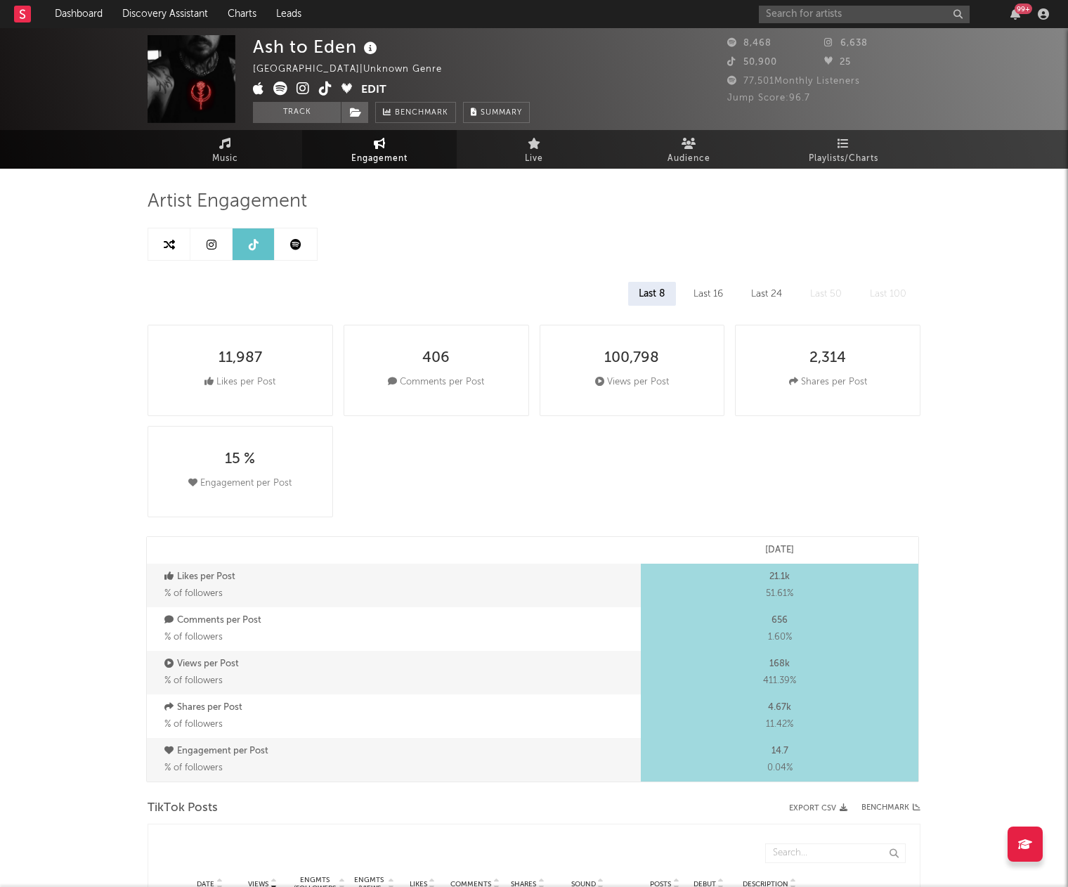
select select "1w"
click at [214, 233] on link at bounding box center [211, 244] width 42 height 32
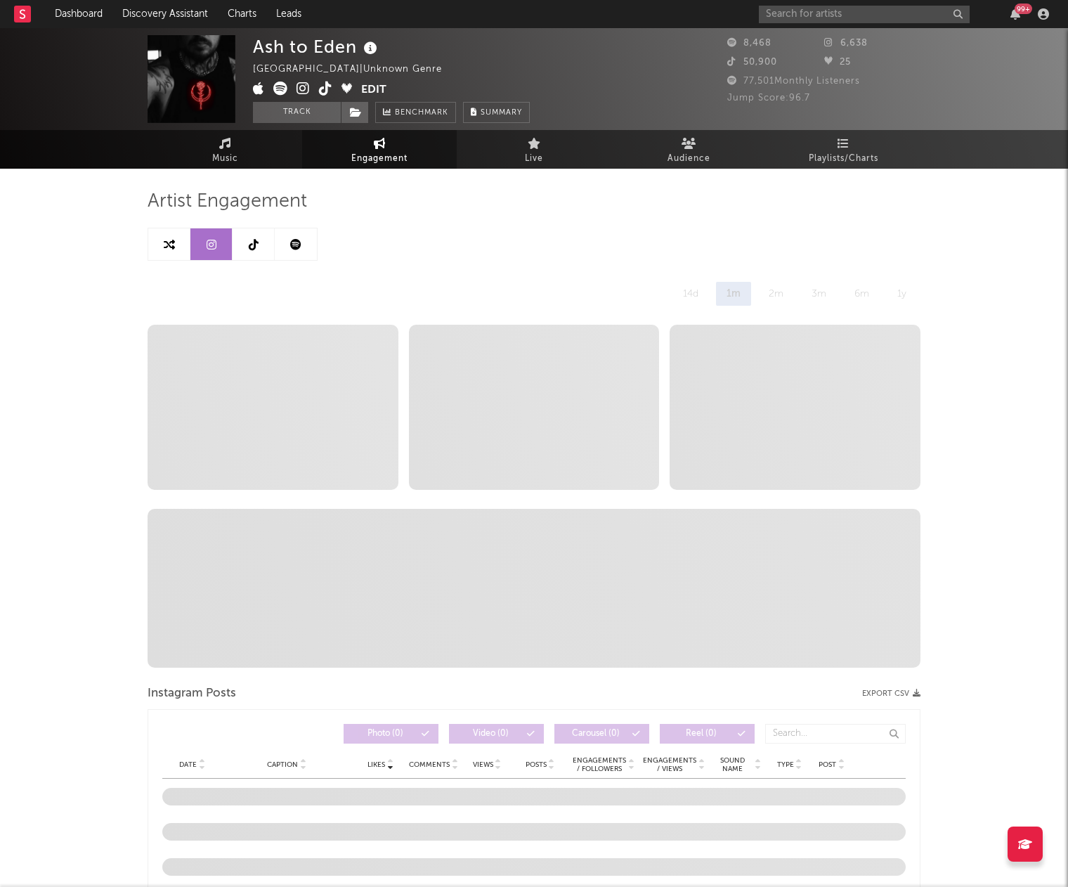
select select "1w"
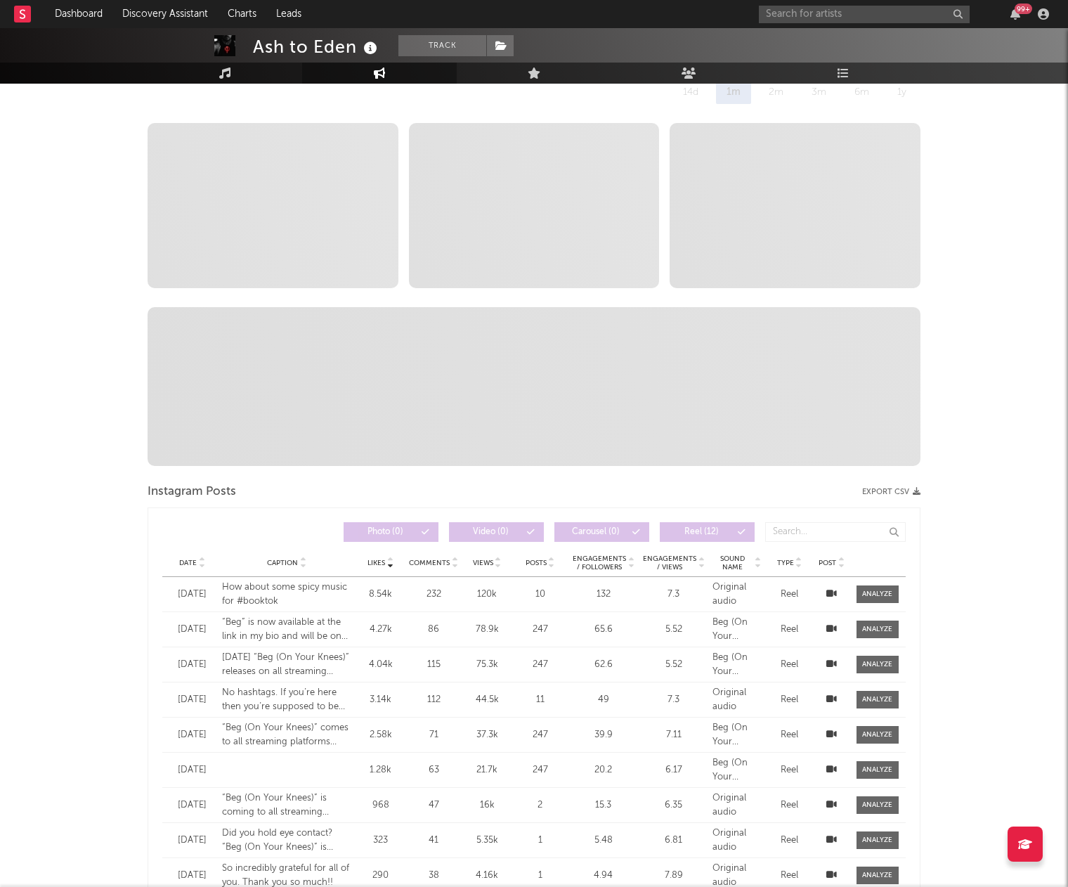
scroll to position [138, 0]
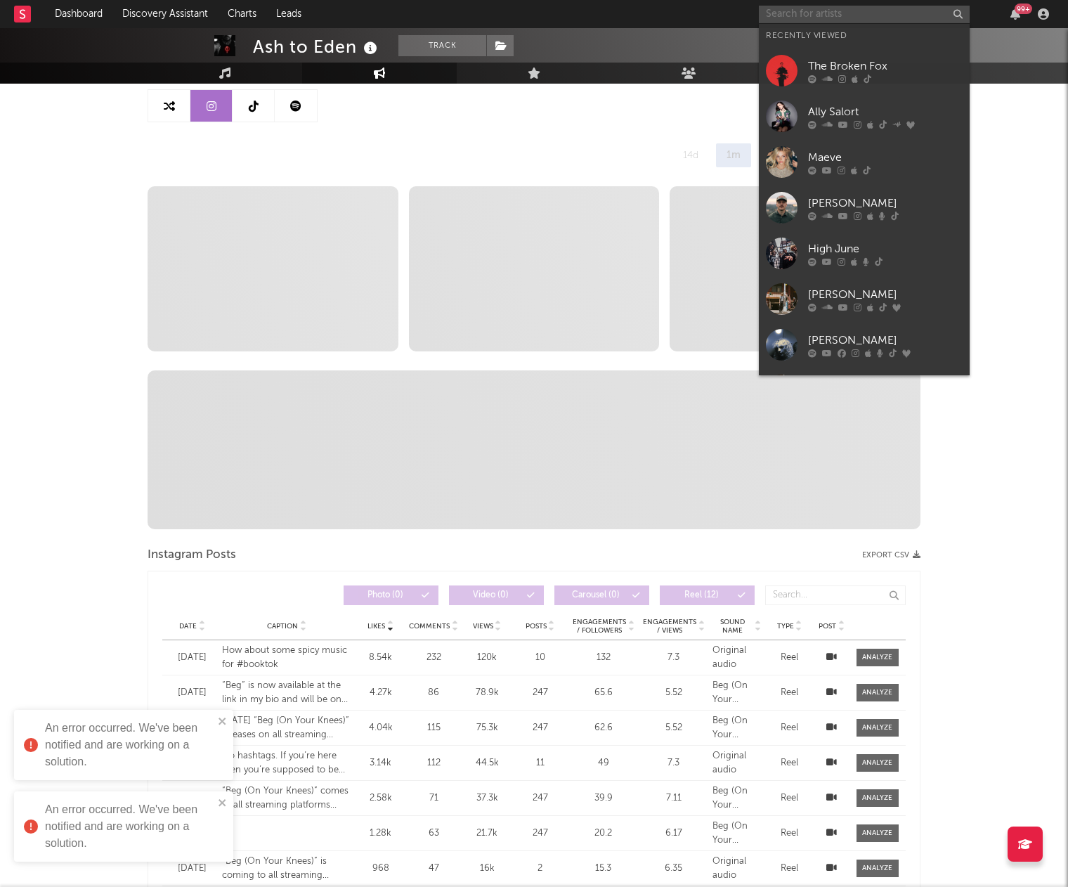
click at [844, 20] on input "text" at bounding box center [864, 15] width 211 height 18
paste input "Gothcandy"
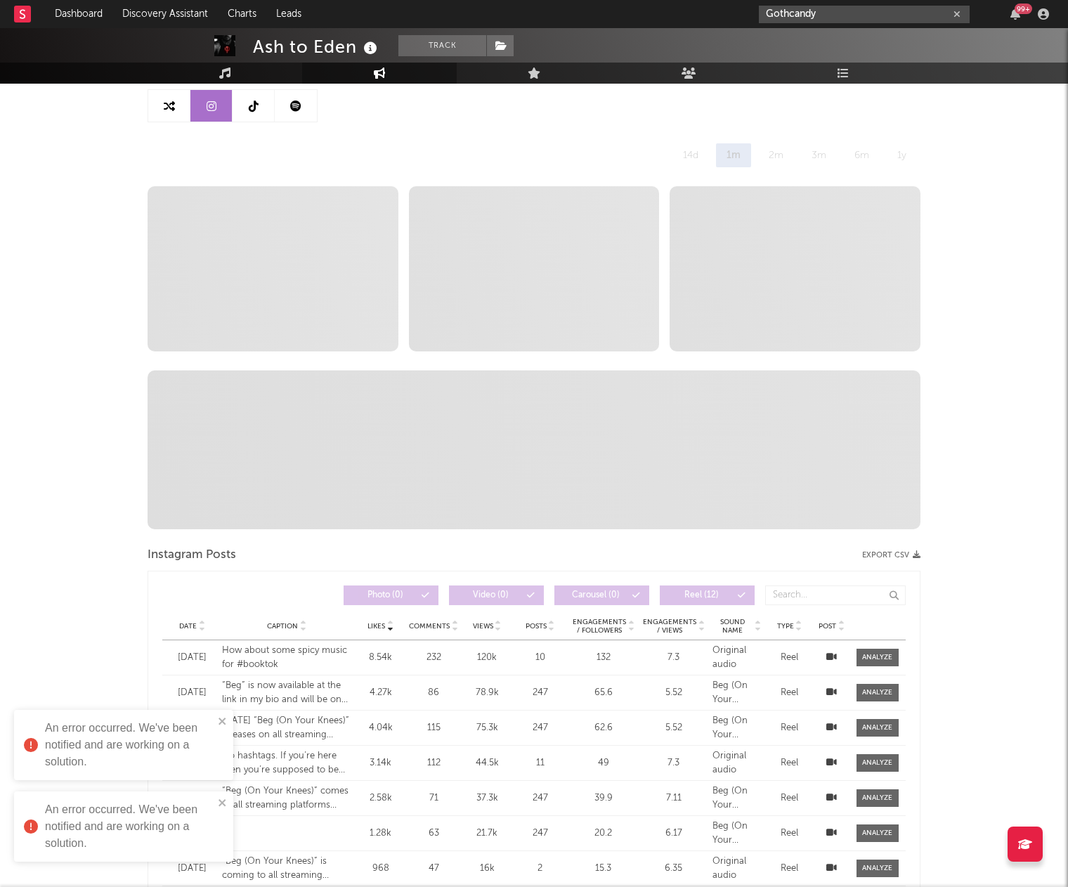
click at [822, 11] on input "Gothcandy" at bounding box center [864, 15] width 211 height 18
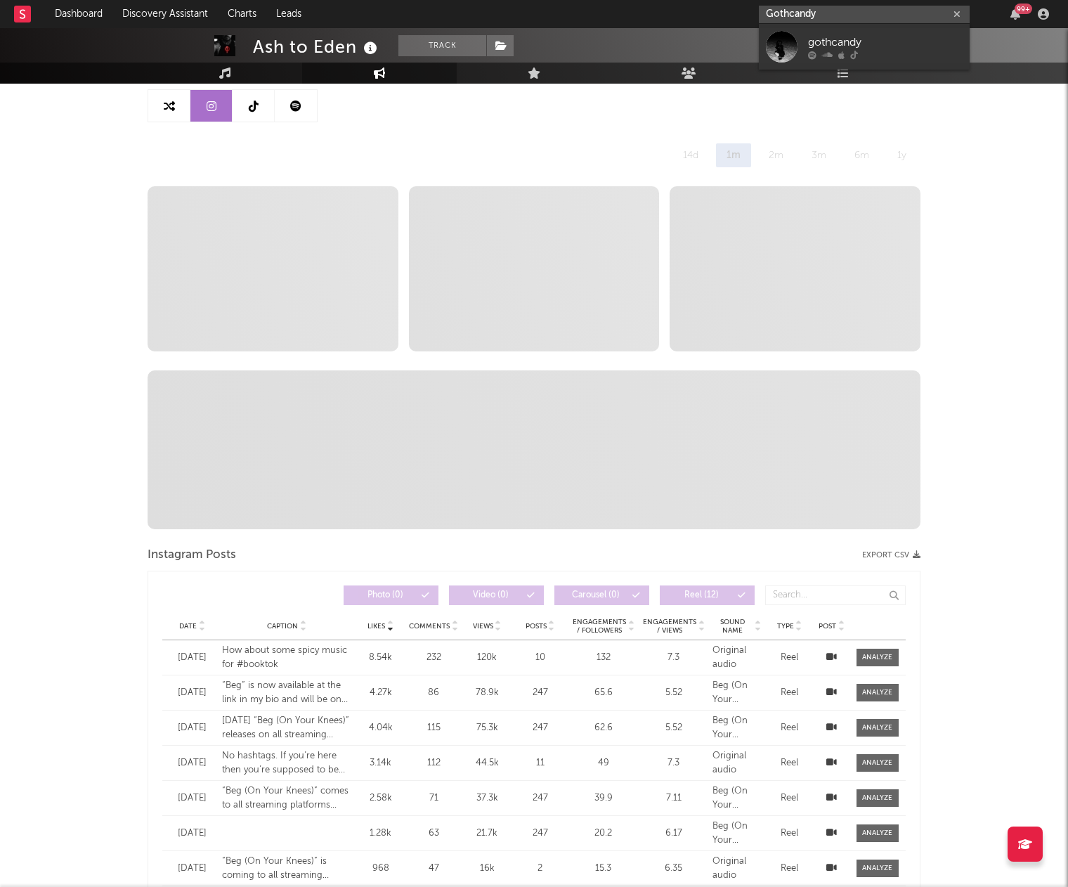
click at [795, 17] on input "Gothcandy" at bounding box center [864, 15] width 211 height 18
type input "Gothcandy"
click at [775, 48] on div at bounding box center [782, 47] width 32 height 32
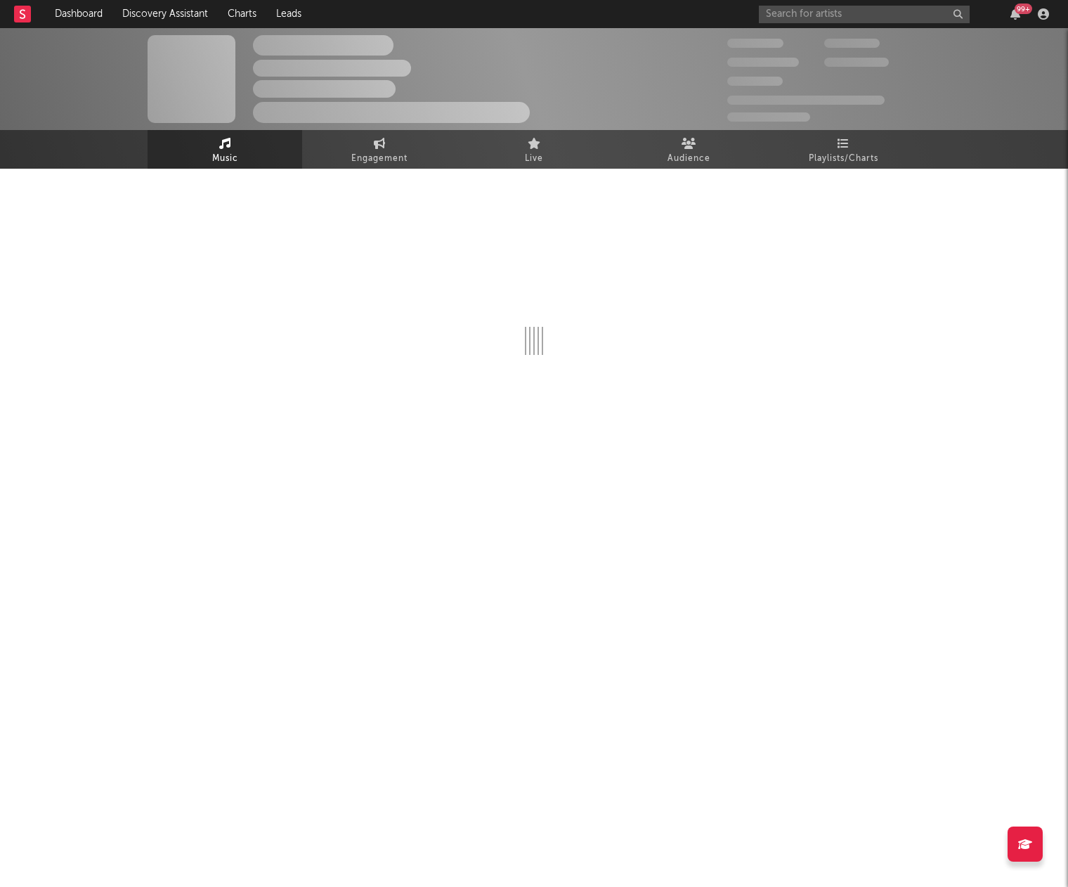
select select "1w"
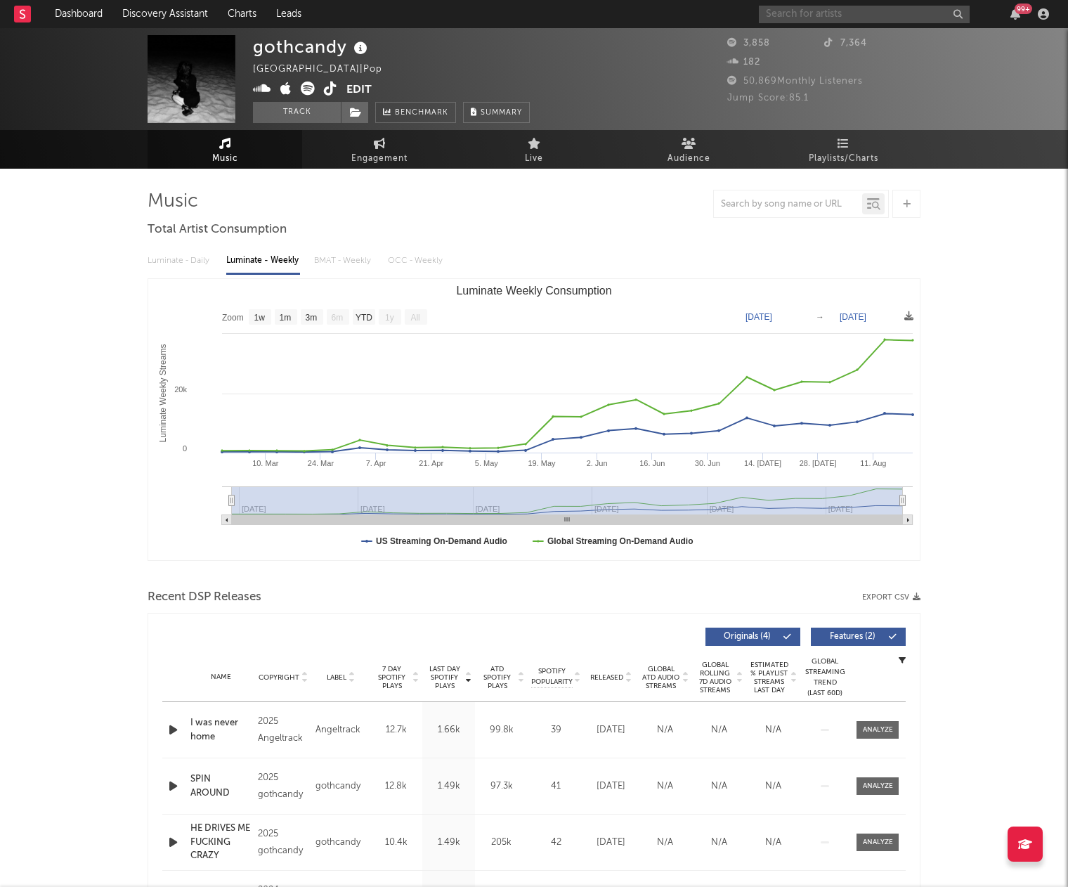
click at [830, 19] on input "text" at bounding box center [864, 15] width 211 height 18
paste input "Lil2posh"
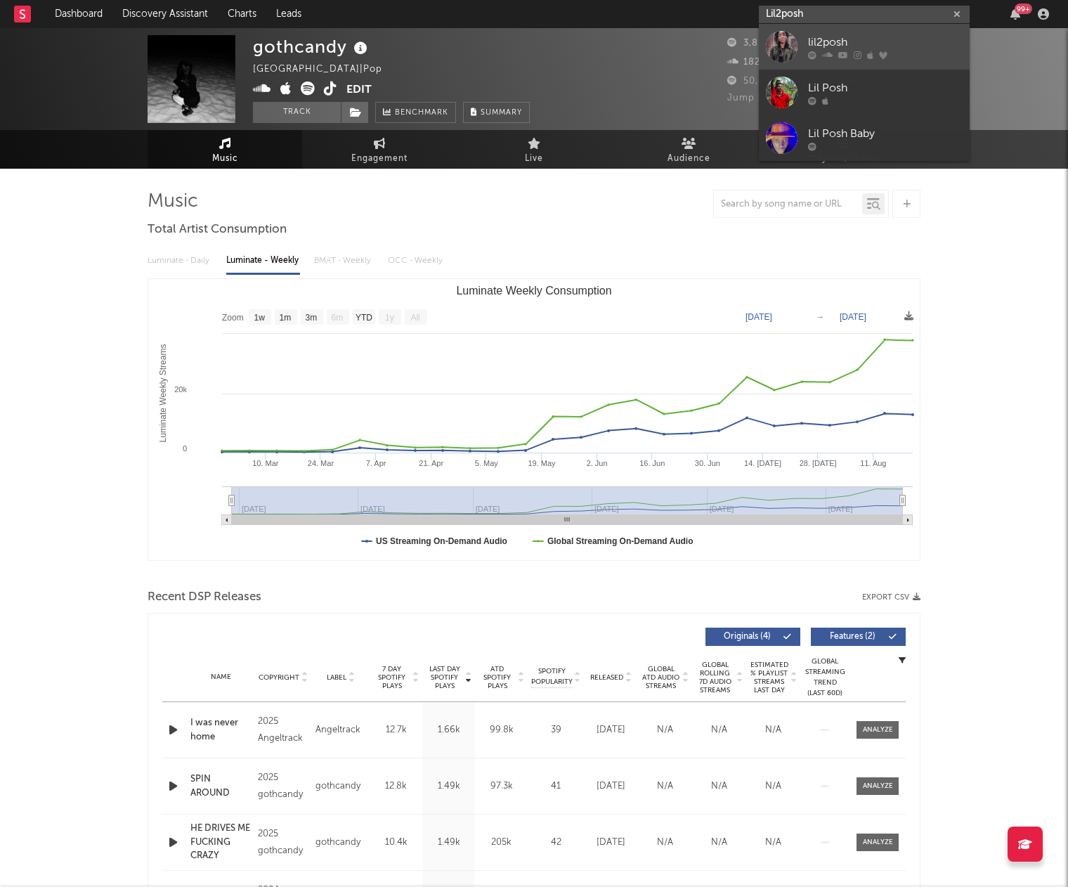
type input "Lil2posh"
click at [784, 49] on div at bounding box center [782, 47] width 32 height 32
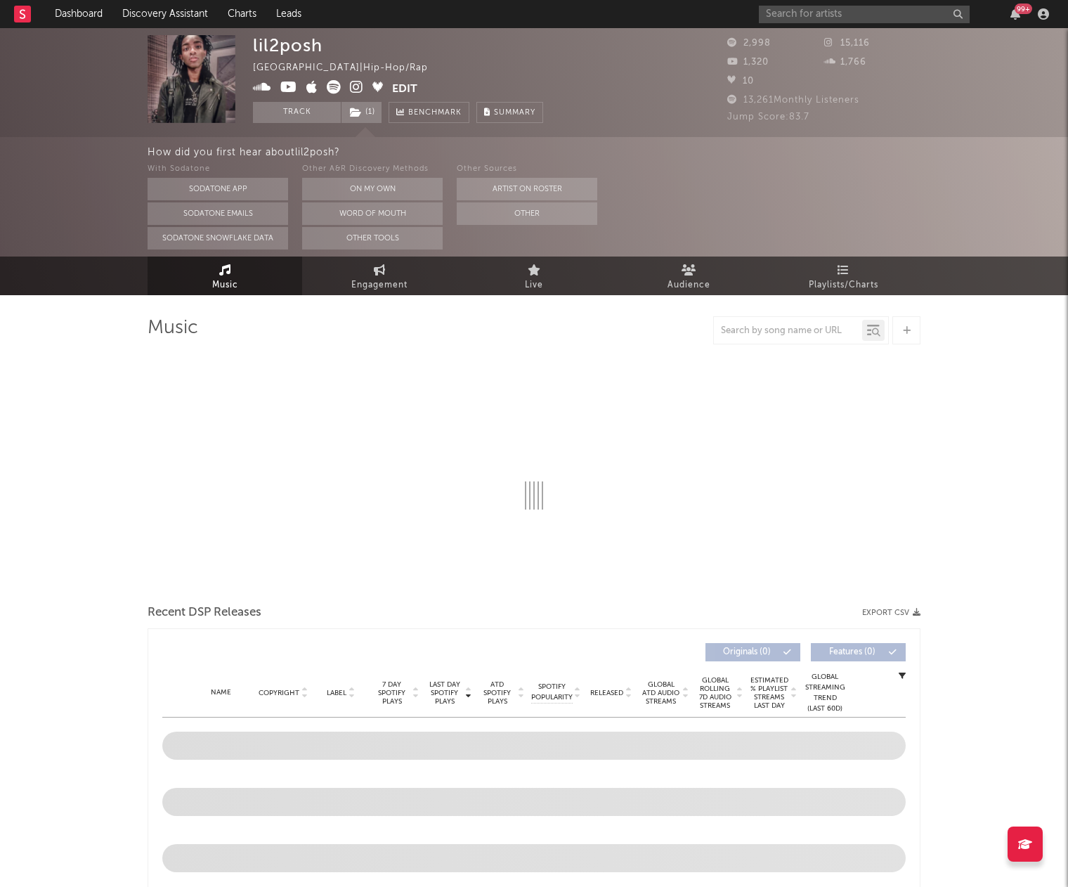
select select "6m"
